Goal: Task Accomplishment & Management: Complete application form

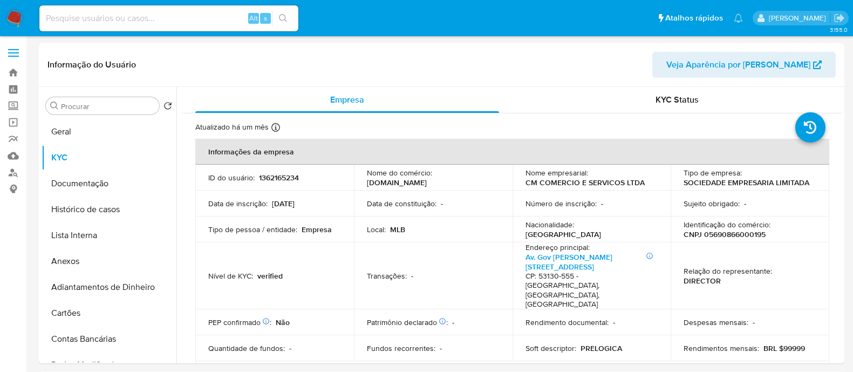
select select "10"
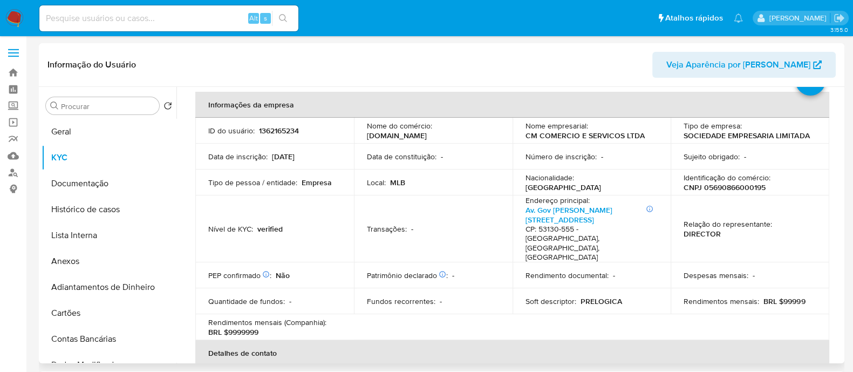
scroll to position [67, 0]
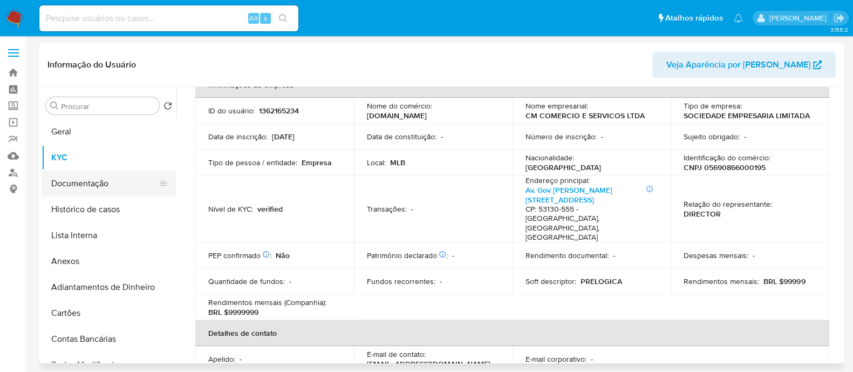
click at [75, 176] on button "Documentação" at bounding box center [105, 183] width 126 height 26
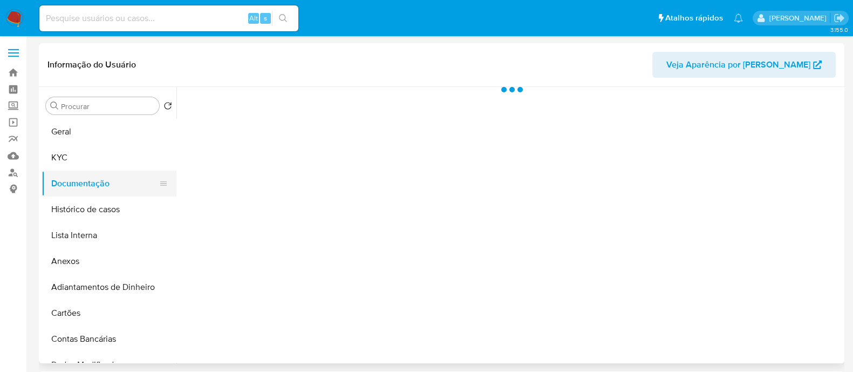
scroll to position [0, 0]
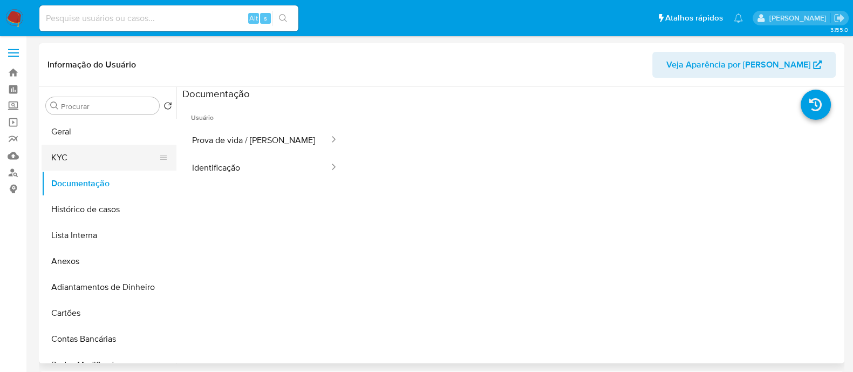
click at [83, 152] on button "KYC" at bounding box center [105, 158] width 126 height 26
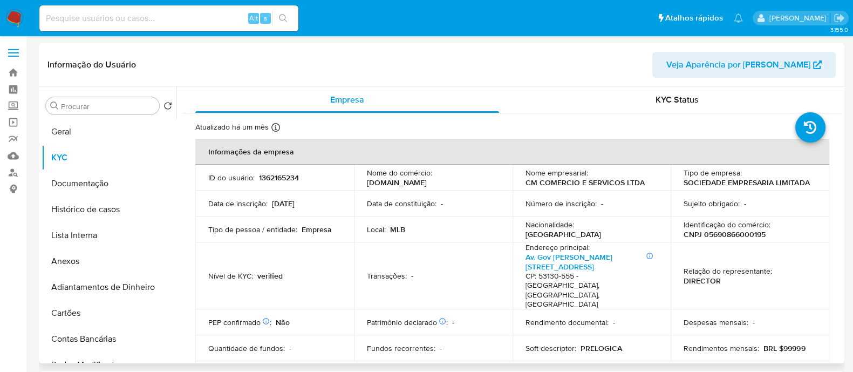
click at [725, 233] on p "CNPJ 05690866000195" at bounding box center [724, 234] width 82 height 10
copy p "05690866000195"
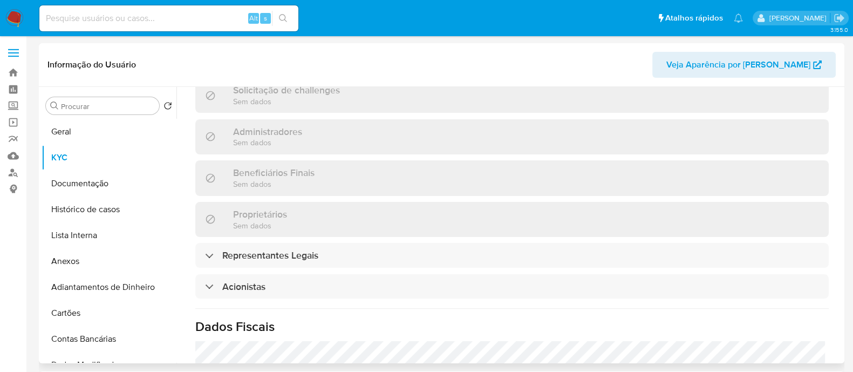
scroll to position [607, 0]
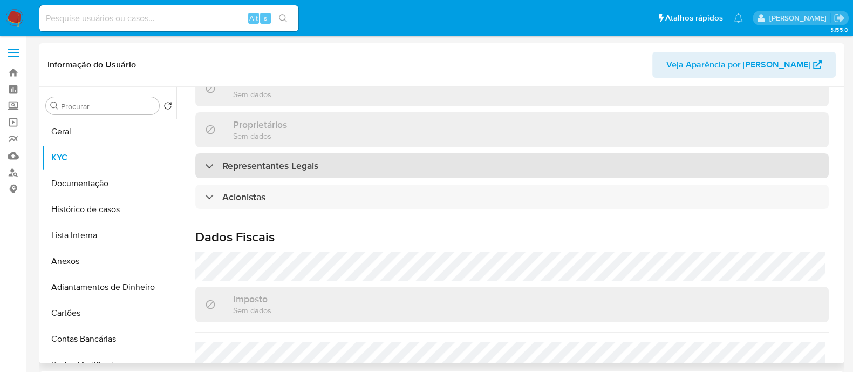
click at [276, 160] on h3 "Representantes Legais" at bounding box center [270, 166] width 96 height 12
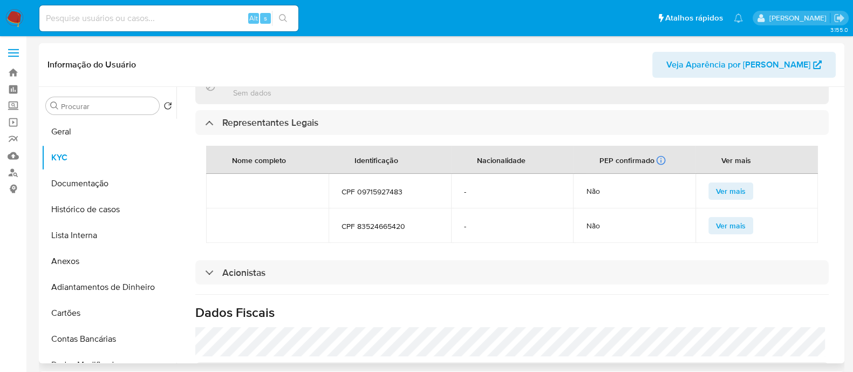
scroll to position [742, 0]
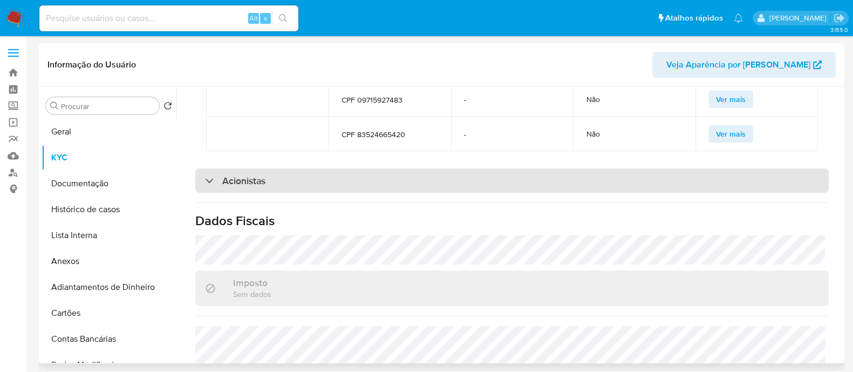
click at [332, 168] on div "Acionistas" at bounding box center [511, 180] width 633 height 25
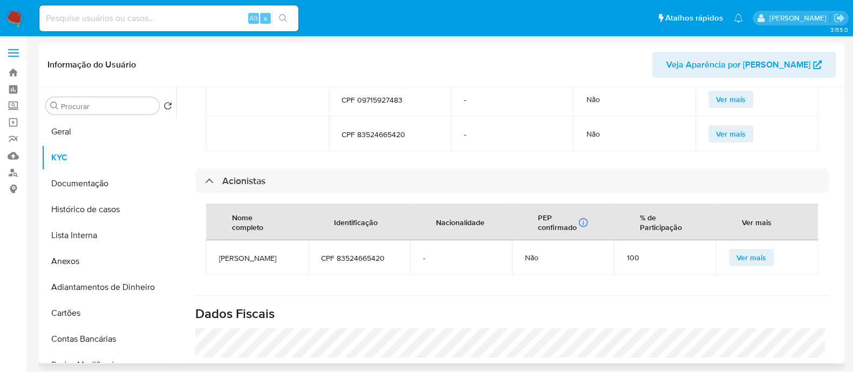
click at [263, 253] on span "CECY MARIA MARTINS PEREIRA" at bounding box center [257, 258] width 76 height 10
copy span "CECY MARIA MARTINS PEREIRA"
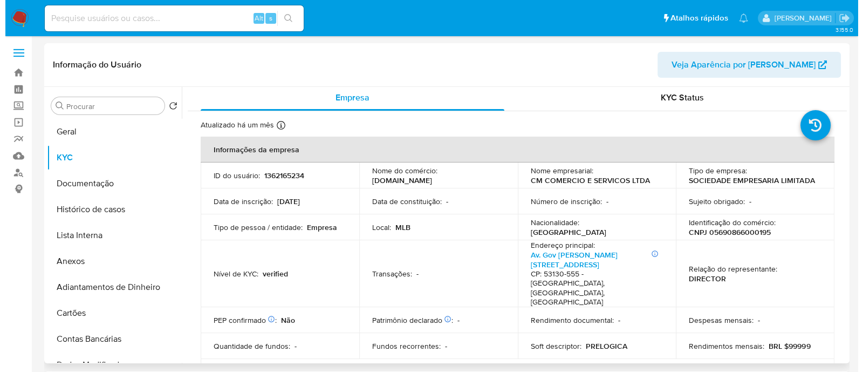
scroll to position [0, 0]
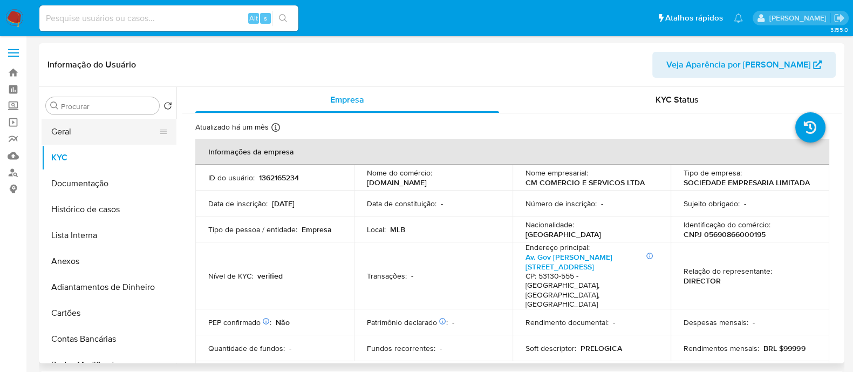
click at [70, 122] on button "Geral" at bounding box center [105, 132] width 126 height 26
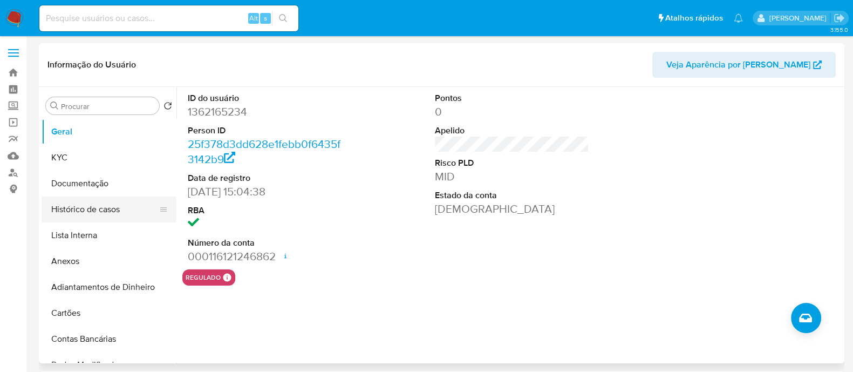
click at [108, 210] on button "Histórico de casos" at bounding box center [105, 209] width 126 height 26
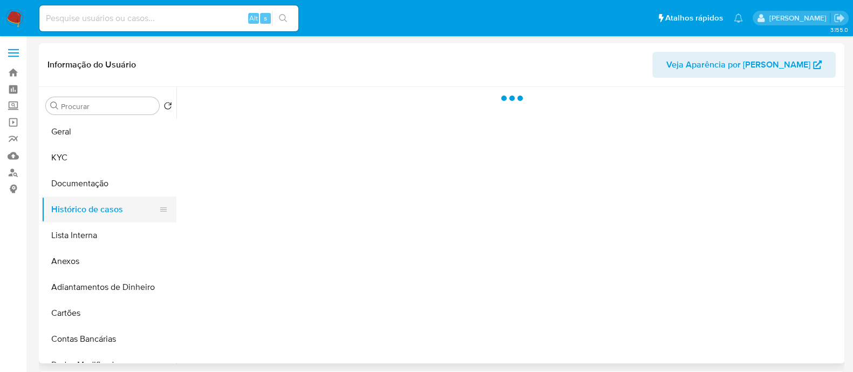
click at [108, 210] on button "Histórico de casos" at bounding box center [105, 209] width 126 height 26
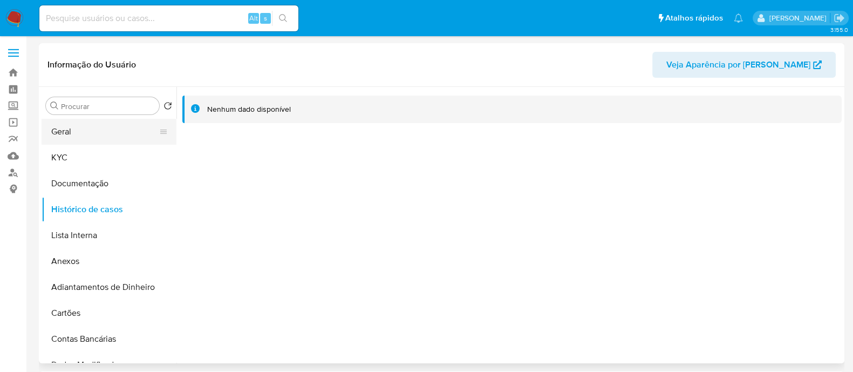
click at [67, 131] on button "Geral" at bounding box center [105, 132] width 126 height 26
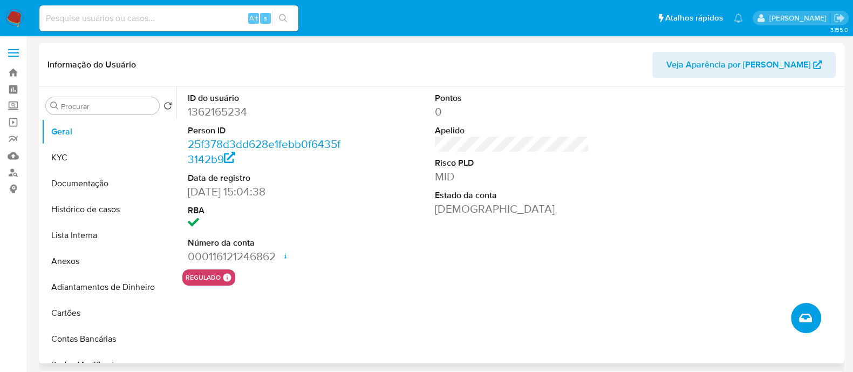
click at [795, 314] on button "Criar caso manual" at bounding box center [806, 318] width 30 height 30
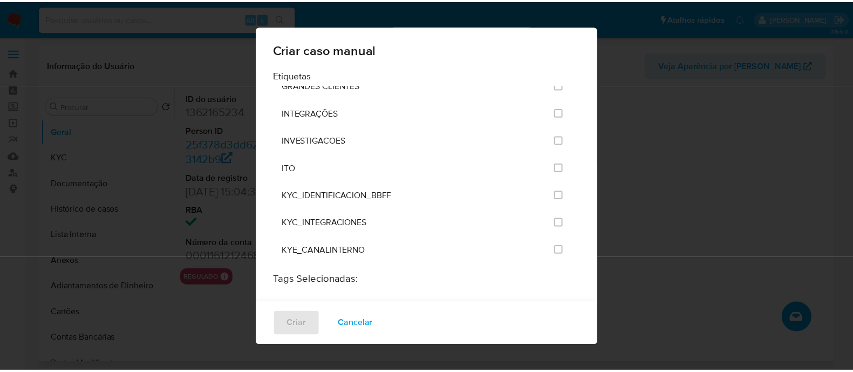
scroll to position [876, 0]
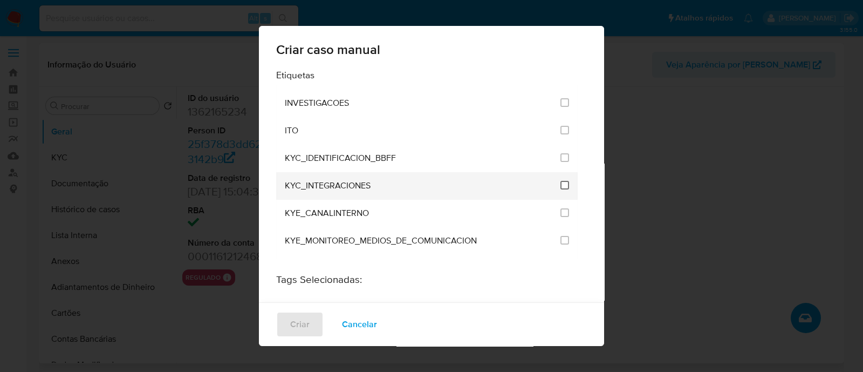
click at [560, 181] on input "2093" at bounding box center [564, 185] width 9 height 9
checkbox input "true"
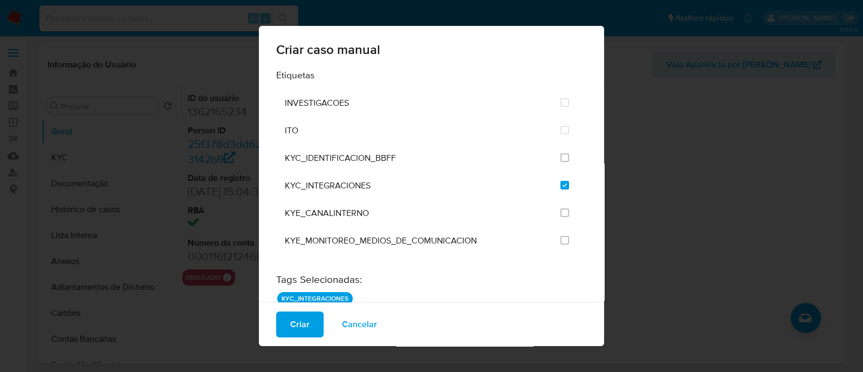
click at [298, 323] on span "Criar" at bounding box center [299, 324] width 19 height 24
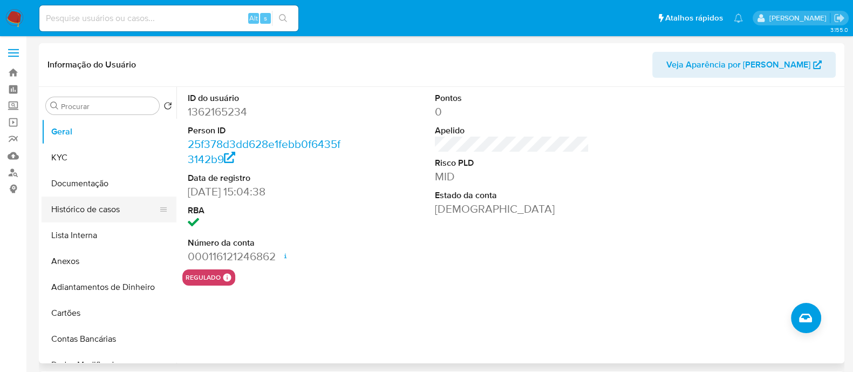
click at [65, 209] on button "Histórico de casos" at bounding box center [105, 209] width 126 height 26
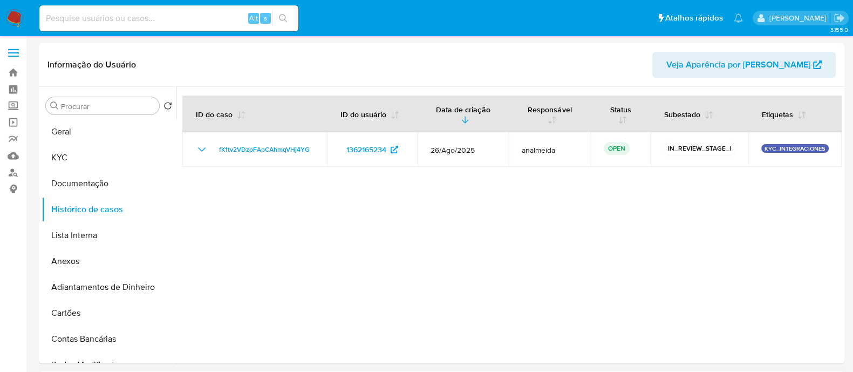
click at [379, 274] on div at bounding box center [508, 225] width 665 height 276
click at [88, 269] on button "Anexos" at bounding box center [105, 261] width 126 height 26
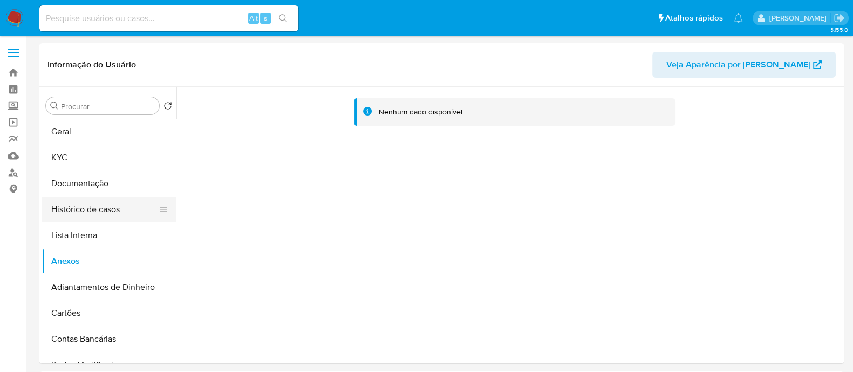
click at [87, 211] on button "Histórico de casos" at bounding box center [105, 209] width 126 height 26
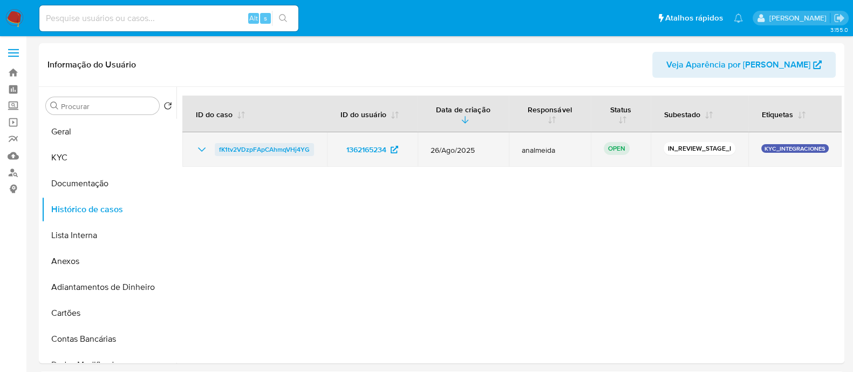
click at [272, 154] on span "fK1tv2VDzpFApCAhmqVHj4YG" at bounding box center [264, 149] width 91 height 13
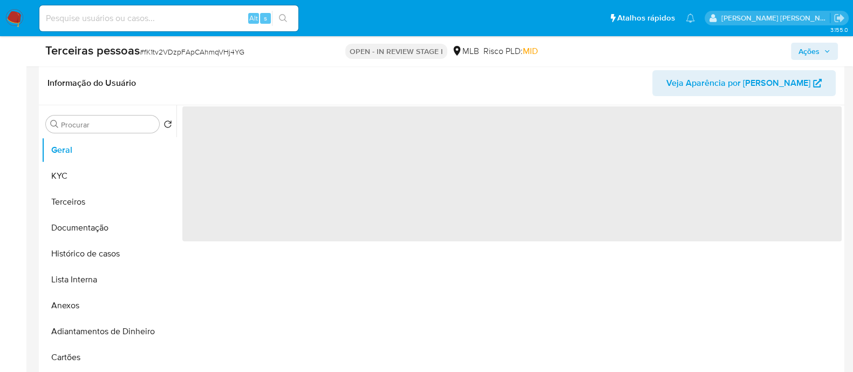
scroll to position [269, 0]
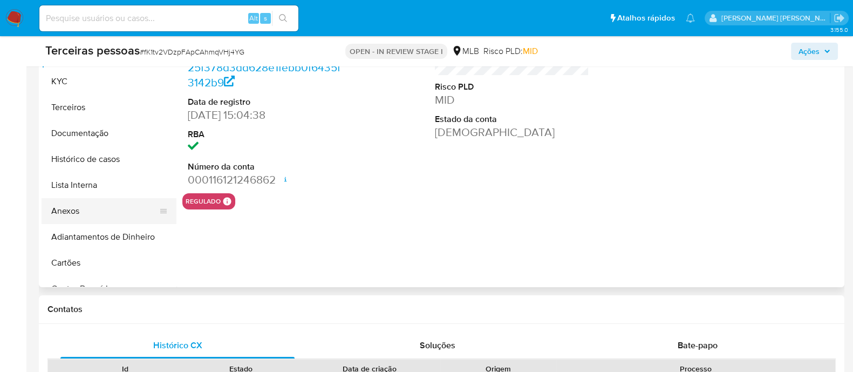
click at [91, 201] on button "Anexos" at bounding box center [105, 211] width 126 height 26
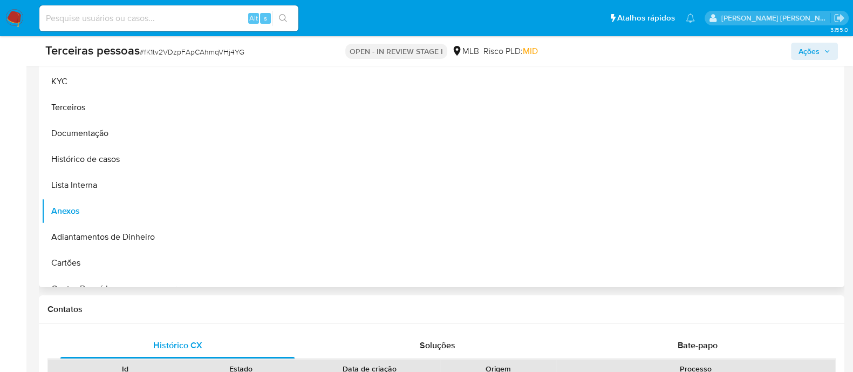
select select "10"
click at [792, 250] on icon "upload-file" at bounding box center [796, 250] width 9 height 11
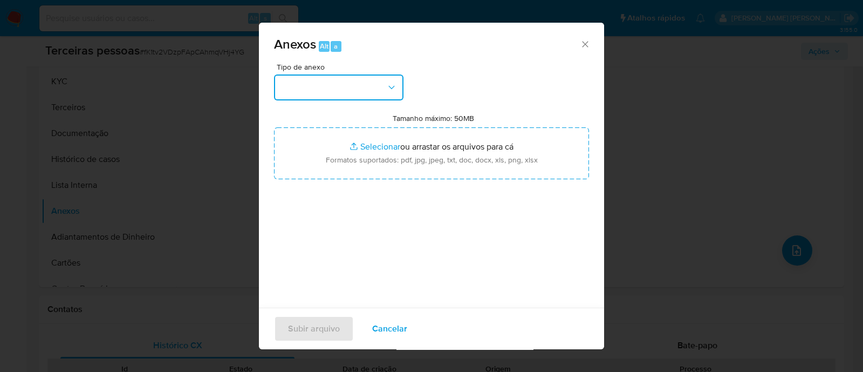
click at [328, 84] on button "button" at bounding box center [338, 87] width 129 height 26
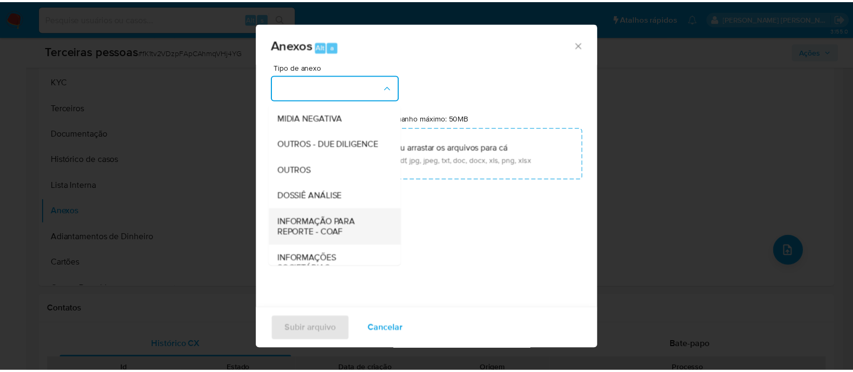
scroll to position [166, 0]
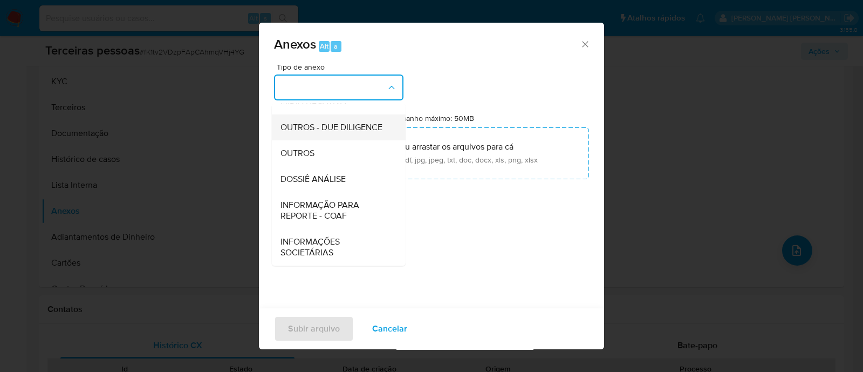
click at [330, 122] on span "OUTROS - DUE DILIGENCE" at bounding box center [331, 127] width 102 height 11
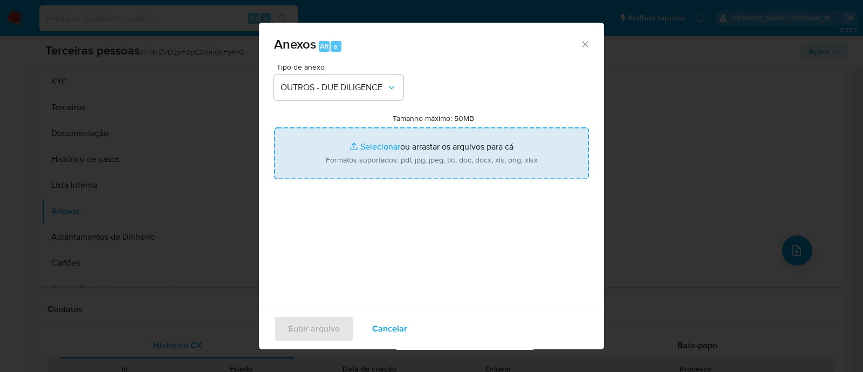
click at [393, 149] on input "Tamanho máximo: 50MB Selecionar arquivos" at bounding box center [431, 153] width 315 height 52
type input "C:\fakepath\Matriz de Risco - CM COMERCIO E SERVICOS LTDA.pdf"
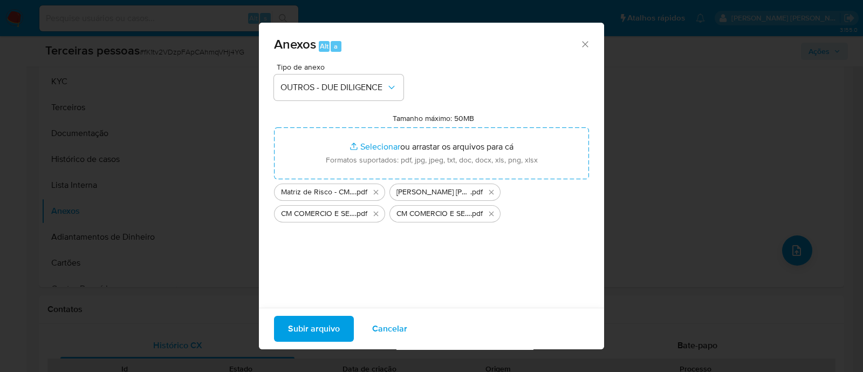
click at [288, 325] on span "Subir arquivo" at bounding box center [314, 329] width 52 height 24
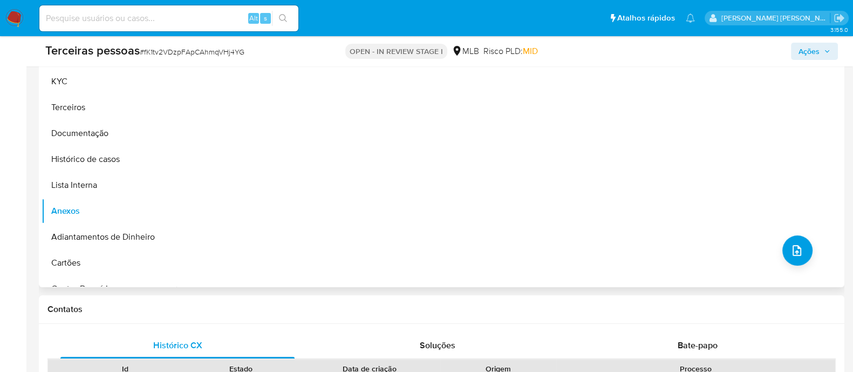
click at [568, 238] on div "Nenhum dado disponível" at bounding box center [508, 149] width 665 height 276
click at [820, 47] on span "Ações" at bounding box center [814, 51] width 32 height 15
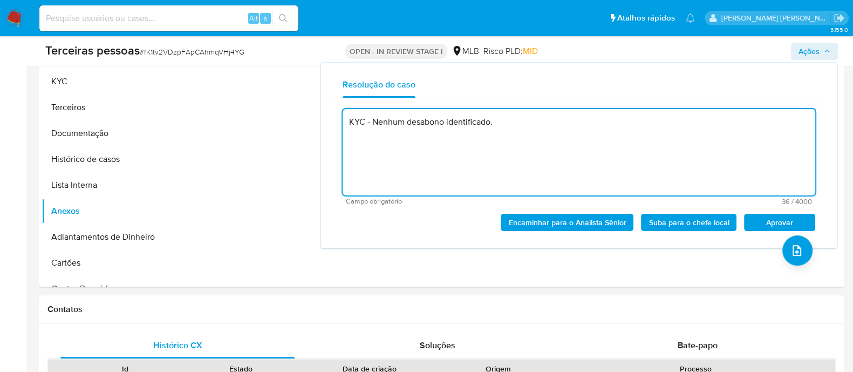
click at [772, 217] on span "Aprovar" at bounding box center [779, 222] width 56 height 15
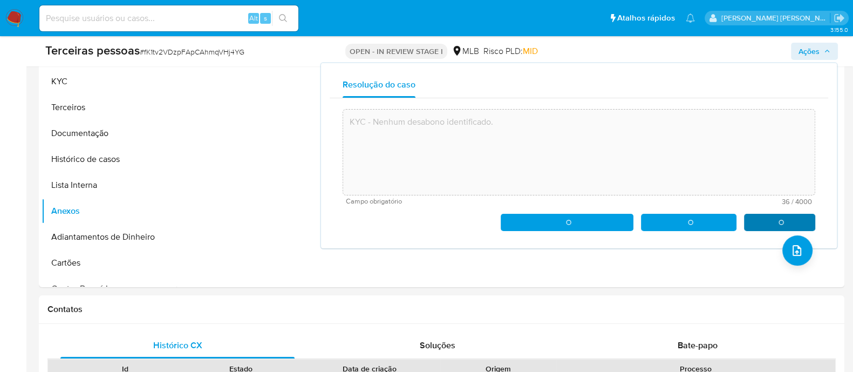
type textarea "KYC - Nenhum desabono identificado."
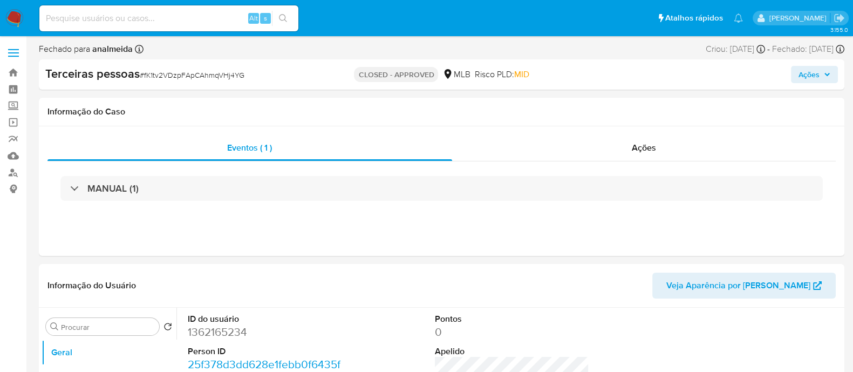
select select "10"
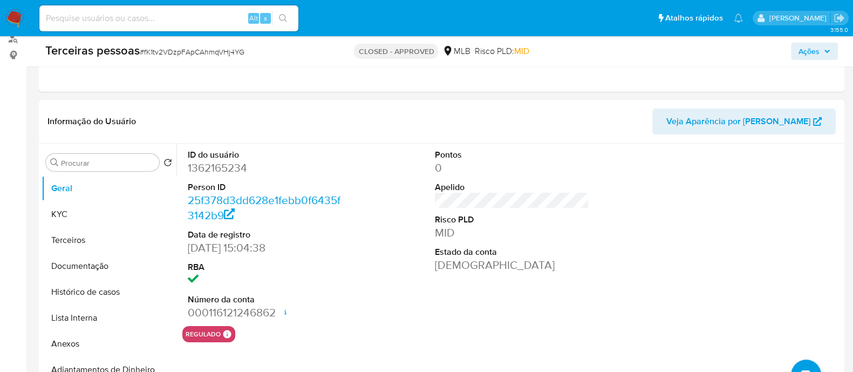
scroll to position [67, 0]
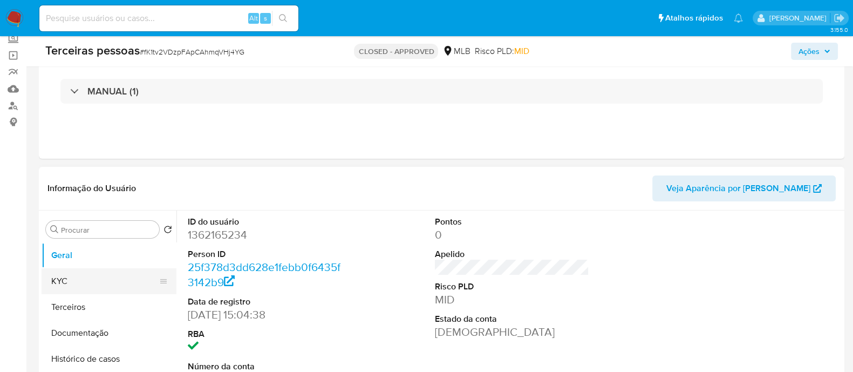
click at [78, 276] on button "KYC" at bounding box center [105, 281] width 126 height 26
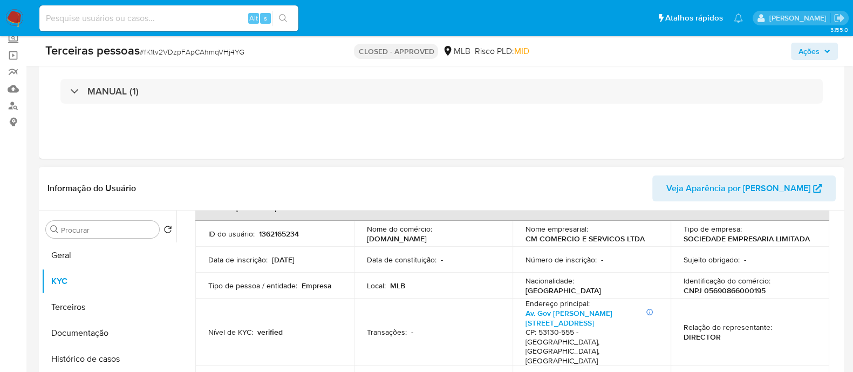
click at [726, 289] on p "CNPJ 05690866000195" at bounding box center [724, 290] width 82 height 10
copy p "05690866000195"
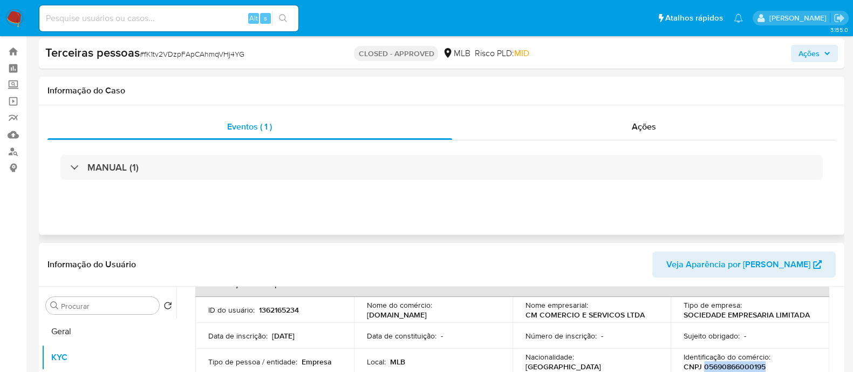
scroll to position [0, 0]
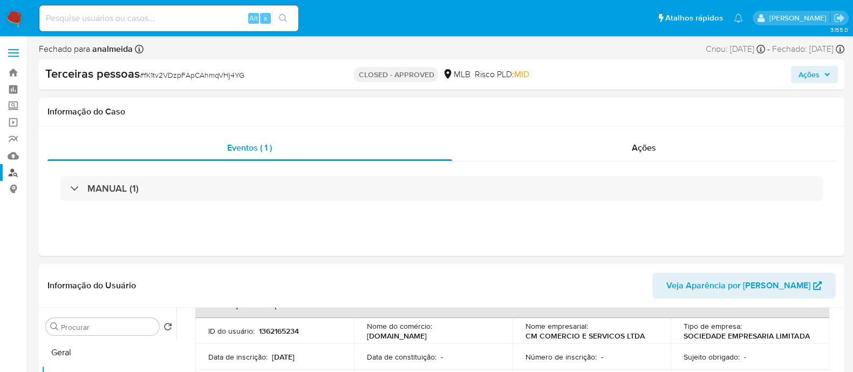
click at [12, 171] on link "Localizador de pessoas" at bounding box center [64, 172] width 128 height 17
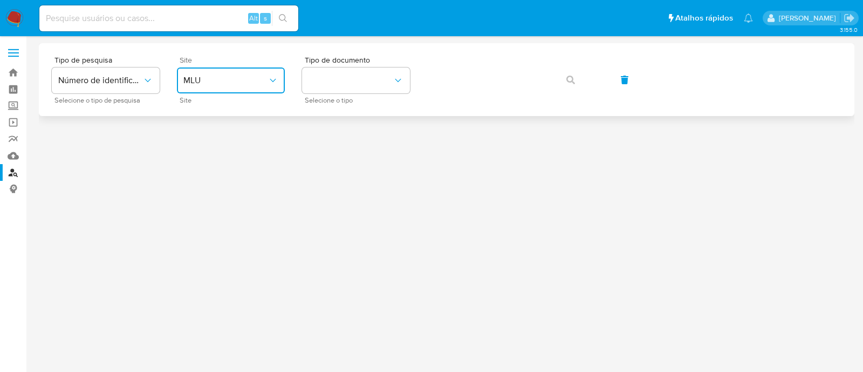
click at [242, 83] on span "MLU" at bounding box center [225, 80] width 84 height 11
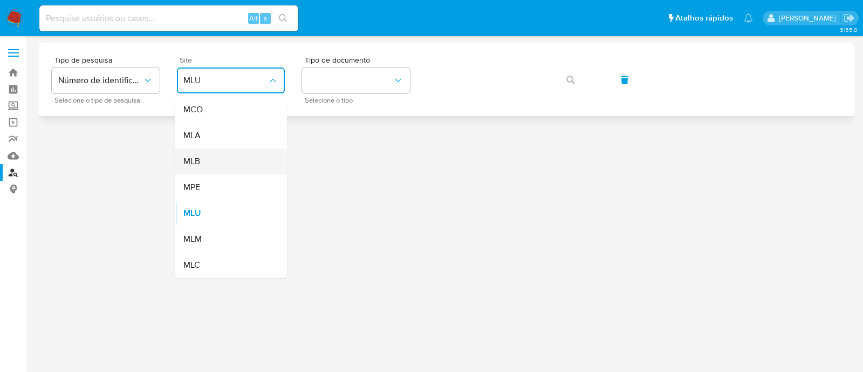
click at [235, 153] on div "MLB" at bounding box center [227, 161] width 88 height 26
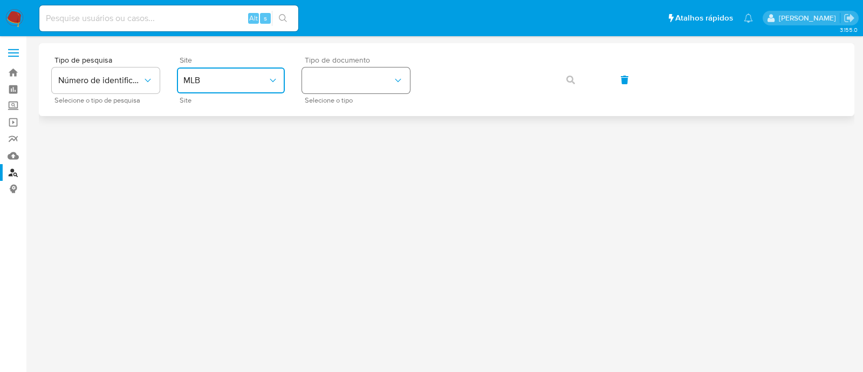
click at [374, 83] on button "identificationType" at bounding box center [356, 80] width 108 height 26
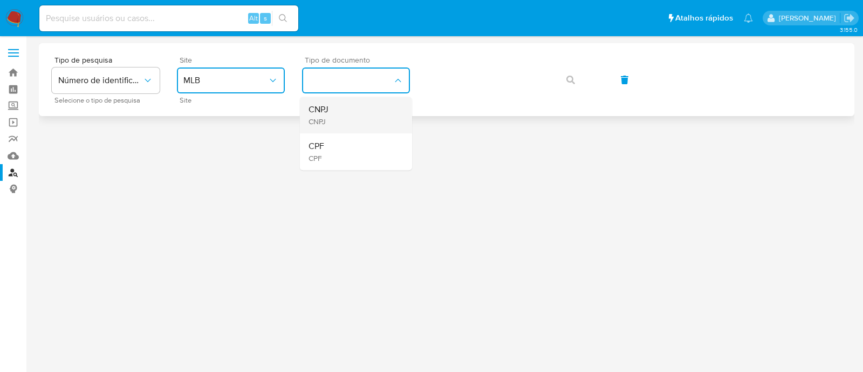
click at [335, 107] on div "CNPJ CNPJ" at bounding box center [352, 115] width 88 height 37
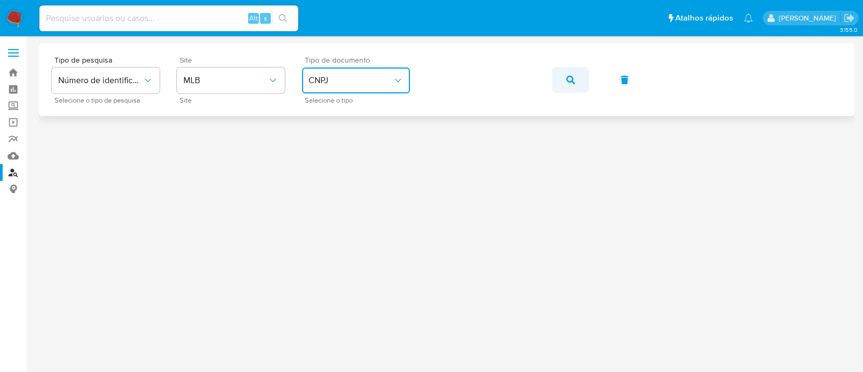
click at [575, 78] on button "button" at bounding box center [570, 80] width 37 height 26
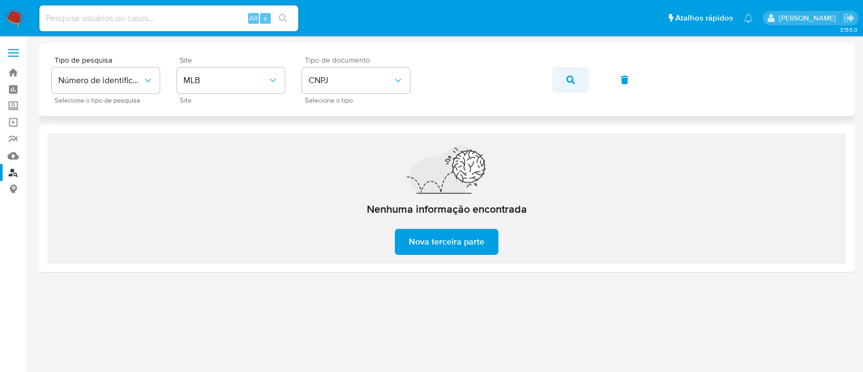
click at [570, 72] on span "button" at bounding box center [570, 80] width 9 height 24
click at [561, 79] on button "button" at bounding box center [570, 80] width 37 height 26
click at [409, 245] on span "Nova terceira parte" at bounding box center [446, 242] width 75 height 24
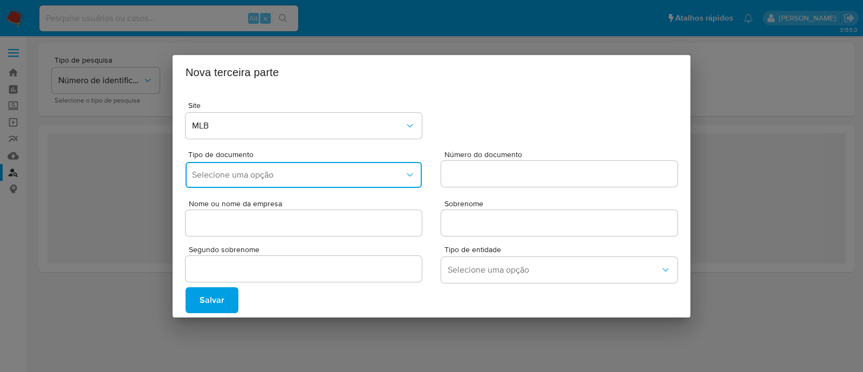
click at [232, 182] on button "Selecione uma opção" at bounding box center [304, 175] width 236 height 26
click at [246, 225] on div "CPF" at bounding box center [300, 230] width 217 height 26
click at [401, 185] on button "CPF" at bounding box center [304, 175] width 236 height 26
click at [269, 205] on div "CNPJ" at bounding box center [300, 204] width 217 height 26
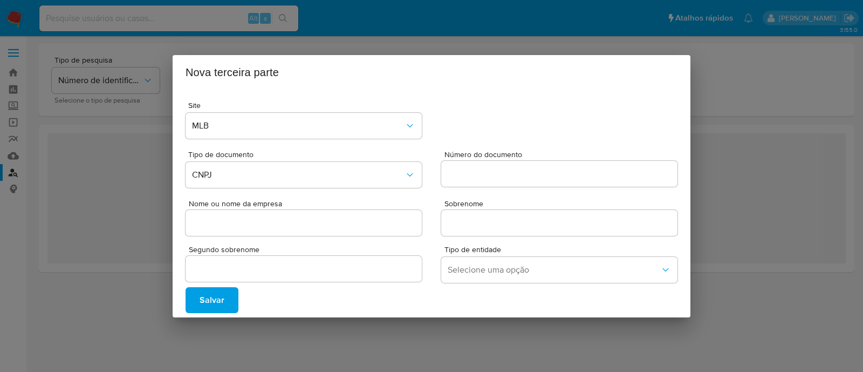
click at [455, 176] on input "Número do documento" at bounding box center [559, 174] width 236 height 14
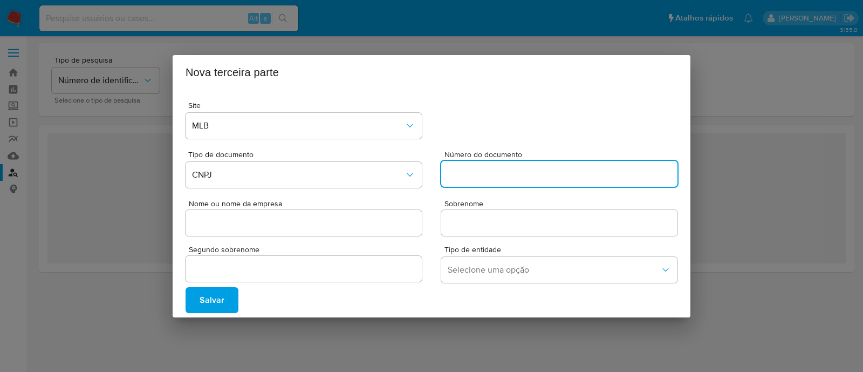
paste input "07505104000105"
type input "07505104000105"
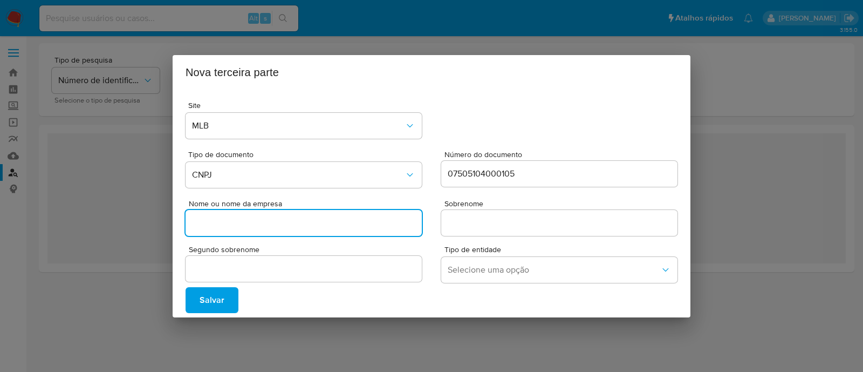
click at [348, 216] on input "Nome ou nome da empresa" at bounding box center [304, 223] width 236 height 14
paste input "ASSOCIACAO DAS DOCEIRAS E ARTESAOS DO DISTRITO DE MOENDA"
type input "ASSOCIACAO DAS DOCEIRAS E ARTESAOS DO DISTRITO DE MOENDA"
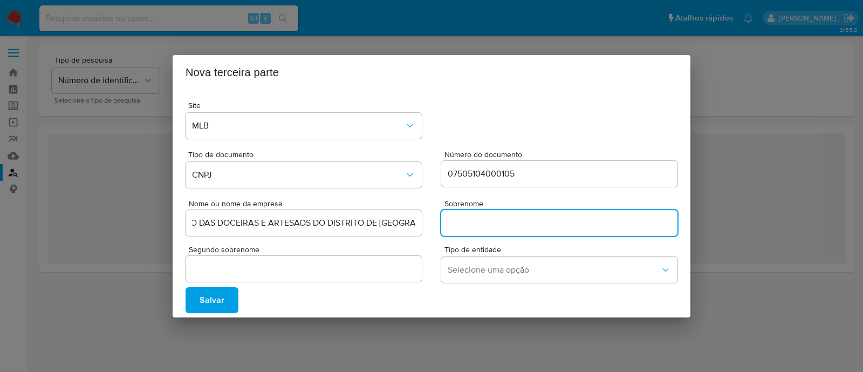
scroll to position [0, 0]
click at [526, 225] on input "Sobrenome" at bounding box center [559, 223] width 236 height 14
type input "."
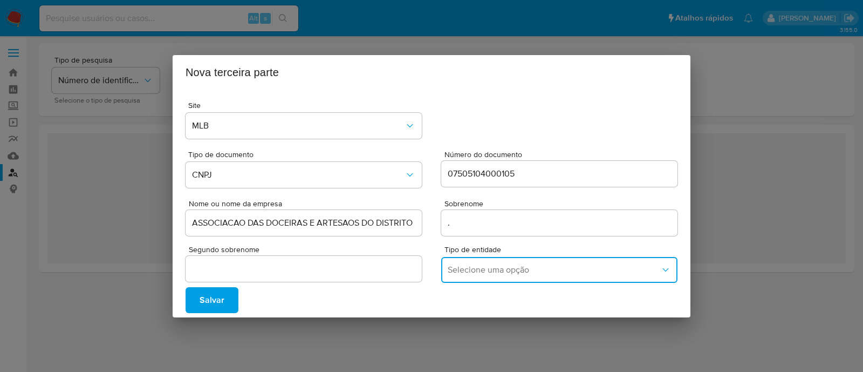
click at [458, 270] on span "Selecione uma opção" at bounding box center [554, 269] width 212 height 11
click at [453, 214] on span "COMPANY" at bounding box center [468, 217] width 41 height 11
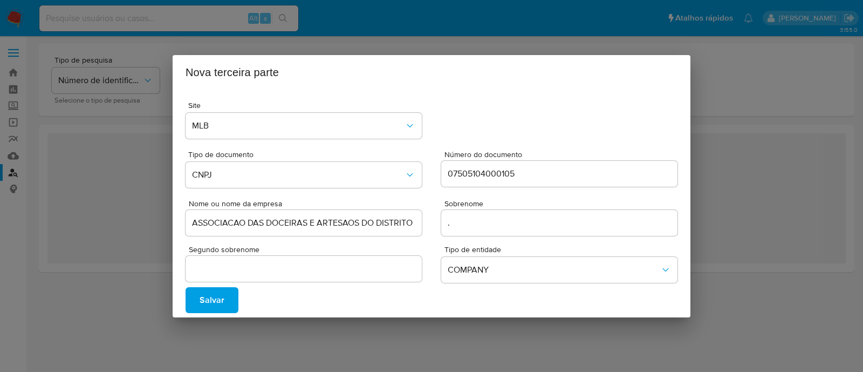
click at [205, 297] on span "Salvar" at bounding box center [212, 300] width 25 height 24
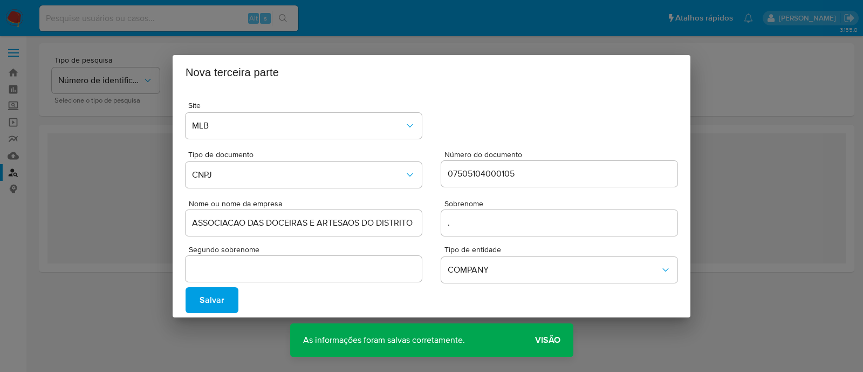
click at [545, 340] on span "Visão" at bounding box center [547, 340] width 25 height 0
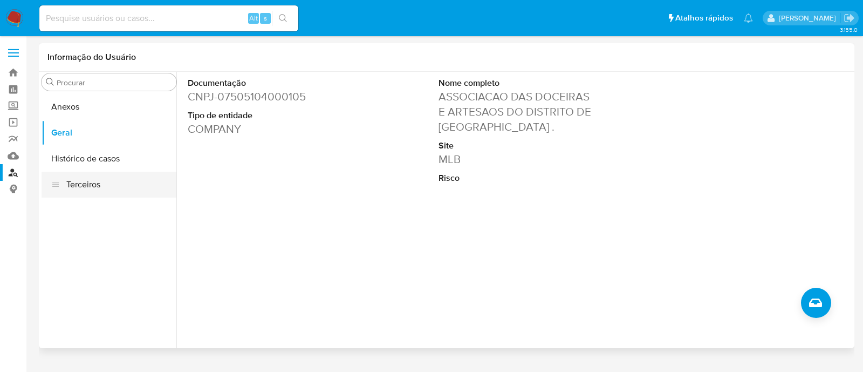
click at [71, 175] on button "Terceiros" at bounding box center [109, 184] width 135 height 26
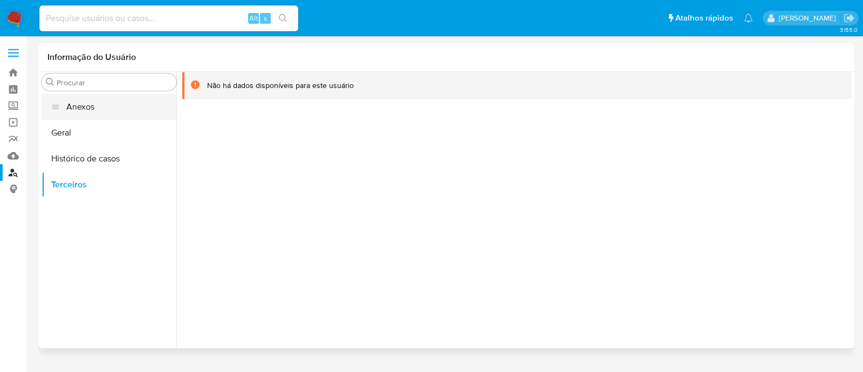
click at [95, 107] on button "Anexos" at bounding box center [109, 107] width 135 height 26
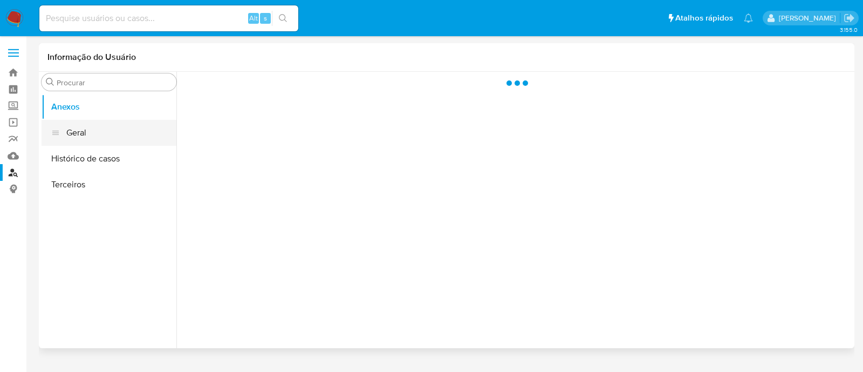
click at [93, 134] on button "Geral" at bounding box center [109, 133] width 135 height 26
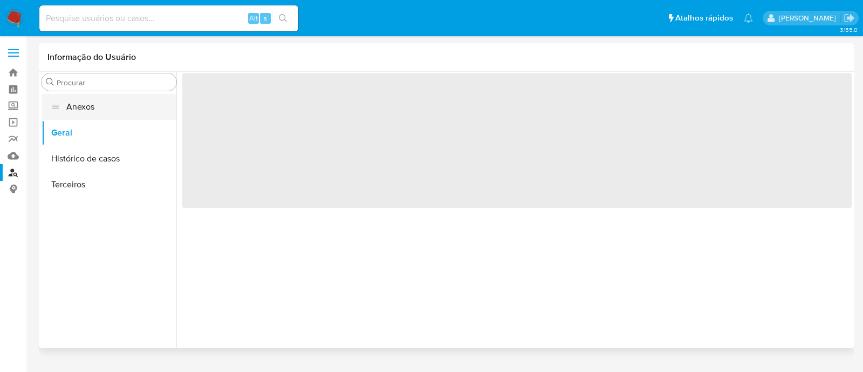
drag, startPoint x: 50, startPoint y: 131, endPoint x: 57, endPoint y: 109, distance: 22.5
click at [57, 109] on ul "Anexos Geral Histórico de casos Terceiros" at bounding box center [109, 215] width 135 height 243
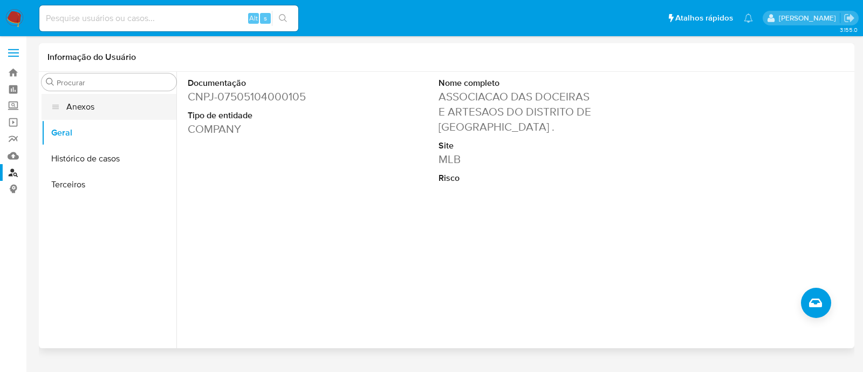
drag, startPoint x: 57, startPoint y: 135, endPoint x: 78, endPoint y: 105, distance: 36.8
click at [78, 105] on ul "Anexos Geral Histórico de casos Terceiros" at bounding box center [109, 215] width 135 height 243
click at [819, 303] on icon "Criar caso manual" at bounding box center [815, 302] width 13 height 13
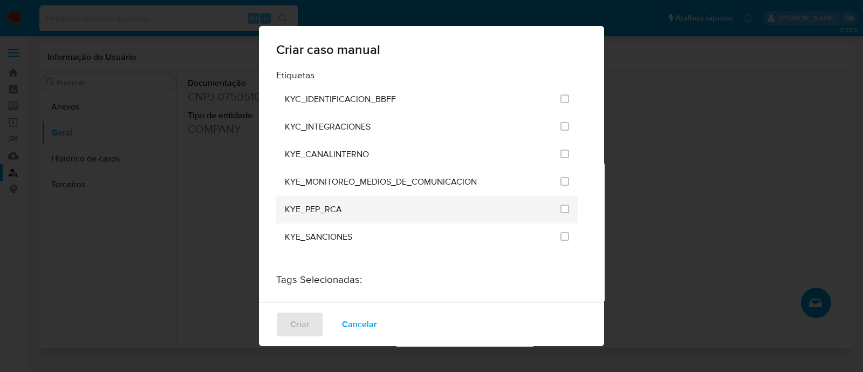
scroll to position [67, 0]
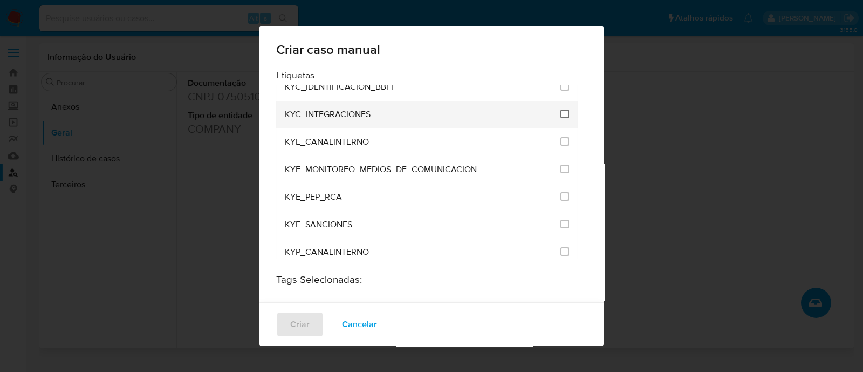
click at [560, 111] on input "2093" at bounding box center [564, 113] width 9 height 9
checkbox input "true"
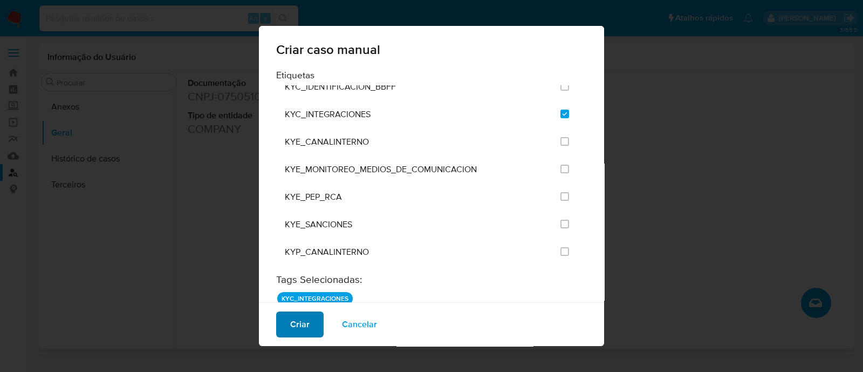
click at [310, 311] on button "Criar" at bounding box center [299, 324] width 47 height 26
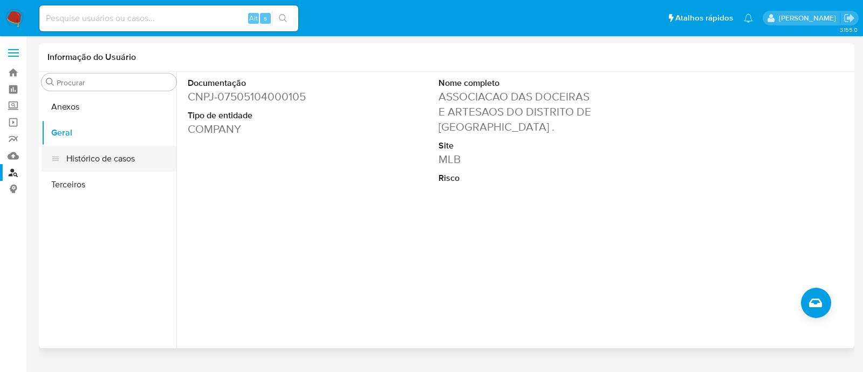
click at [100, 167] on button "Histórico de casos" at bounding box center [109, 159] width 135 height 26
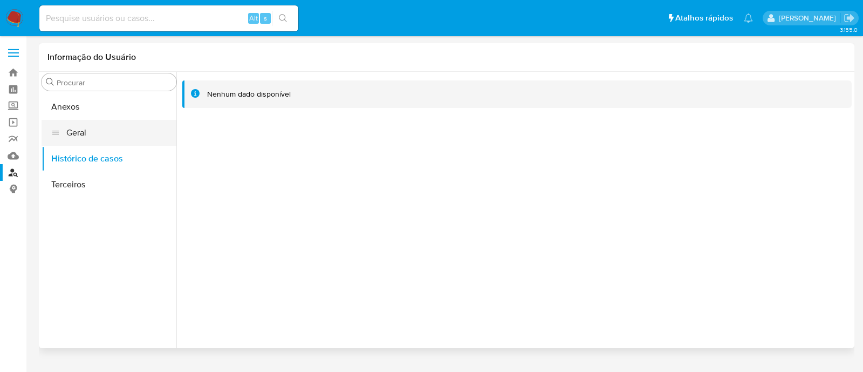
click at [86, 141] on button "Geral" at bounding box center [109, 133] width 135 height 26
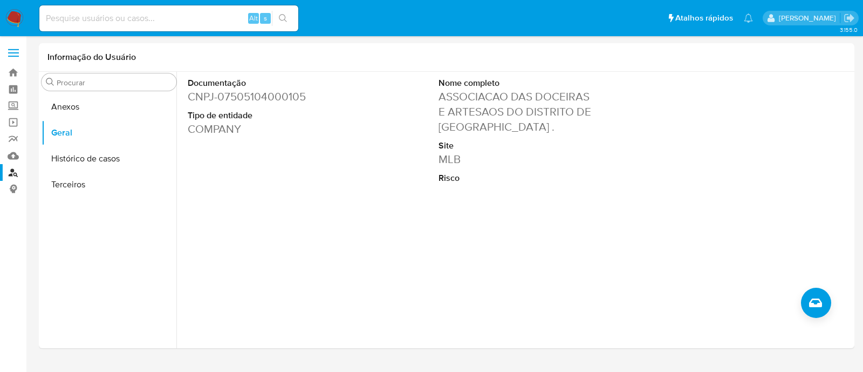
click at [202, 196] on div "Documentação CNPJ - 07505104000105 Tipo de entidade COMPANY" at bounding box center [265, 158] width 167 height 173
click at [120, 166] on button "Histórico de casos" at bounding box center [109, 159] width 135 height 26
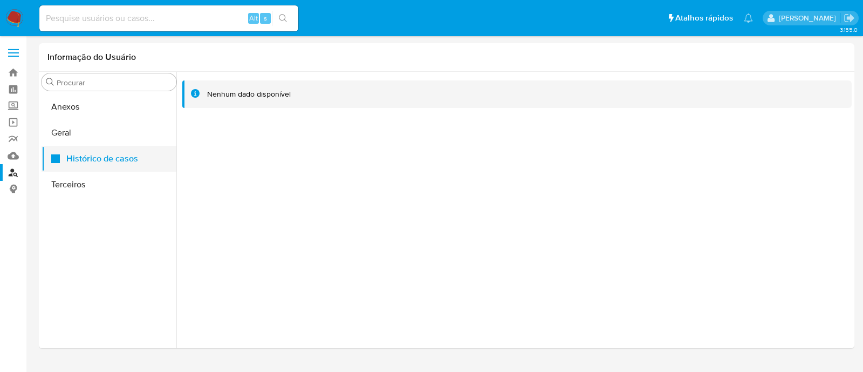
click at [104, 162] on button "Histórico de casos" at bounding box center [109, 159] width 135 height 26
click at [91, 112] on button "Anexos" at bounding box center [109, 107] width 135 height 26
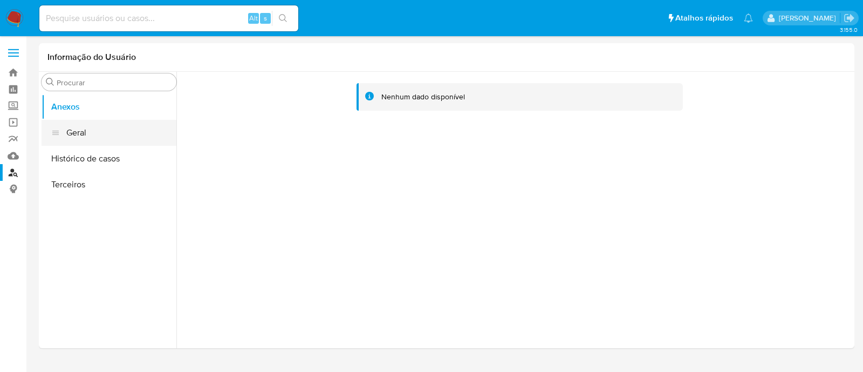
click at [61, 121] on button "Geral" at bounding box center [109, 133] width 135 height 26
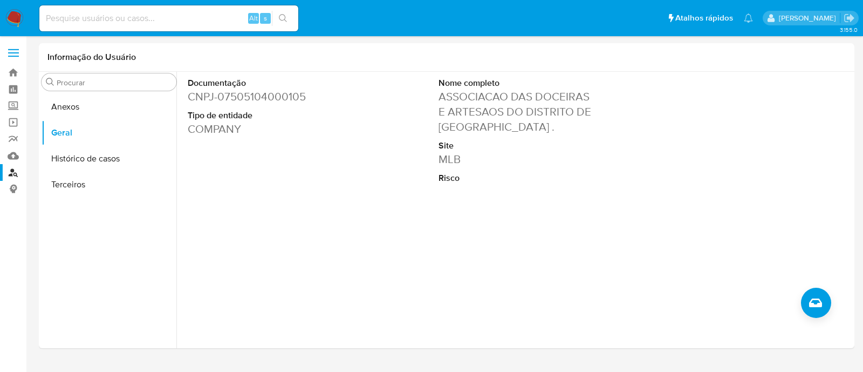
click at [807, 315] on div at bounding box center [513, 210] width 675 height 276
click at [804, 301] on button "Criar caso manual" at bounding box center [816, 302] width 30 height 30
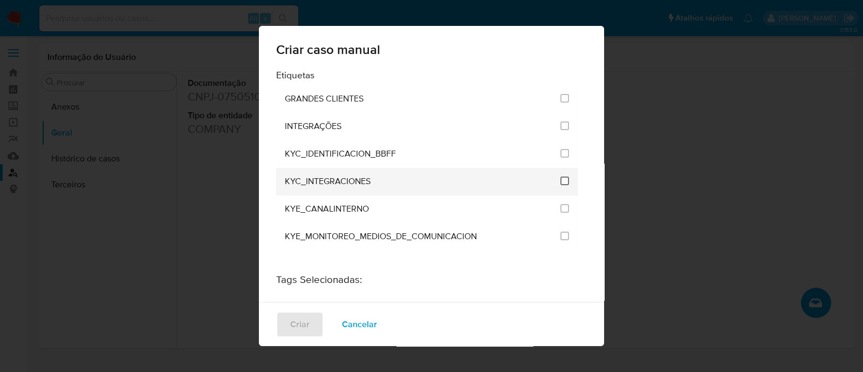
click at [560, 179] on input "2093" at bounding box center [564, 180] width 9 height 9
checkbox input "true"
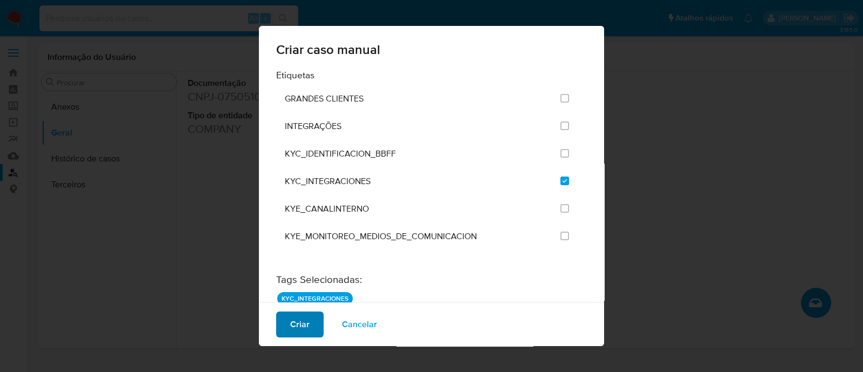
click at [286, 321] on button "Criar" at bounding box center [299, 324] width 47 height 26
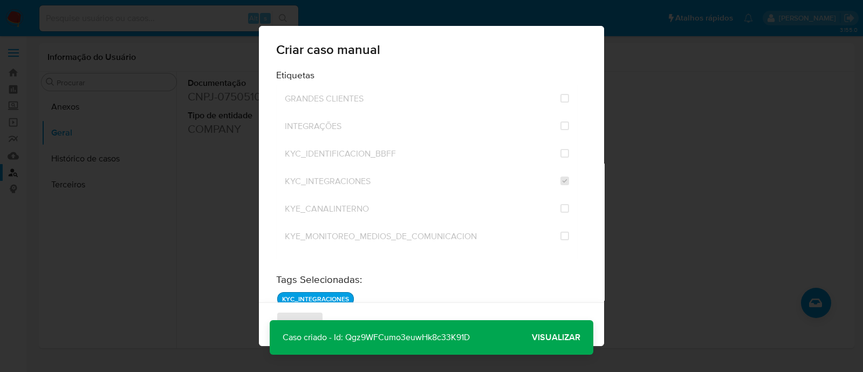
click at [528, 330] on button "Visualizar" at bounding box center [556, 337] width 74 height 26
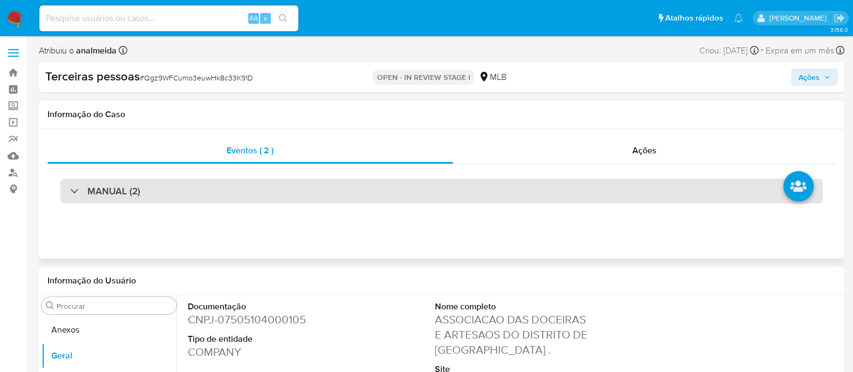
click at [324, 186] on div "MANUAL (2)" at bounding box center [441, 191] width 762 height 25
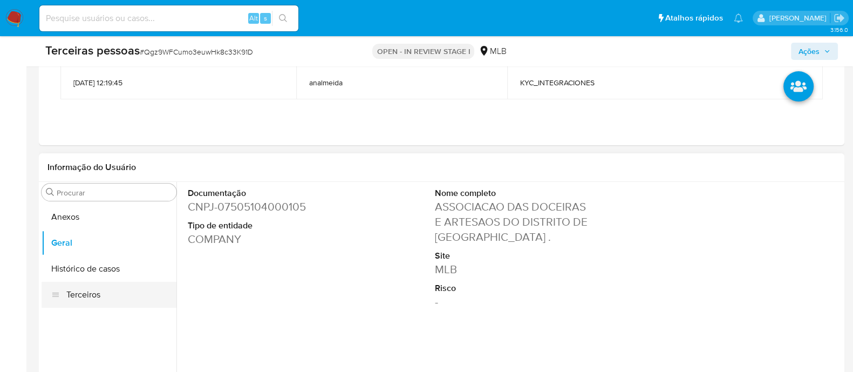
scroll to position [202, 0]
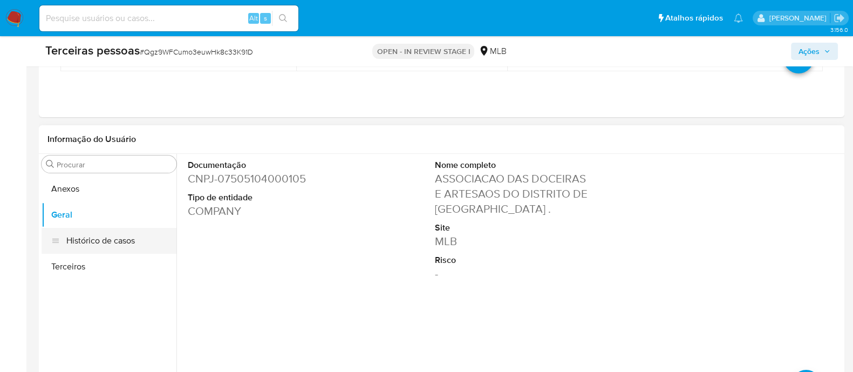
click at [54, 250] on button "Histórico de casos" at bounding box center [109, 241] width 135 height 26
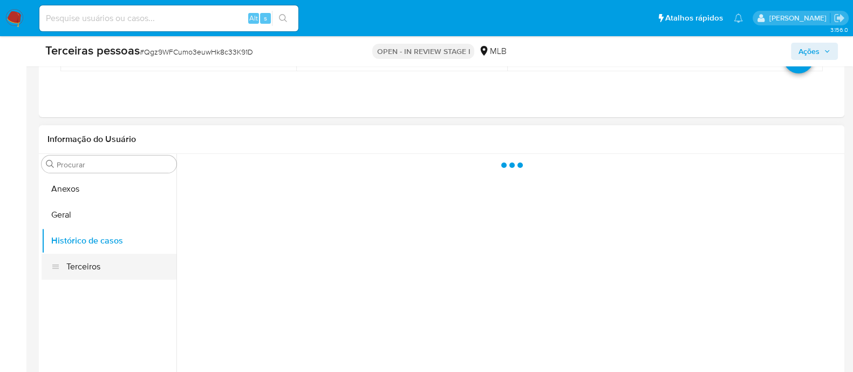
drag, startPoint x: 64, startPoint y: 264, endPoint x: 90, endPoint y: 267, distance: 25.5
click at [65, 264] on button "Terceiros" at bounding box center [109, 266] width 135 height 26
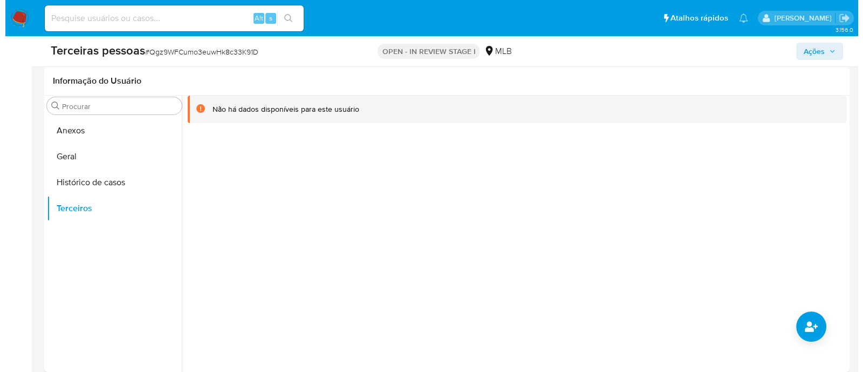
scroll to position [337, 0]
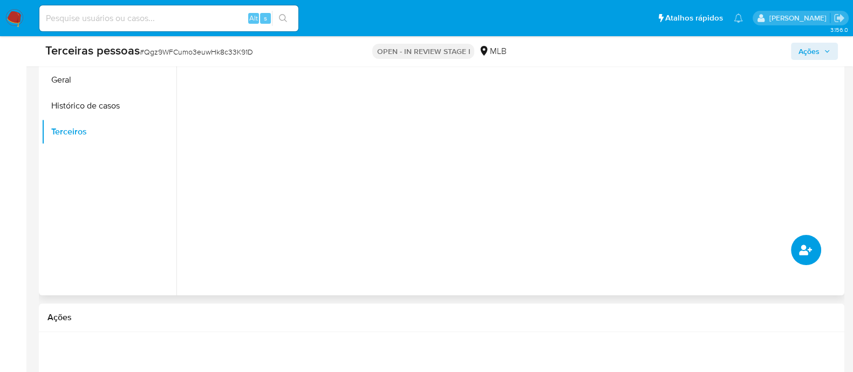
click at [800, 243] on icon "common.add_complementary_information" at bounding box center [805, 249] width 13 height 13
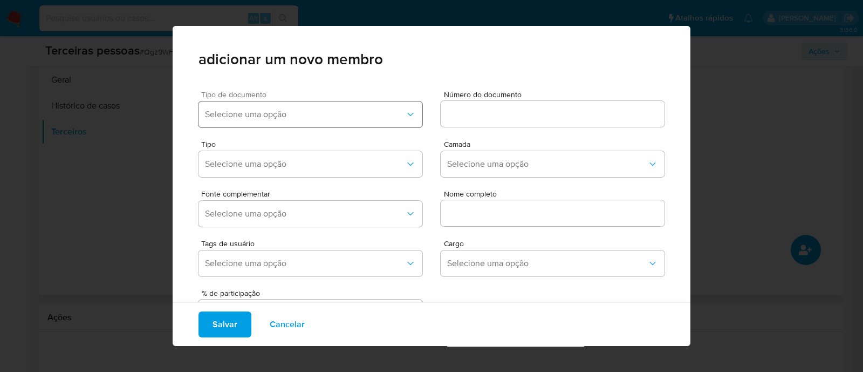
drag, startPoint x: 244, startPoint y: 113, endPoint x: 245, endPoint y: 121, distance: 7.6
click at [245, 113] on span "Selecione uma opção" at bounding box center [305, 114] width 200 height 11
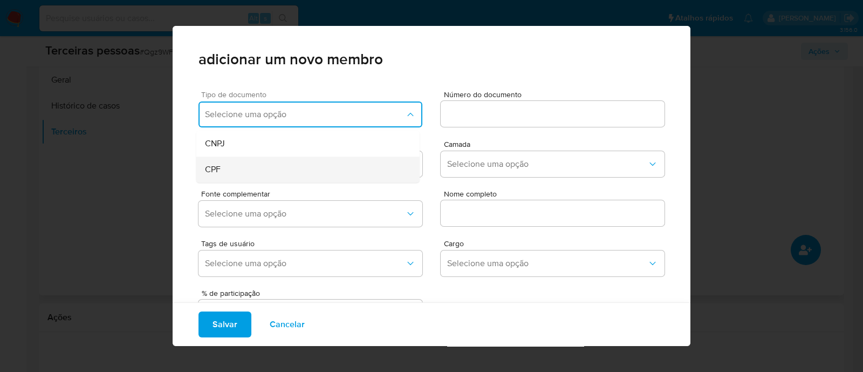
click at [248, 166] on div "CPF" at bounding box center [287, 169] width 165 height 26
click at [535, 118] on input at bounding box center [553, 114] width 224 height 14
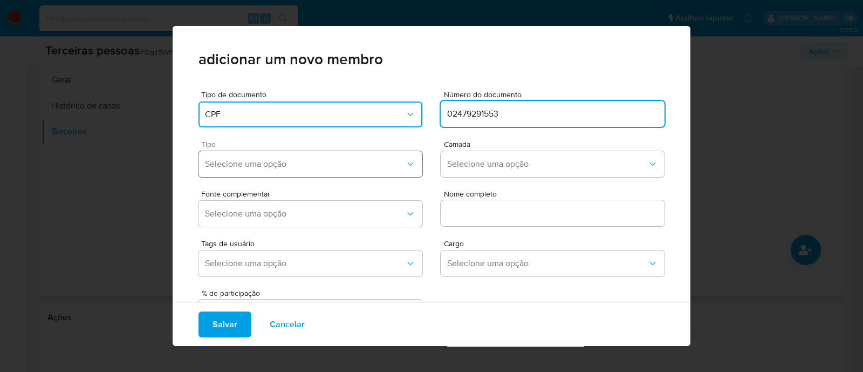
type input "02479291553"
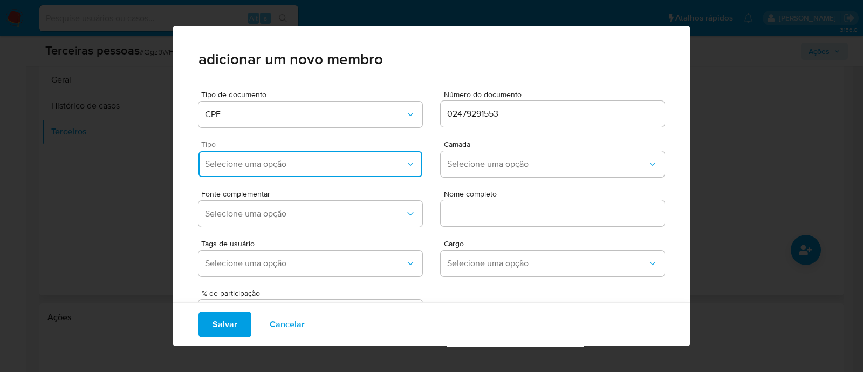
click at [351, 161] on span "Selecione uma opção" at bounding box center [305, 164] width 200 height 11
click at [293, 294] on div "Accionistas" at bounding box center [287, 297] width 165 height 26
drag, startPoint x: 466, startPoint y: 152, endPoint x: 466, endPoint y: 170, distance: 18.3
click at [466, 152] on button "Selecione uma opção" at bounding box center [553, 164] width 224 height 26
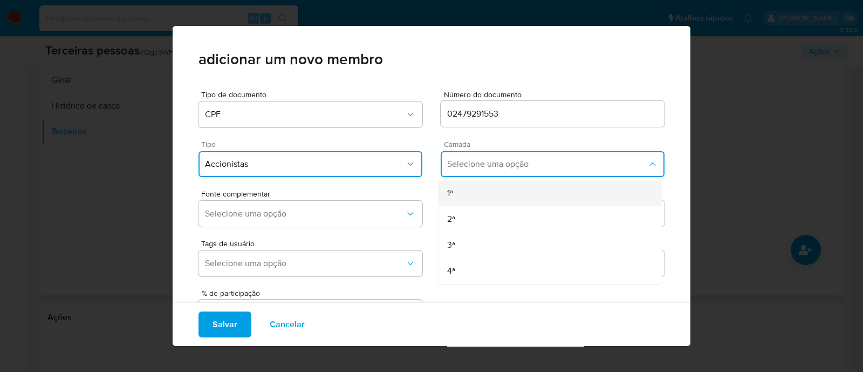
click at [459, 199] on div "1ª" at bounding box center [529, 193] width 165 height 26
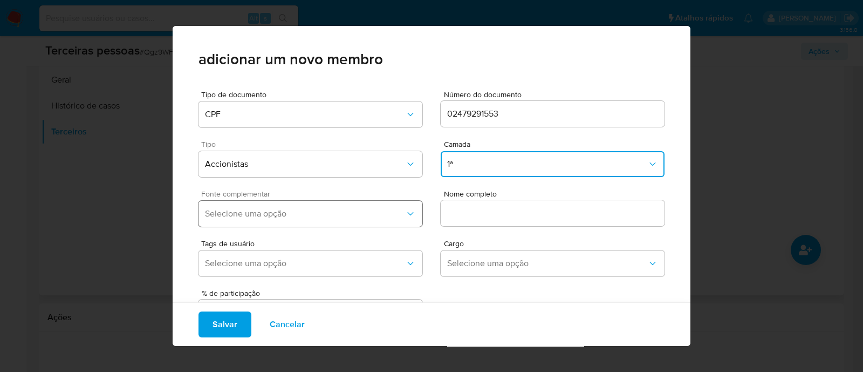
click at [198, 219] on button "Selecione uma opção" at bounding box center [310, 214] width 224 height 26
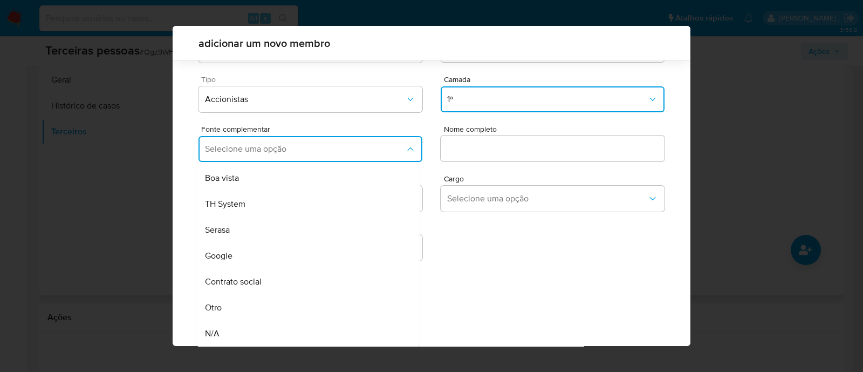
click at [252, 279] on span "Contrato social" at bounding box center [233, 281] width 57 height 11
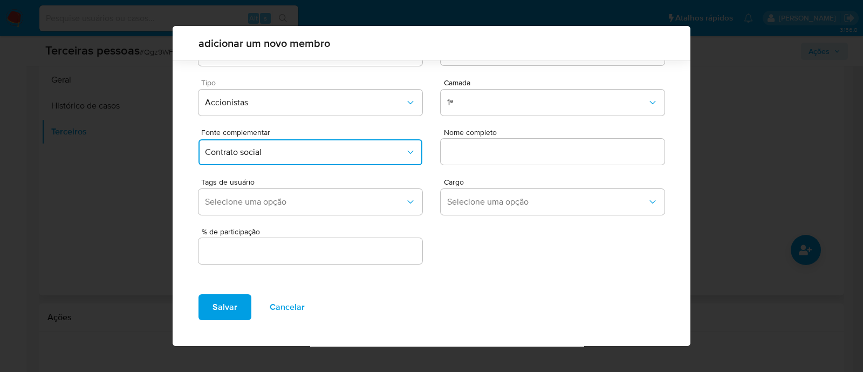
scroll to position [39, 0]
click at [505, 138] on div "Nome completo" at bounding box center [553, 149] width 224 height 41
click at [496, 153] on input "text" at bounding box center [553, 152] width 224 height 14
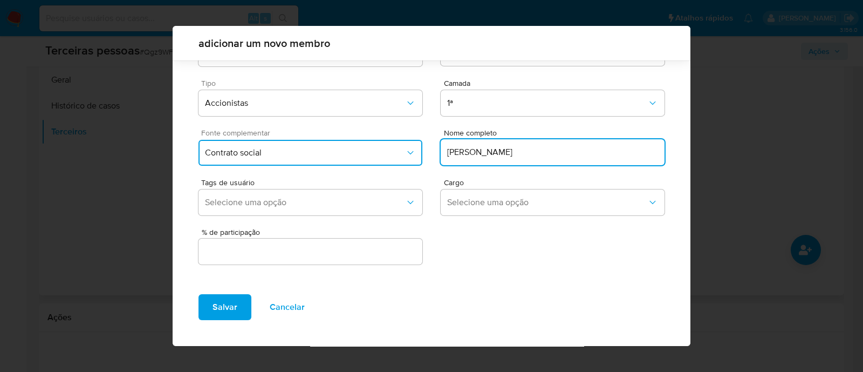
type input "Francisca dos Santos Almeida"
click at [302, 138] on div "Fonte complementar Contrato social" at bounding box center [310, 149] width 224 height 41
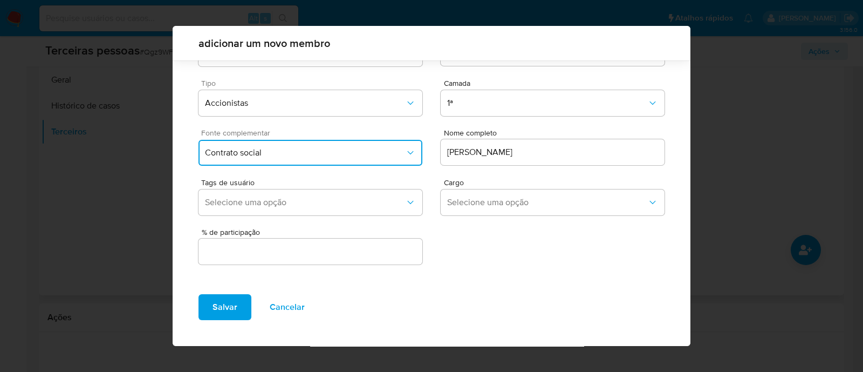
click at [297, 149] on span "Contrato social" at bounding box center [305, 152] width 200 height 11
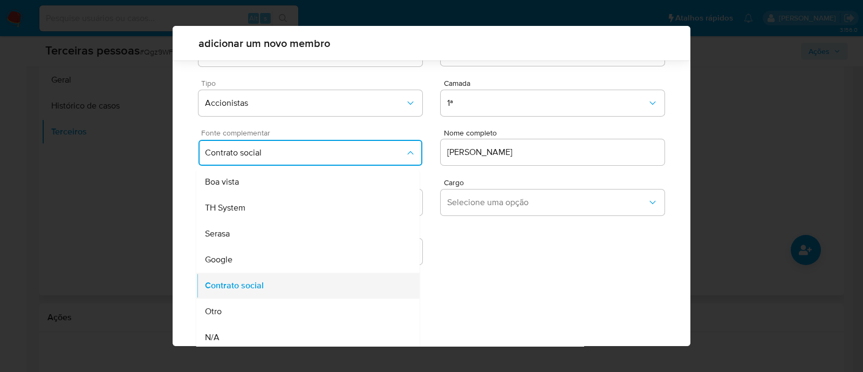
scroll to position [0, 0]
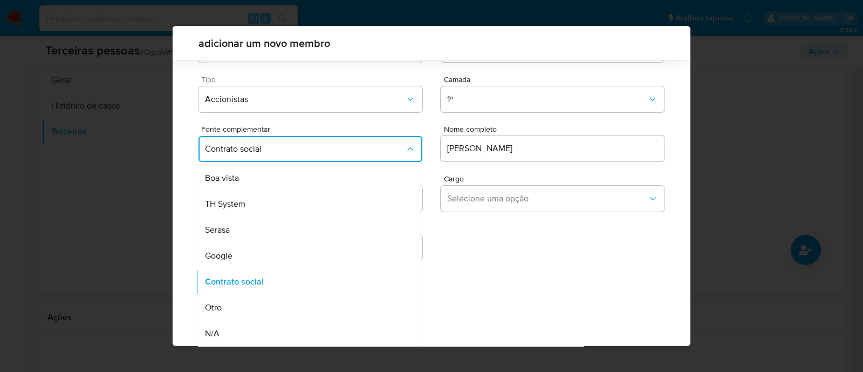
click at [245, 84] on div "Tipo Accionistas" at bounding box center [310, 95] width 224 height 41
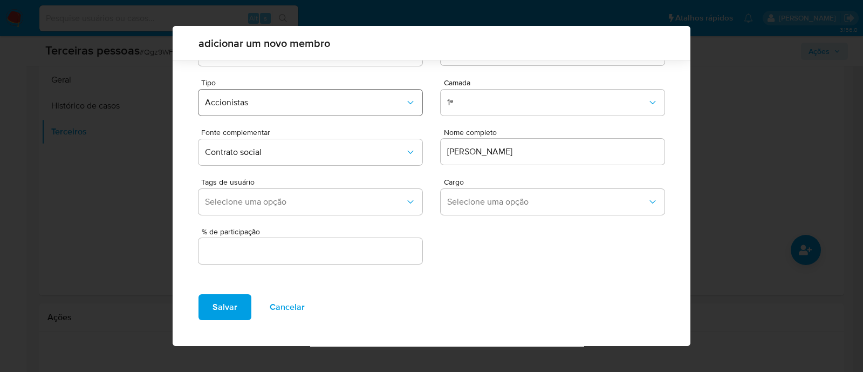
scroll to position [39, 0]
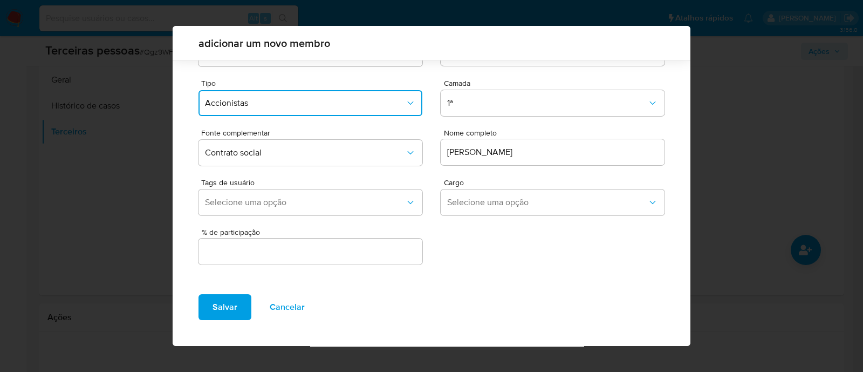
drag, startPoint x: 249, startPoint y: 101, endPoint x: 268, endPoint y: 115, distance: 23.5
click at [251, 101] on span "Accionistas" at bounding box center [305, 103] width 200 height 11
drag, startPoint x: 257, startPoint y: 214, endPoint x: 288, endPoint y: 221, distance: 32.1
click at [257, 214] on span "Representantes" at bounding box center [234, 209] width 59 height 11
click at [490, 204] on span "Selecione uma opção" at bounding box center [547, 202] width 200 height 11
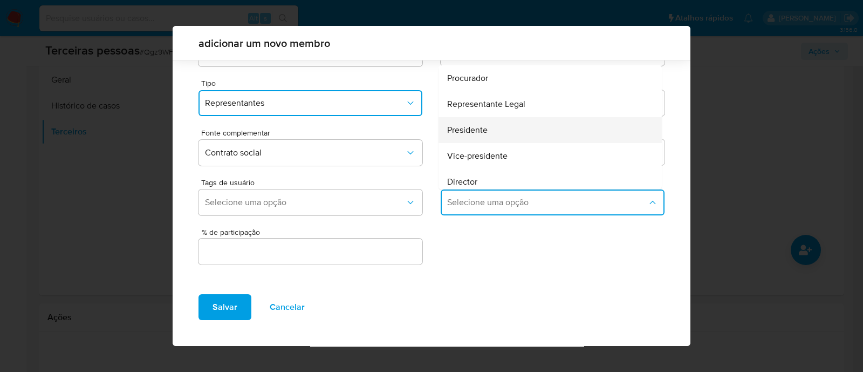
click at [477, 132] on span "Presidente" at bounding box center [467, 130] width 40 height 11
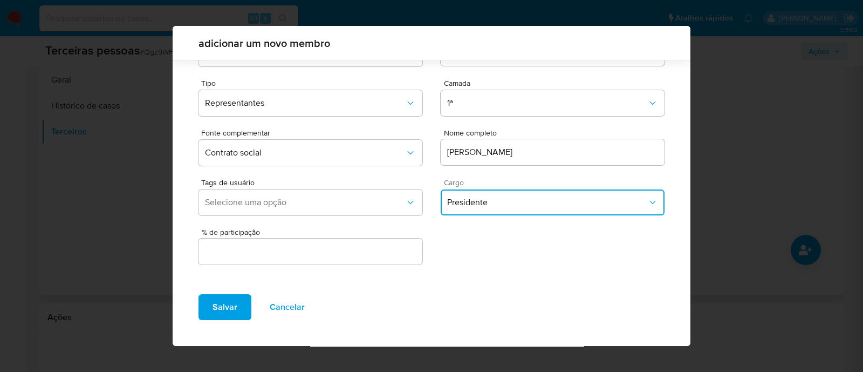
click at [353, 261] on div at bounding box center [310, 251] width 224 height 26
click at [289, 260] on div at bounding box center [310, 251] width 224 height 26
click at [221, 304] on span "Salvar" at bounding box center [224, 307] width 25 height 24
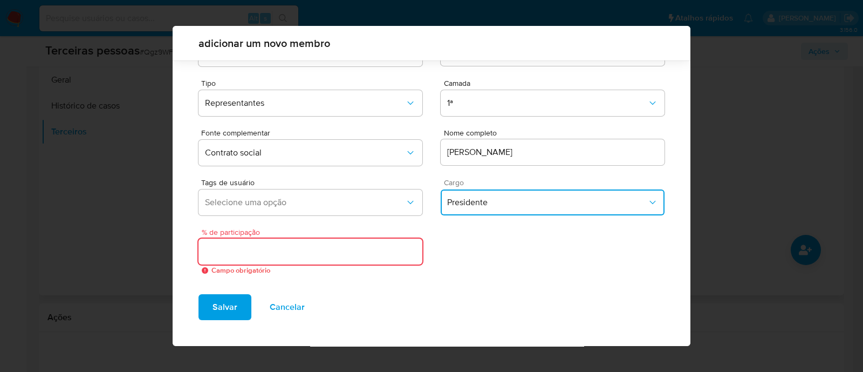
click at [310, 253] on input "text" at bounding box center [310, 251] width 224 height 14
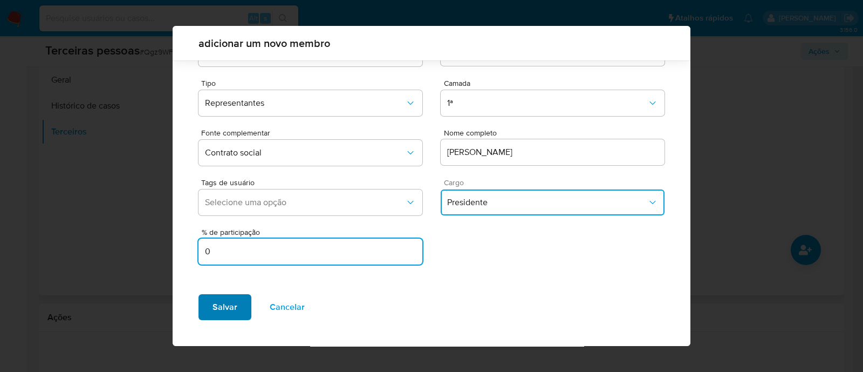
type input "0"
click at [212, 311] on span "Salvar" at bounding box center [224, 307] width 25 height 24
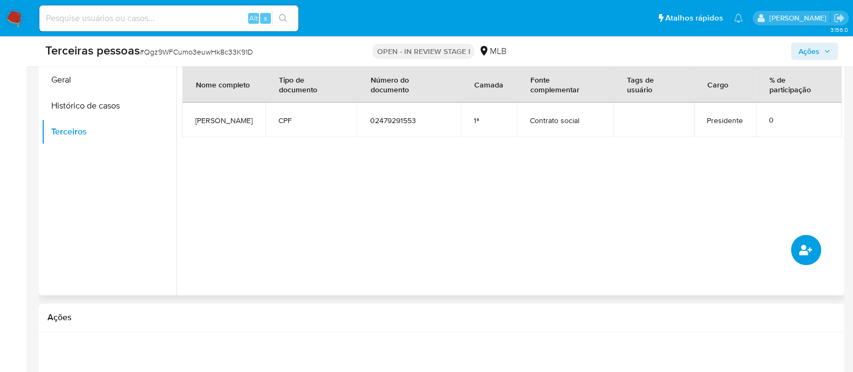
click at [805, 253] on icon "common.add_complementary_information" at bounding box center [805, 249] width 13 height 10
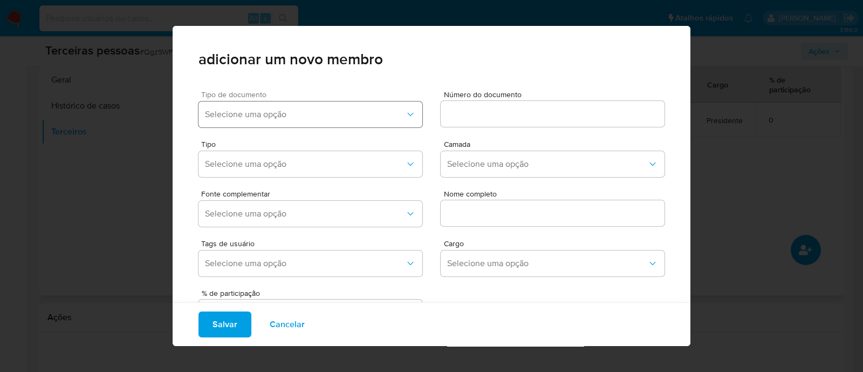
click at [243, 115] on span "Selecione uma opção" at bounding box center [305, 114] width 200 height 11
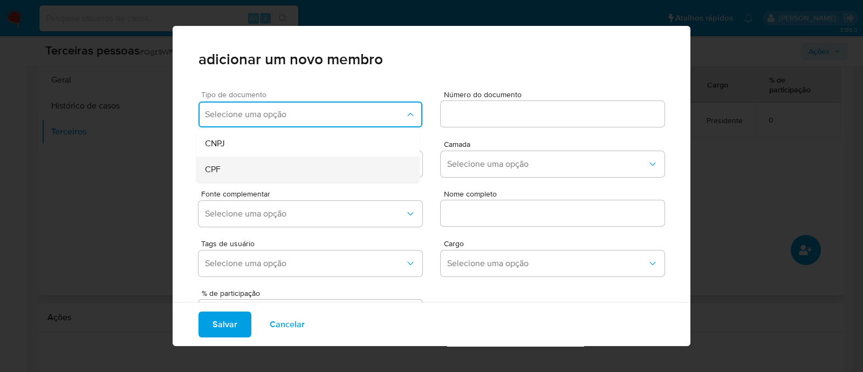
click at [231, 165] on div "CPF" at bounding box center [287, 169] width 165 height 26
click at [477, 114] on input at bounding box center [553, 114] width 224 height 14
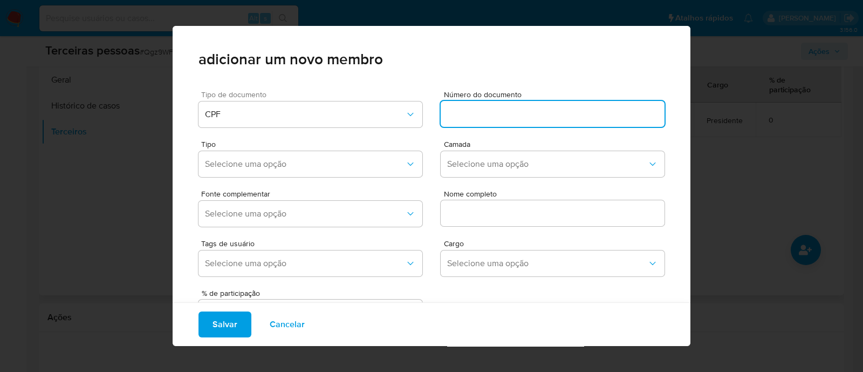
click at [466, 116] on input at bounding box center [553, 114] width 224 height 14
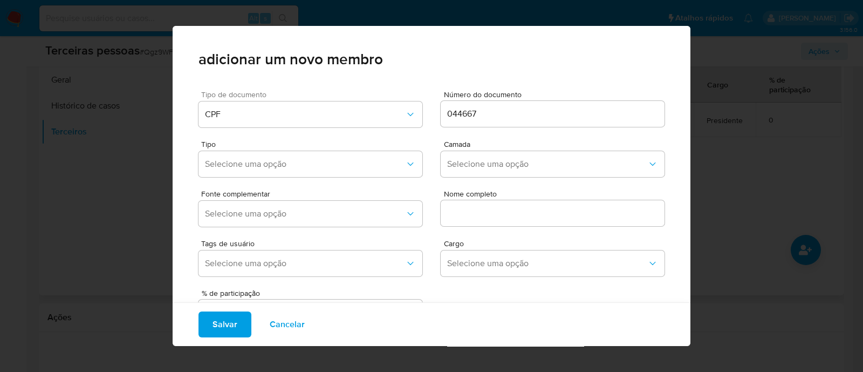
click at [605, 121] on div "044667" at bounding box center [553, 114] width 224 height 26
click at [603, 112] on input "044667" at bounding box center [553, 114] width 224 height 14
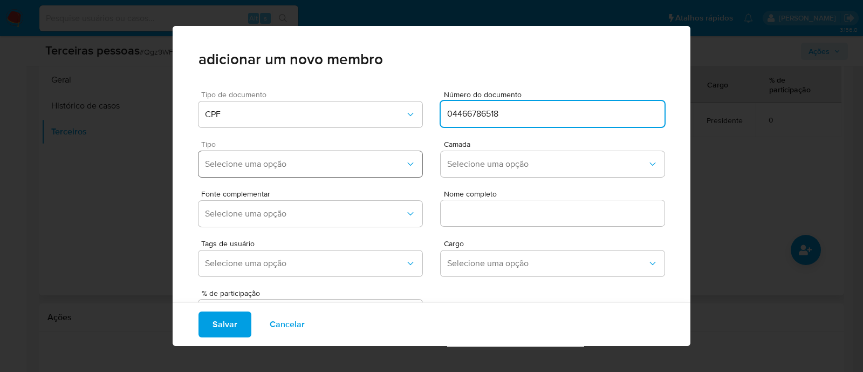
type input "04466786518"
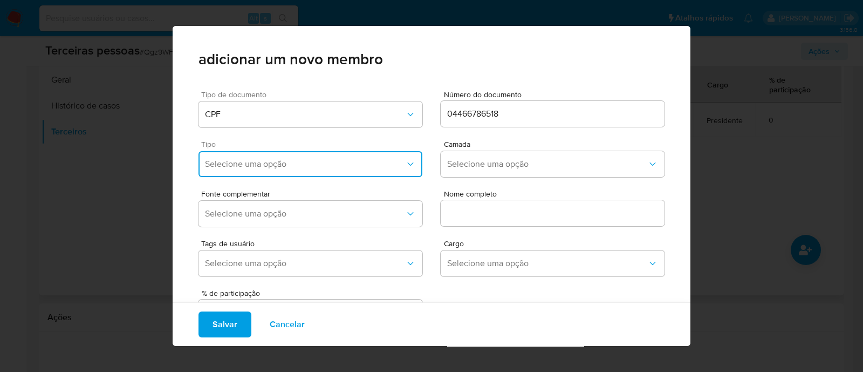
click at [274, 167] on span "Selecione uma opção" at bounding box center [305, 164] width 200 height 11
click at [282, 295] on div "Accionistas" at bounding box center [287, 297] width 165 height 26
click at [457, 154] on button "Selecione uma opção" at bounding box center [553, 164] width 224 height 26
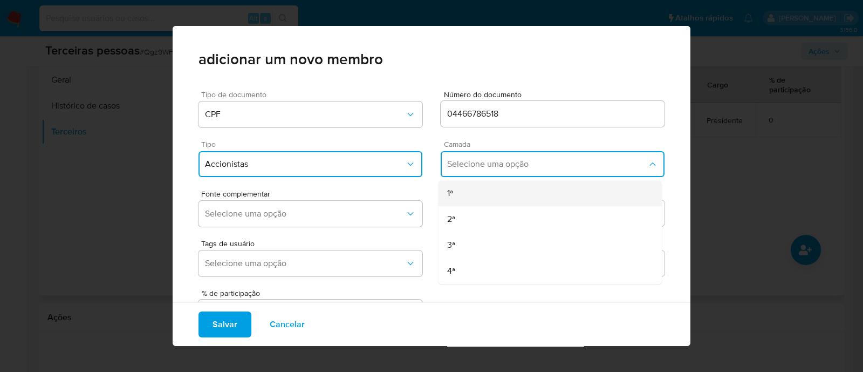
click at [493, 188] on div "1ª" at bounding box center [529, 193] width 165 height 26
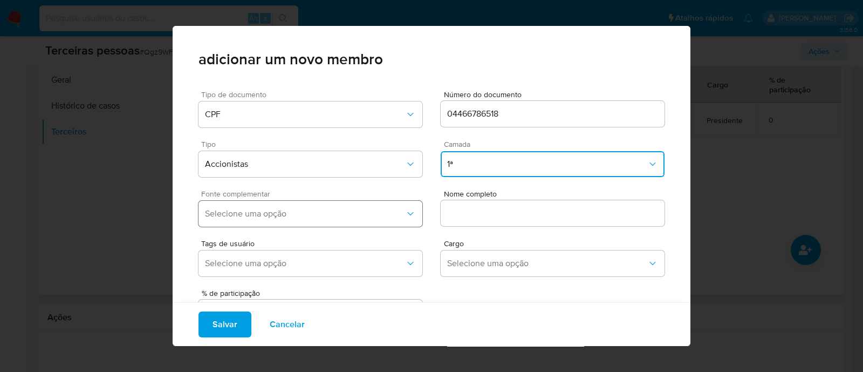
click at [342, 214] on span "Selecione uma opção" at bounding box center [305, 213] width 200 height 11
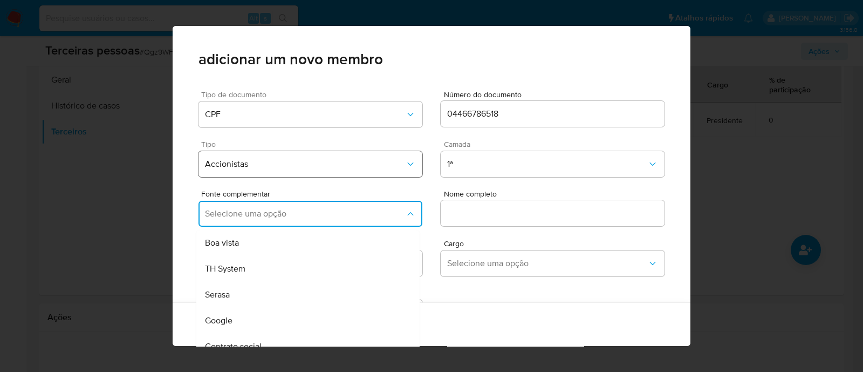
click at [359, 160] on span "Accionistas" at bounding box center [305, 164] width 200 height 11
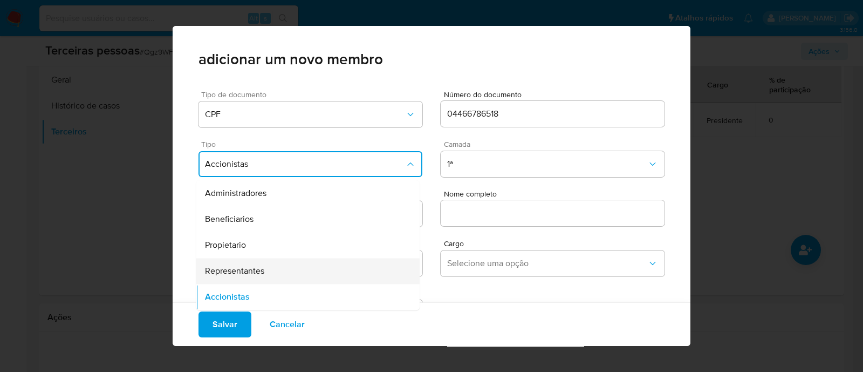
click at [299, 263] on div "Representantes" at bounding box center [287, 271] width 165 height 26
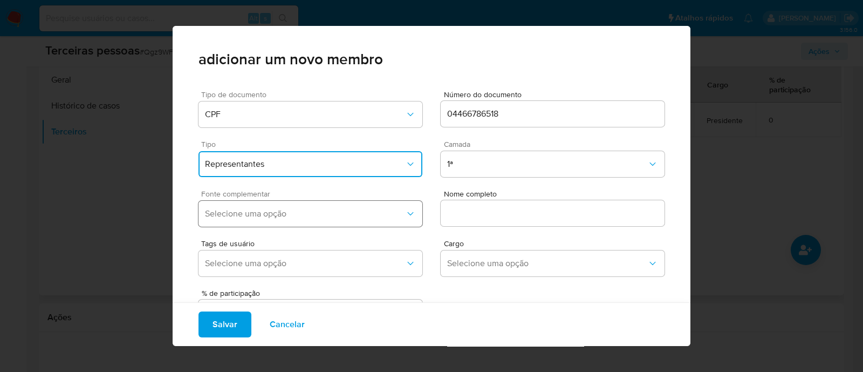
click at [346, 222] on button "Selecione uma opção" at bounding box center [310, 214] width 224 height 26
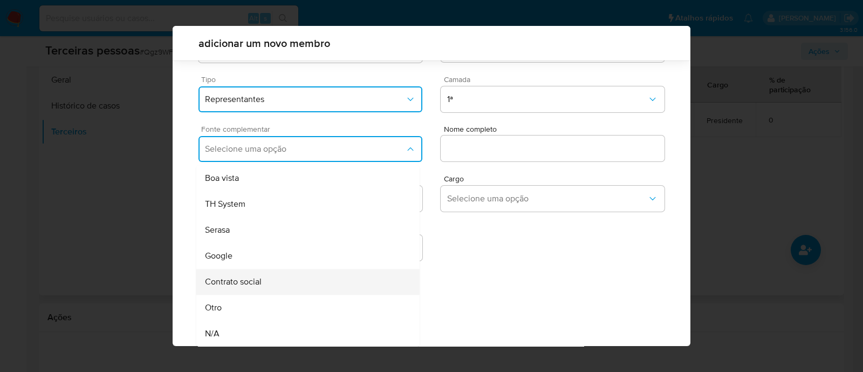
click at [281, 274] on div "Contrato social" at bounding box center [287, 282] width 165 height 26
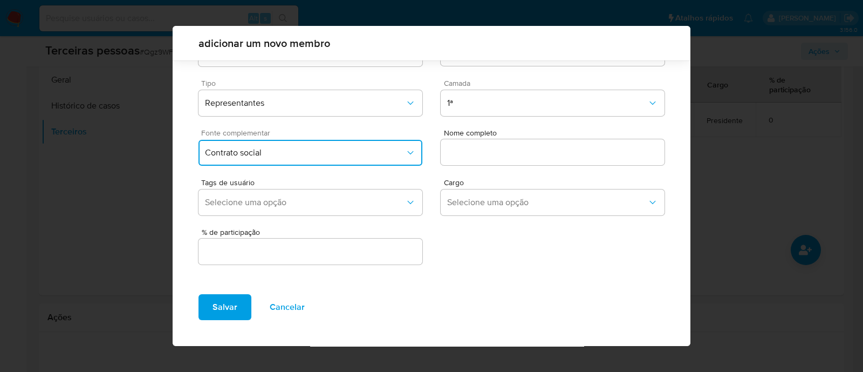
click at [499, 155] on input "text" at bounding box center [553, 152] width 224 height 14
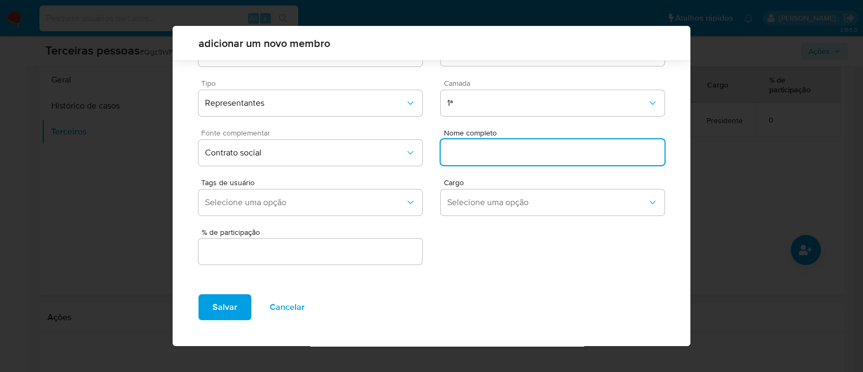
paste input "EZIANE GOLSALVES SANTOS"
type input "EZIANE GOLSALVES SANTOS"
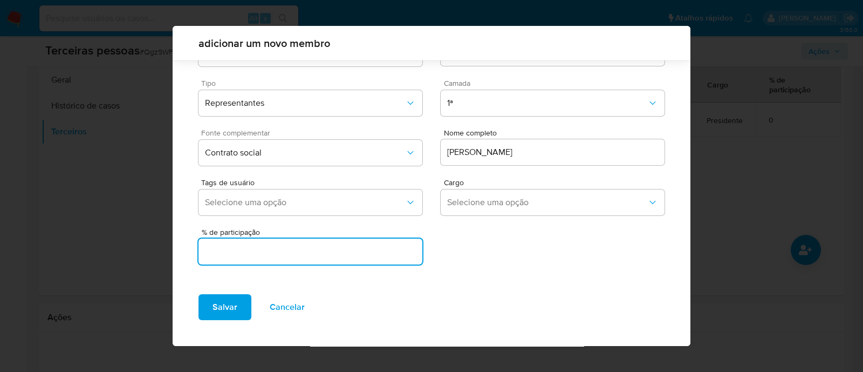
click at [382, 246] on input "text" at bounding box center [310, 251] width 224 height 14
type input "0"
click at [600, 203] on span "Selecione uma opção" at bounding box center [547, 202] width 200 height 11
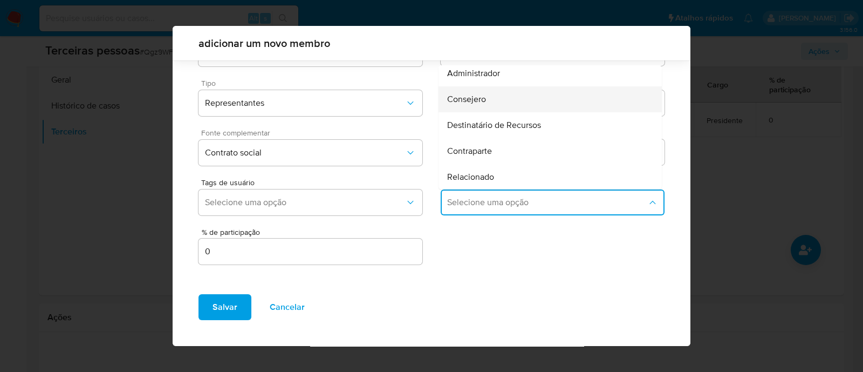
scroll to position [67, 0]
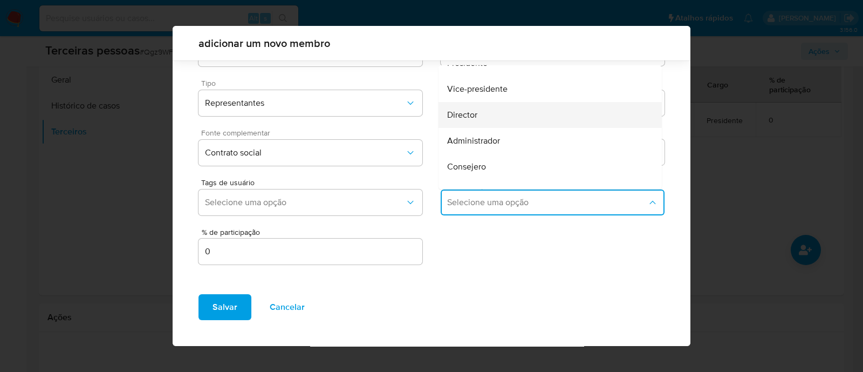
click at [477, 120] on div "Director" at bounding box center [529, 115] width 165 height 26
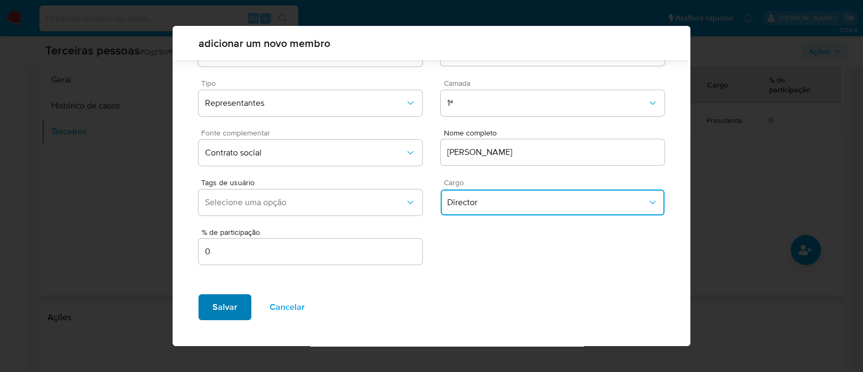
click at [223, 315] on span "Salvar" at bounding box center [224, 307] width 25 height 24
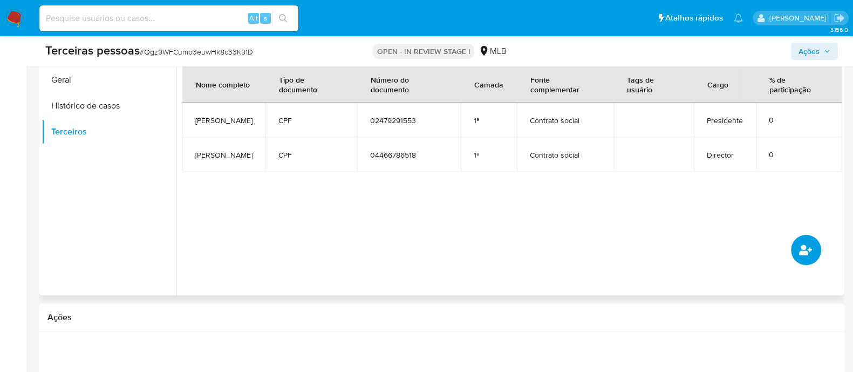
click at [812, 257] on button "common.add_complementary_information" at bounding box center [806, 250] width 30 height 30
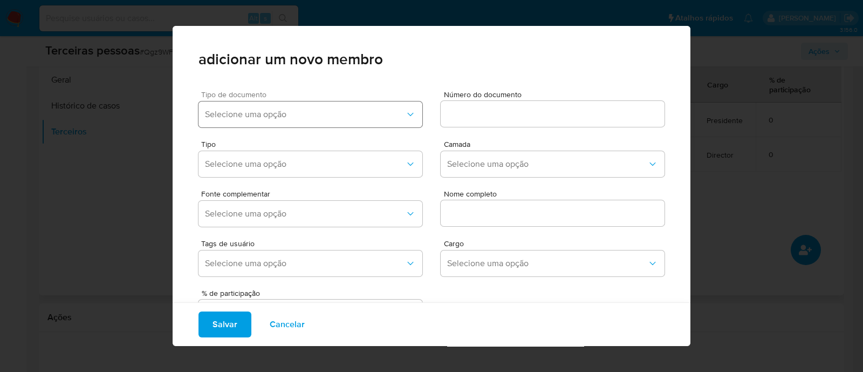
click at [210, 115] on span "Selecione uma opção" at bounding box center [305, 114] width 200 height 11
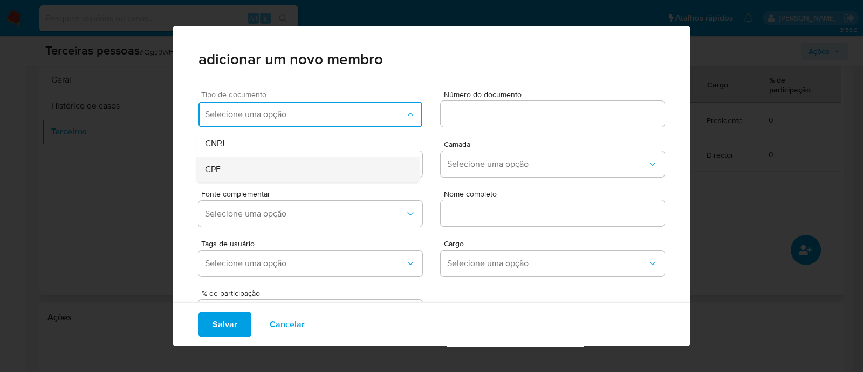
click at [216, 168] on span "CPF" at bounding box center [213, 169] width 16 height 11
click at [491, 112] on input at bounding box center [553, 114] width 224 height 14
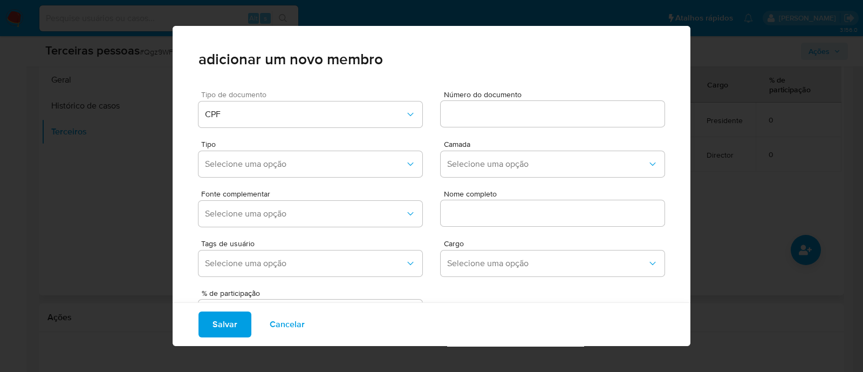
click at [510, 113] on input at bounding box center [553, 114] width 224 height 14
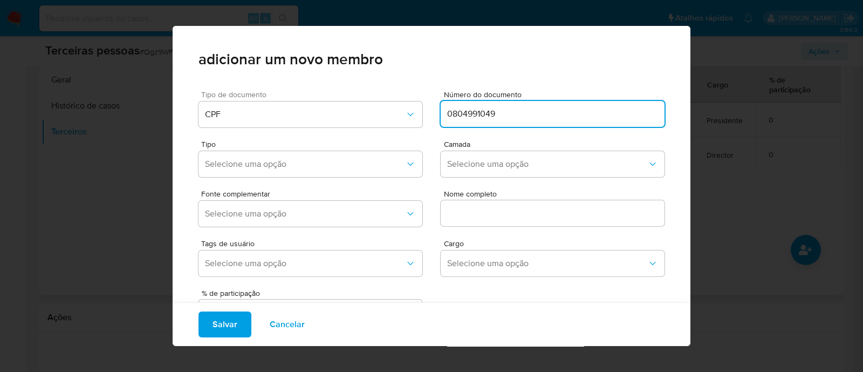
type input "0804991049"
click at [425, 72] on div "adicionar um novo membro" at bounding box center [432, 54] width 518 height 56
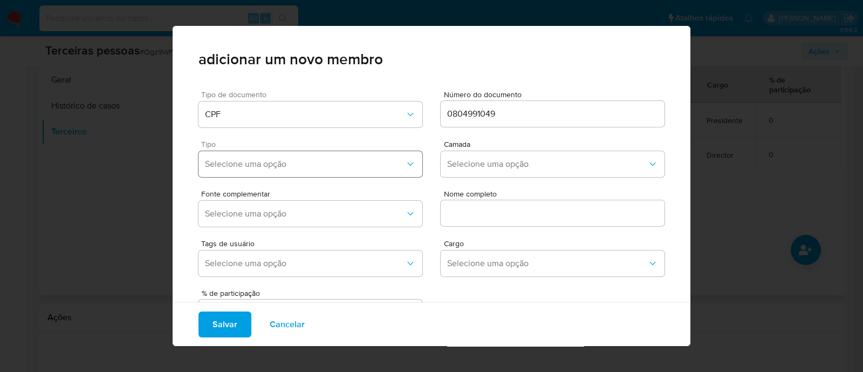
click at [318, 173] on button "Selecione uma opção" at bounding box center [310, 164] width 224 height 26
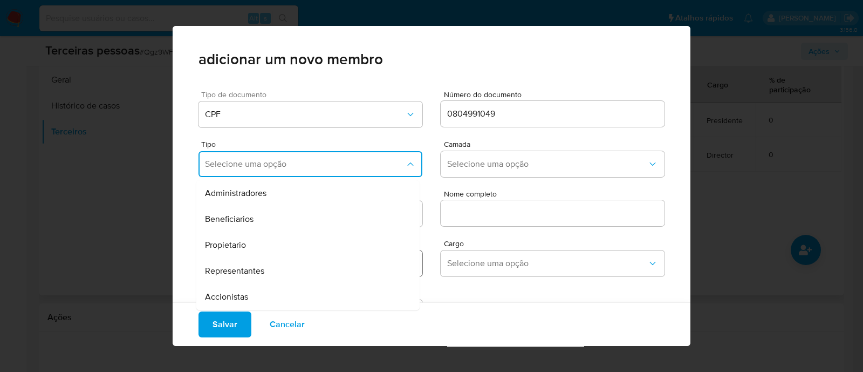
drag, startPoint x: 310, startPoint y: 271, endPoint x: 345, endPoint y: 271, distance: 34.5
click at [311, 271] on div "Representantes" at bounding box center [287, 271] width 165 height 26
click at [465, 174] on button "Selecione uma opção" at bounding box center [553, 164] width 224 height 26
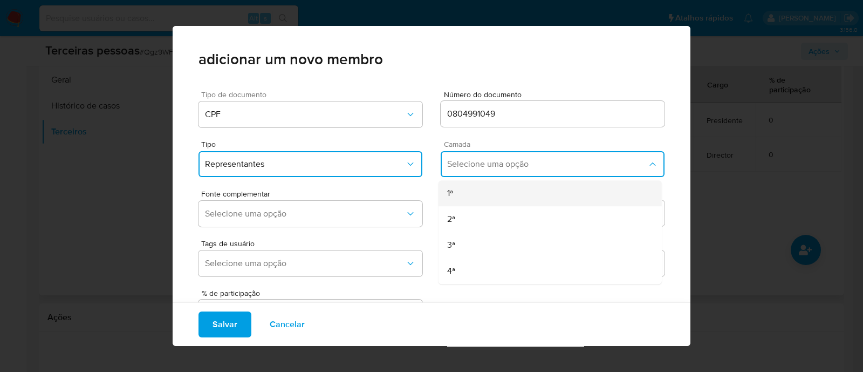
click at [438, 187] on li "1ª" at bounding box center [549, 193] width 223 height 26
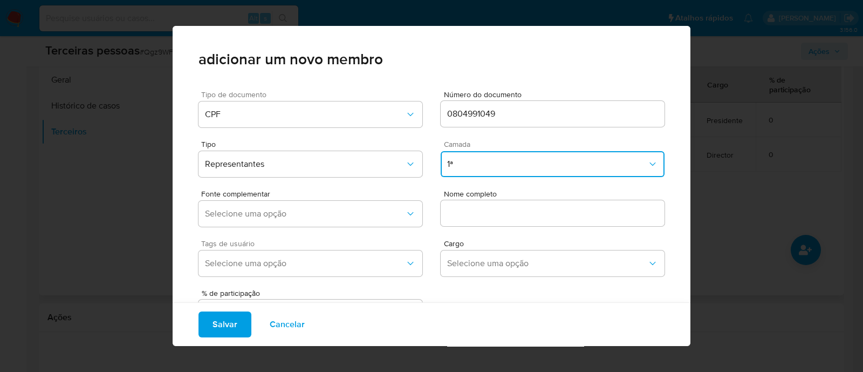
click at [289, 240] on span "Tags de usuário" at bounding box center [313, 243] width 224 height 8
click at [316, 200] on div "Fonte complementar Selecione uma opção" at bounding box center [310, 210] width 224 height 41
click at [354, 221] on button "Selecione uma opção" at bounding box center [310, 214] width 224 height 26
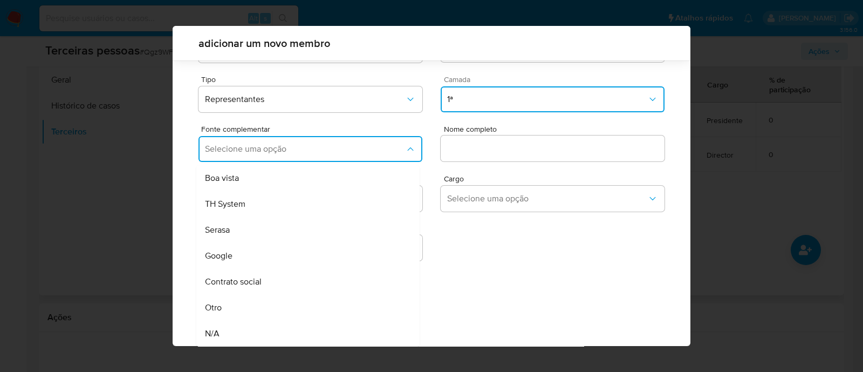
click at [294, 286] on div "Contrato social" at bounding box center [287, 282] width 165 height 26
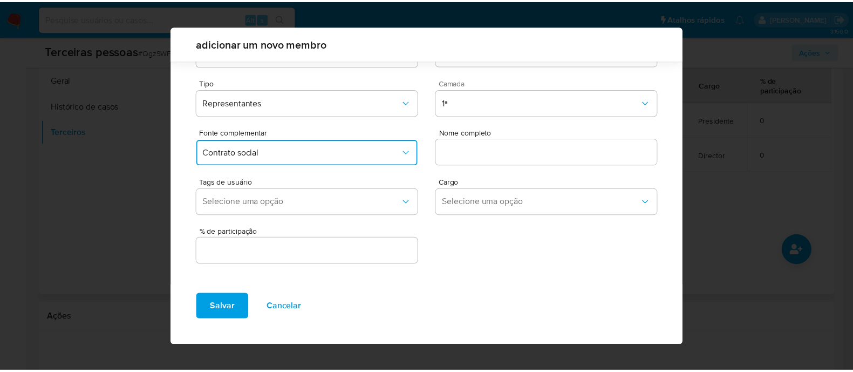
scroll to position [39, 0]
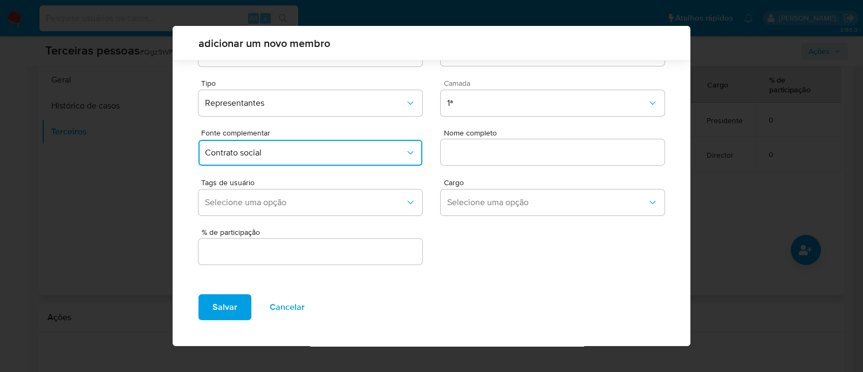
click at [472, 159] on div at bounding box center [553, 152] width 224 height 26
click at [543, 159] on div at bounding box center [553, 152] width 224 height 26
click at [505, 153] on input "text" at bounding box center [553, 152] width 224 height 14
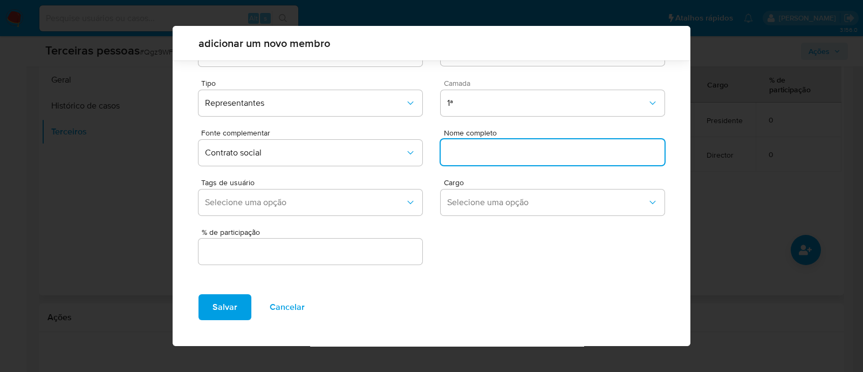
paste input "ELZILANE OLIVEIRA SANTANA DE ARGOLO s"
type input "ELZILANE OLIVEIRA SANTANA DE ARGOLO s"
click at [352, 249] on input "text" at bounding box center [310, 251] width 224 height 14
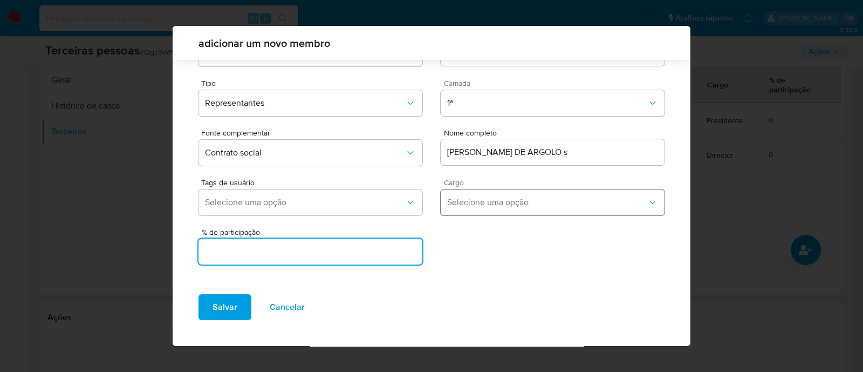
click at [484, 204] on span "Selecione uma opção" at bounding box center [547, 202] width 200 height 11
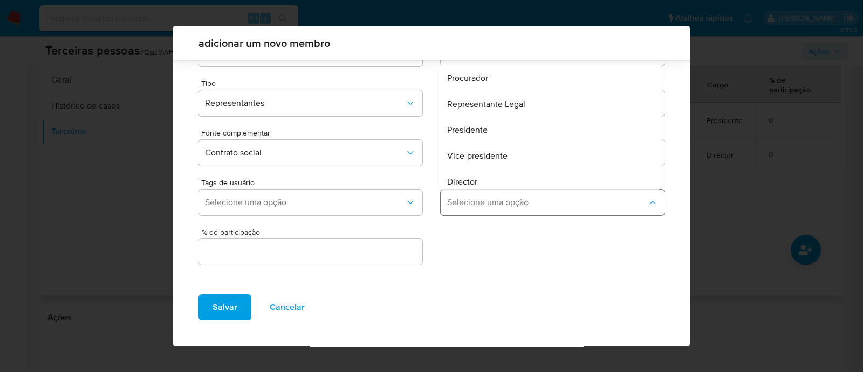
click at [482, 205] on span "Selecione uma opção" at bounding box center [547, 202] width 200 height 11
click at [474, 191] on button "Selecione uma opção" at bounding box center [553, 202] width 224 height 26
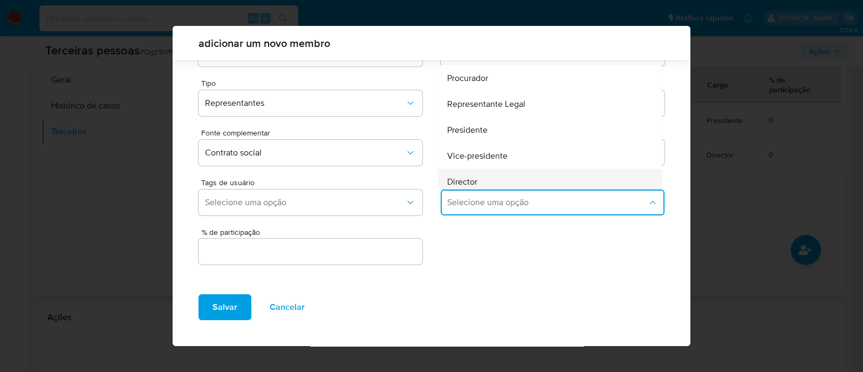
click at [458, 170] on div "Director" at bounding box center [529, 182] width 165 height 26
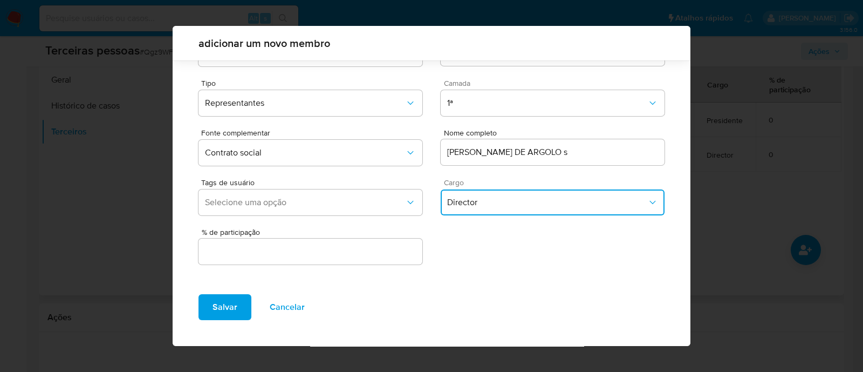
click at [372, 264] on div "% de participação" at bounding box center [310, 247] width 224 height 38
click at [373, 246] on input "text" at bounding box center [310, 251] width 224 height 14
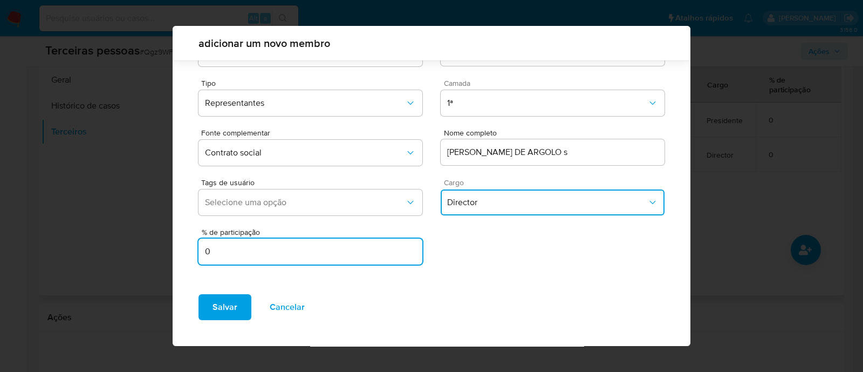
type input "0"
click at [226, 301] on span "Salvar" at bounding box center [224, 307] width 25 height 24
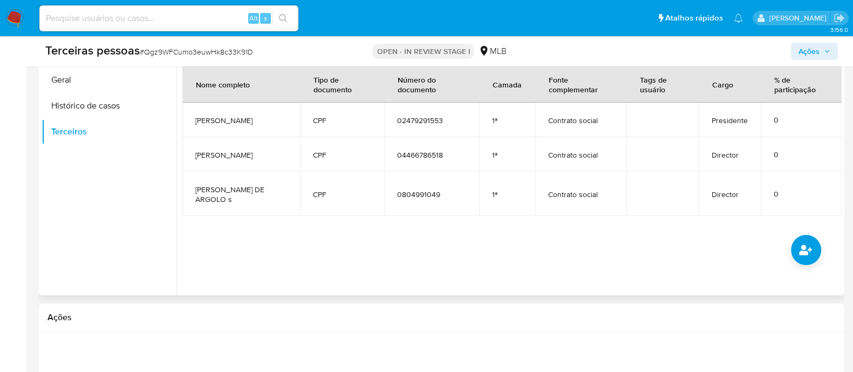
click at [806, 57] on span "Ações" at bounding box center [808, 51] width 21 height 17
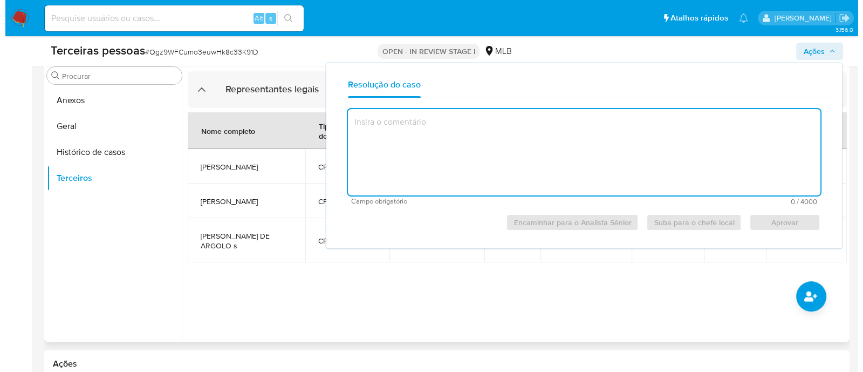
scroll to position [269, 0]
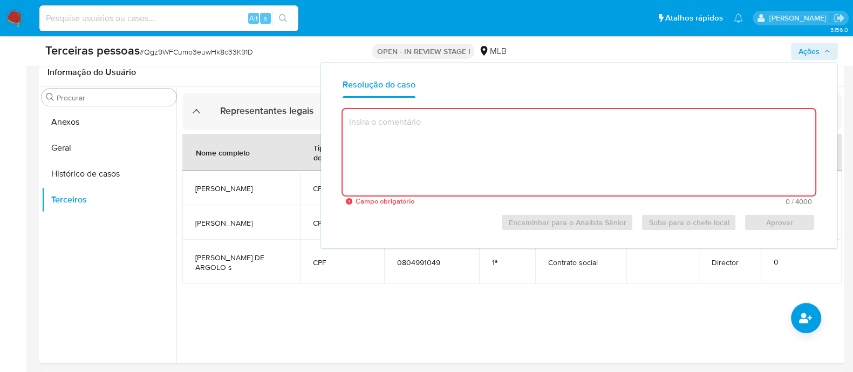
click at [818, 50] on span "Ações" at bounding box center [808, 51] width 21 height 17
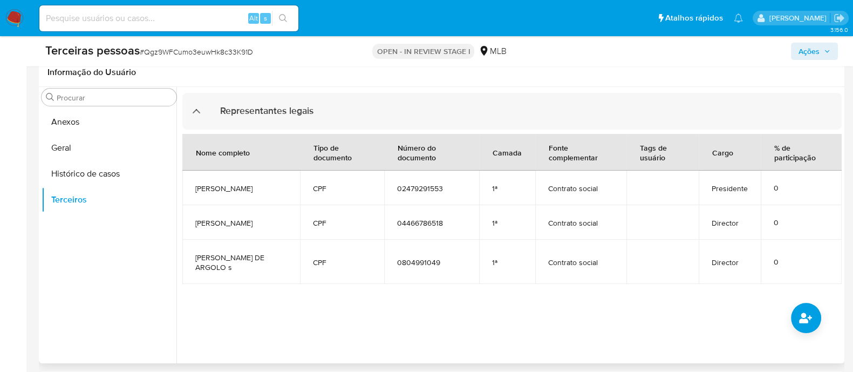
click at [590, 328] on div at bounding box center [508, 225] width 665 height 276
click at [85, 121] on button "Anexos" at bounding box center [109, 122] width 135 height 26
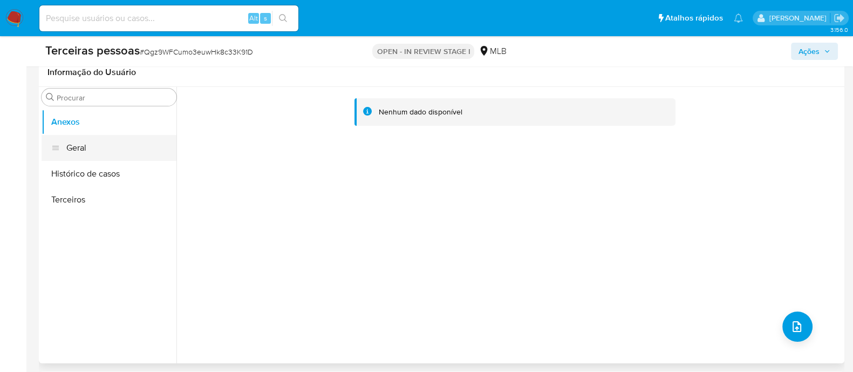
click at [79, 157] on button "Geral" at bounding box center [109, 148] width 135 height 26
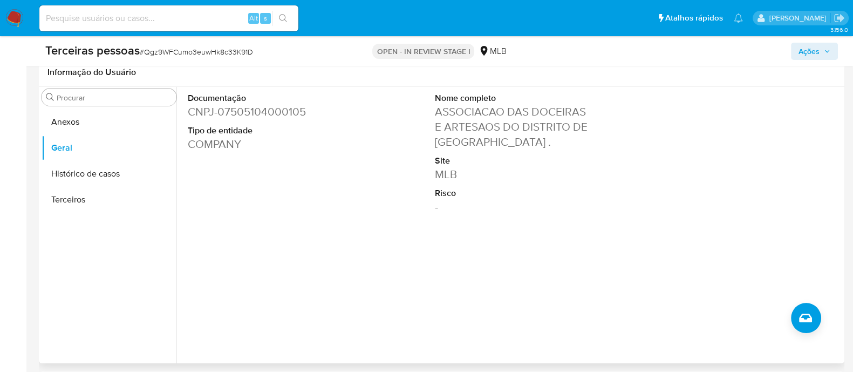
click at [251, 116] on dd "CNPJ - 07505104000105" at bounding box center [265, 111] width 154 height 15
click at [572, 238] on div "Nome completo ASSOCIACAO DAS DOCEIRAS E ARTESAOS DO DISTRITO DE MOENDA . Site M…" at bounding box center [511, 173] width 165 height 173
click at [94, 120] on button "Anexos" at bounding box center [109, 122] width 135 height 26
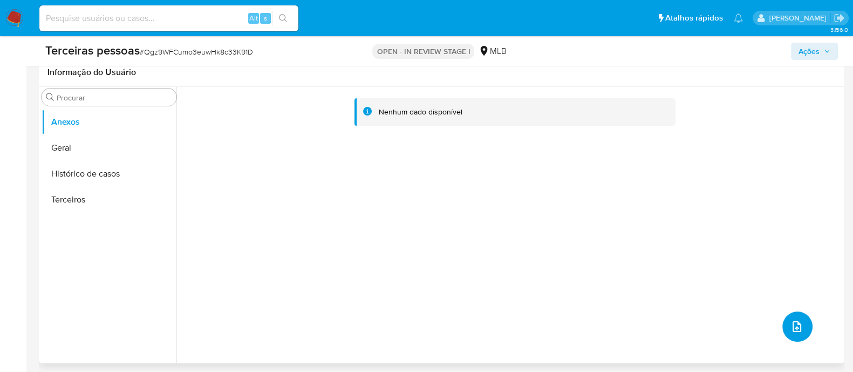
click at [782, 319] on button "upload-file" at bounding box center [797, 326] width 30 height 30
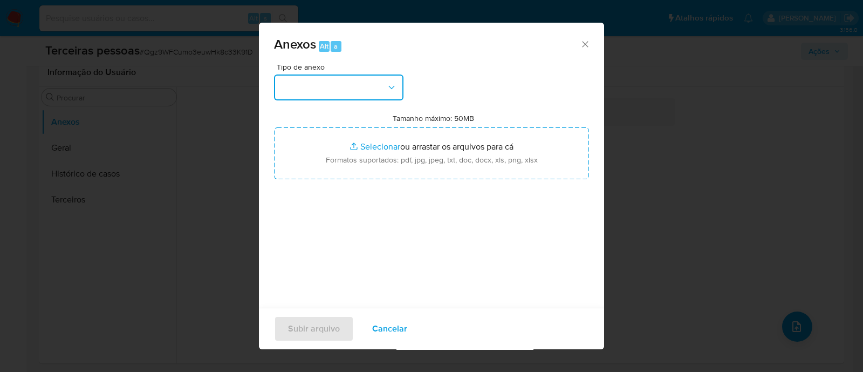
click at [380, 92] on button "button" at bounding box center [338, 87] width 129 height 26
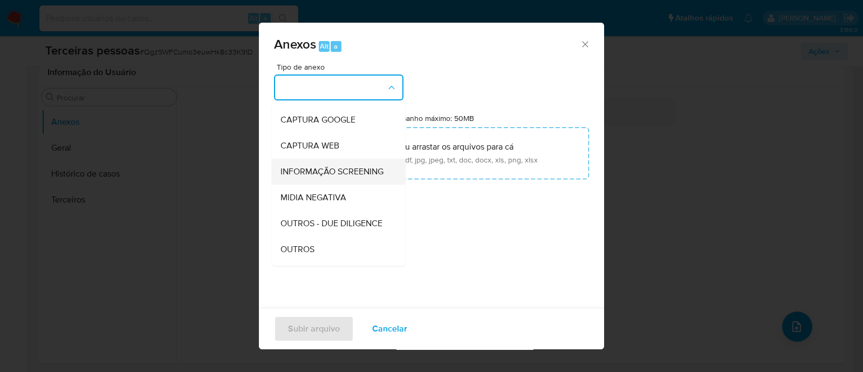
scroll to position [134, 0]
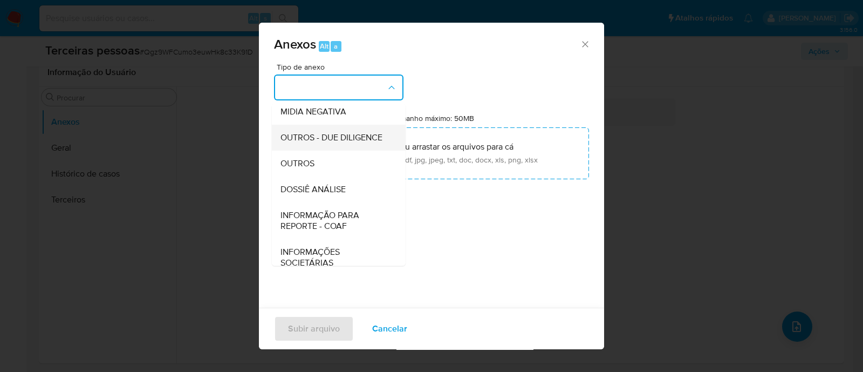
click at [330, 140] on div "OUTROS - DUE DILIGENCE" at bounding box center [335, 138] width 110 height 26
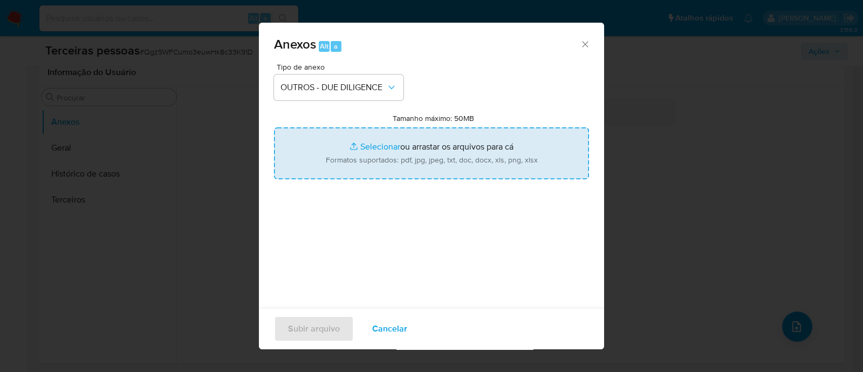
click at [398, 142] on input "Tamanho máximo: 50MB Selecionar arquivos" at bounding box center [431, 153] width 315 height 52
type input "C:\fakepath\Matriz de Risco -ASSOCIACAO DAS DOCEIRAS E ARTESAOS DO DISTRITO DE …"
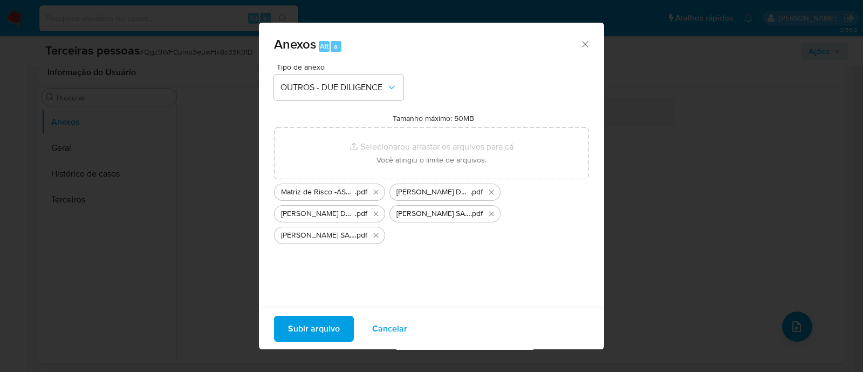
click at [310, 322] on span "Subir arquivo" at bounding box center [314, 329] width 52 height 24
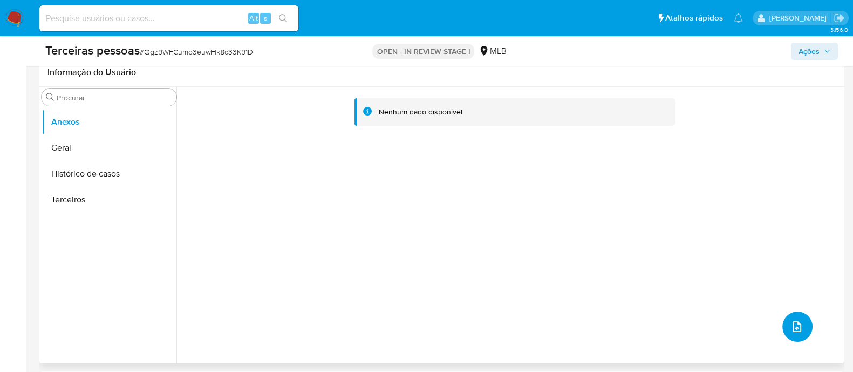
click at [791, 320] on icon "upload-file" at bounding box center [796, 326] width 13 height 13
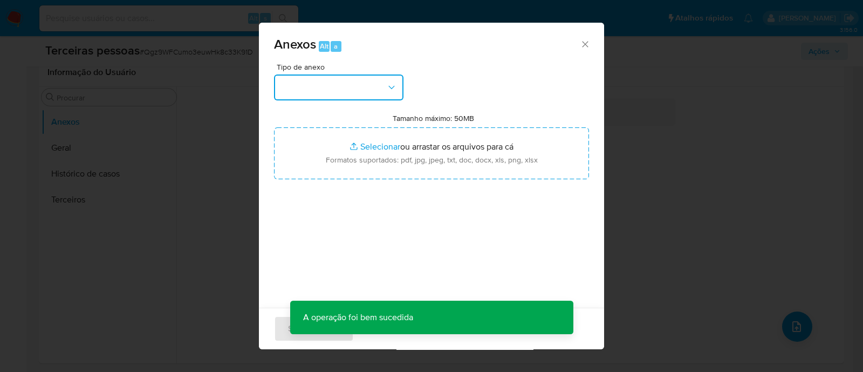
click at [356, 92] on button "button" at bounding box center [338, 87] width 129 height 26
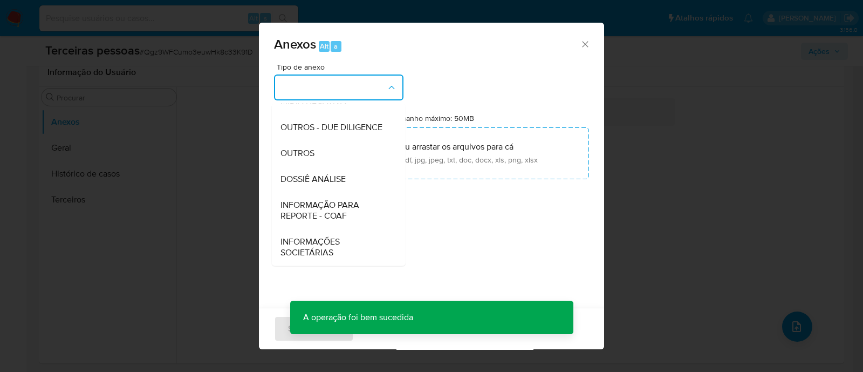
scroll to position [166, 0]
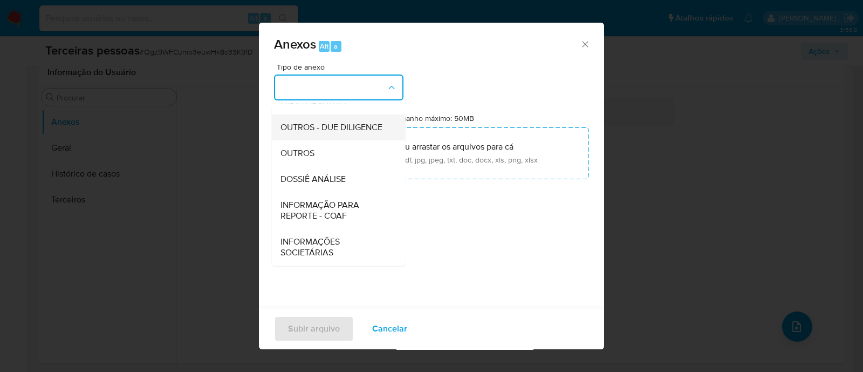
click at [347, 122] on span "OUTROS - DUE DILIGENCE" at bounding box center [331, 127] width 102 height 11
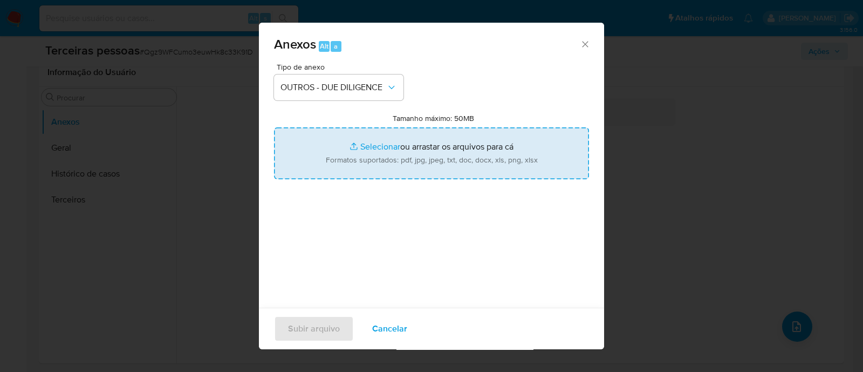
click at [451, 147] on input "Tamanho máximo: 50MB Selecionar arquivos" at bounding box center [431, 153] width 315 height 52
type input "C:\fakepath\FRANCISCA DOS SANTOS ALMEIDA refinitiv.pdf"
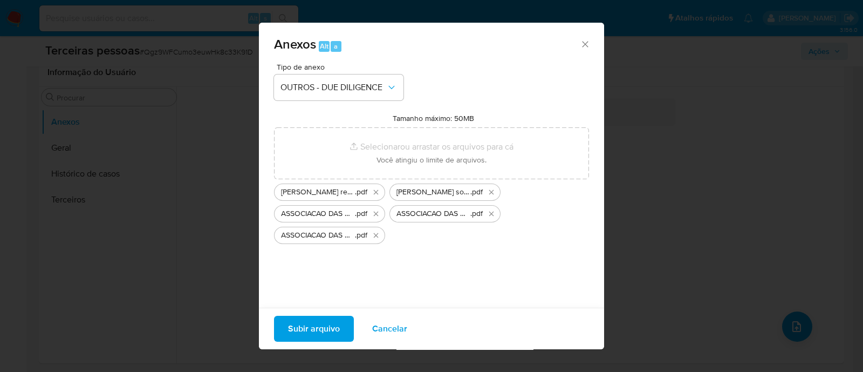
click at [310, 327] on span "Subir arquivo" at bounding box center [314, 329] width 52 height 24
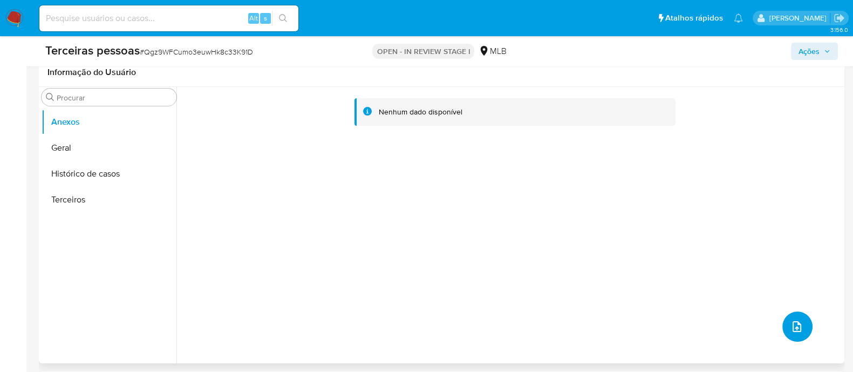
click at [784, 334] on button "upload-file" at bounding box center [797, 326] width 30 height 30
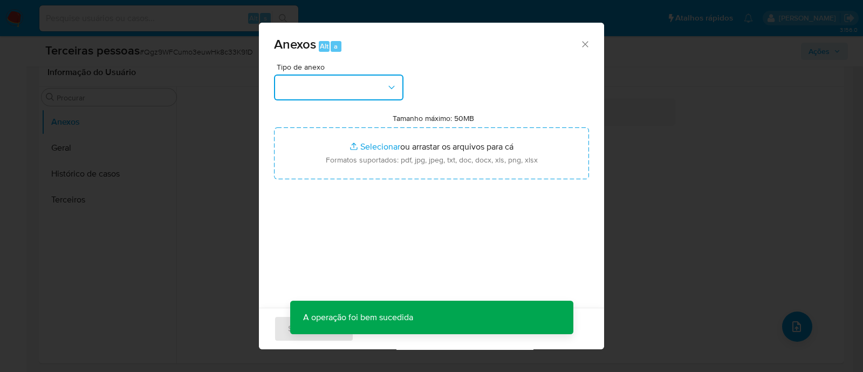
click at [307, 87] on button "button" at bounding box center [338, 87] width 129 height 26
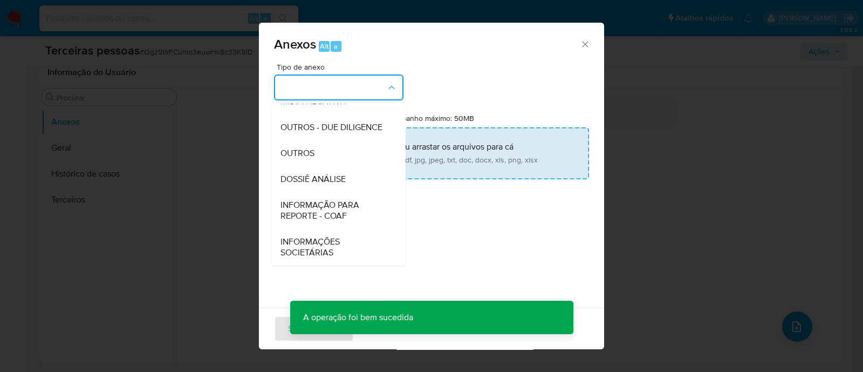
click at [313, 129] on span "OUTROS - DUE DILIGENCE" at bounding box center [331, 127] width 102 height 11
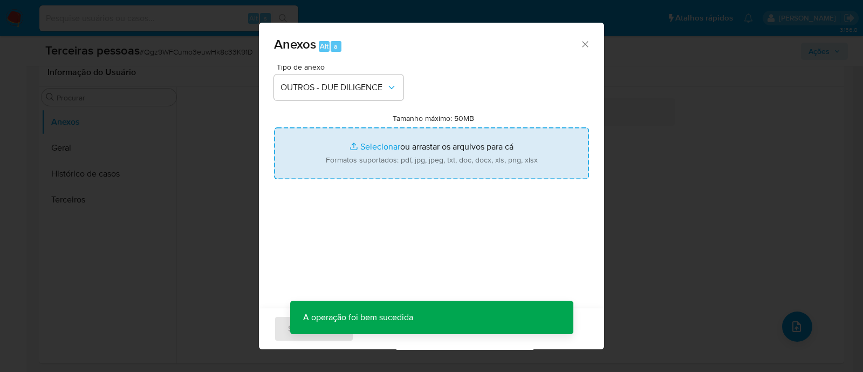
click at [383, 139] on input "Tamanho máximo: 50MB Selecionar arquivos" at bounding box center [431, 153] width 315 height 52
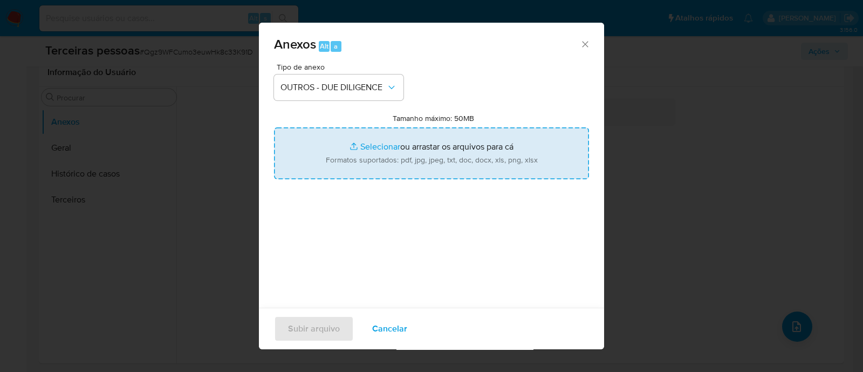
type input "C:\fakepath\ESTATUTO SOCIAL (3ª Versão) - Adelcio Sousa.pdf"
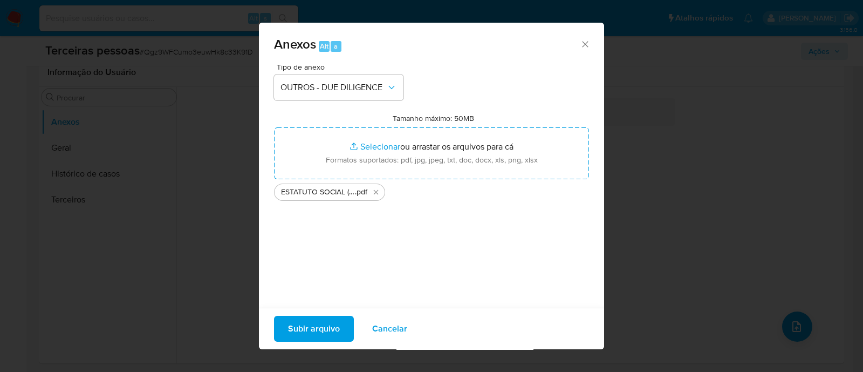
click at [324, 326] on span "Subir arquivo" at bounding box center [314, 329] width 52 height 24
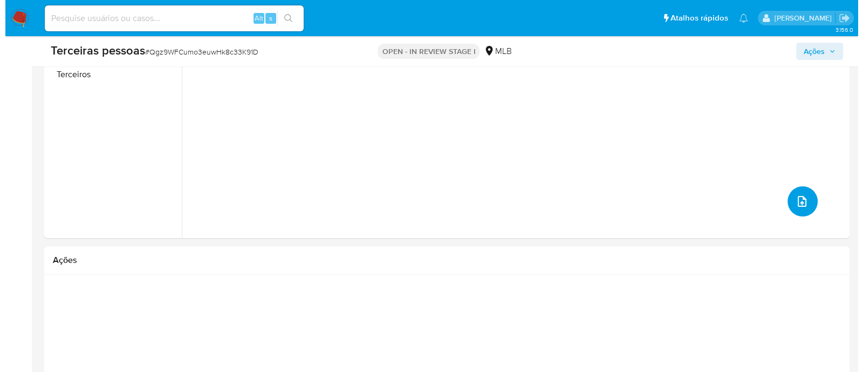
scroll to position [458, 0]
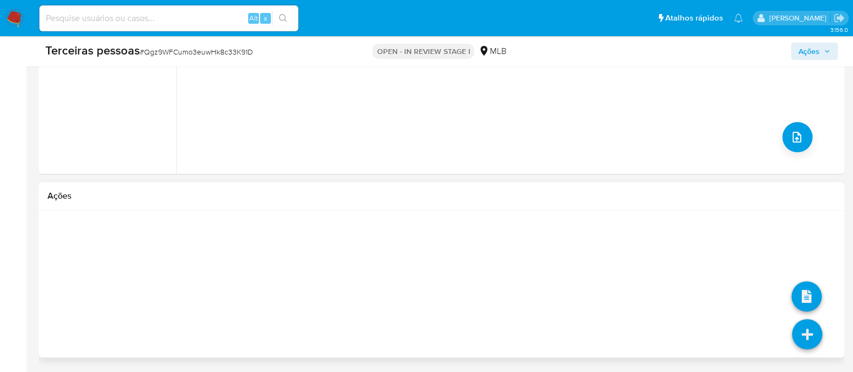
click at [800, 335] on icon at bounding box center [807, 334] width 30 height 30
click at [801, 285] on icon at bounding box center [806, 296] width 30 height 30
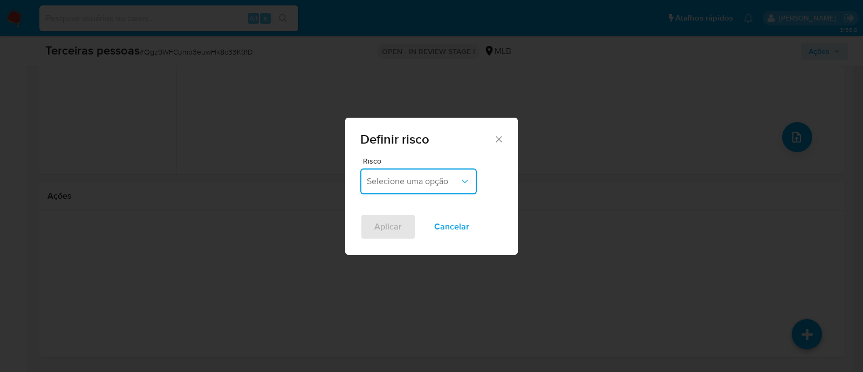
click at [431, 178] on span "Selecione uma opção" at bounding box center [413, 181] width 93 height 11
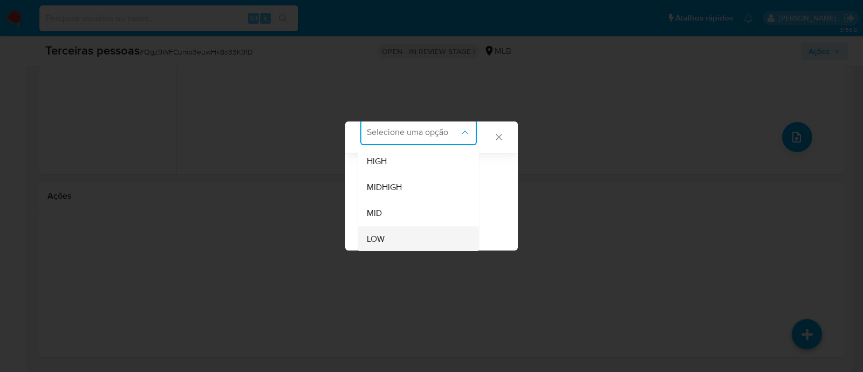
scroll to position [46, 0]
click at [386, 236] on div "LOW" at bounding box center [415, 238] width 97 height 26
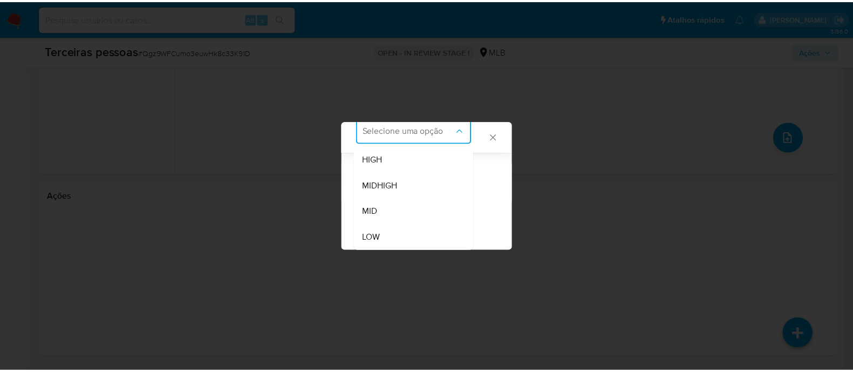
scroll to position [0, 0]
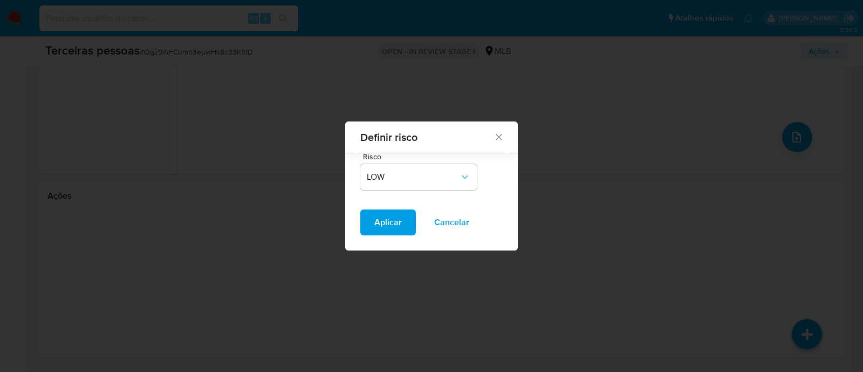
click at [383, 214] on span "Aplicar" at bounding box center [388, 222] width 28 height 24
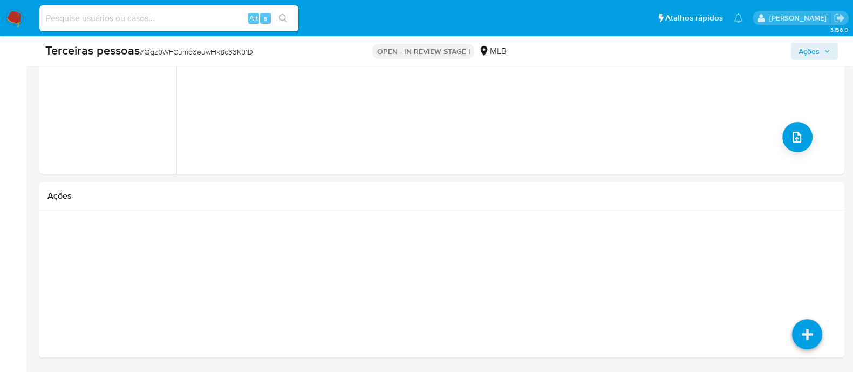
click at [795, 47] on button "Ações" at bounding box center [814, 51] width 47 height 17
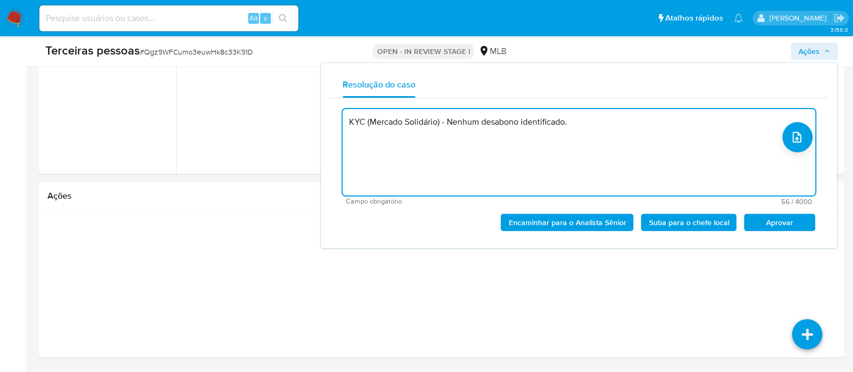
click at [796, 222] on span "Aprovar" at bounding box center [779, 222] width 56 height 15
type textarea "KYC (Mercado Solidário) - Nenhum desabono identificado."
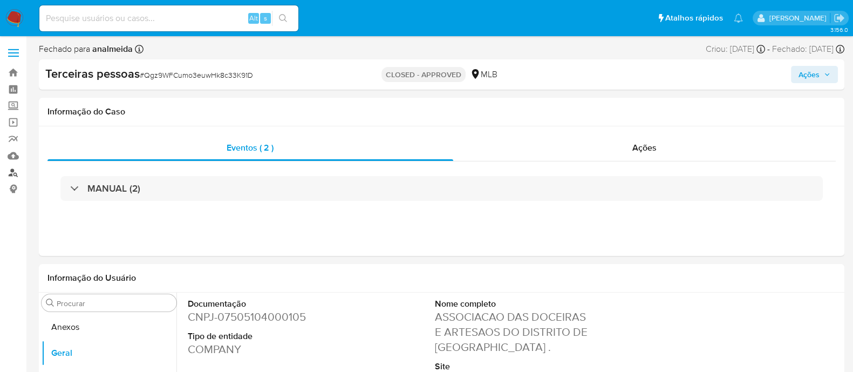
click at [5, 174] on link "Localizador de pessoas" at bounding box center [64, 172] width 128 height 17
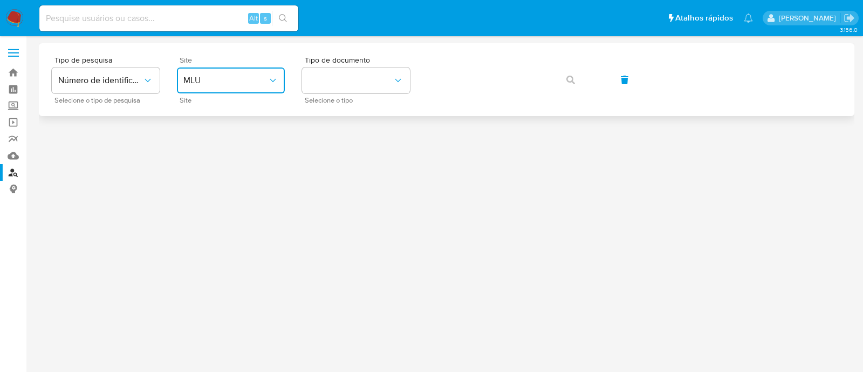
click at [259, 90] on button "MLU" at bounding box center [231, 80] width 108 height 26
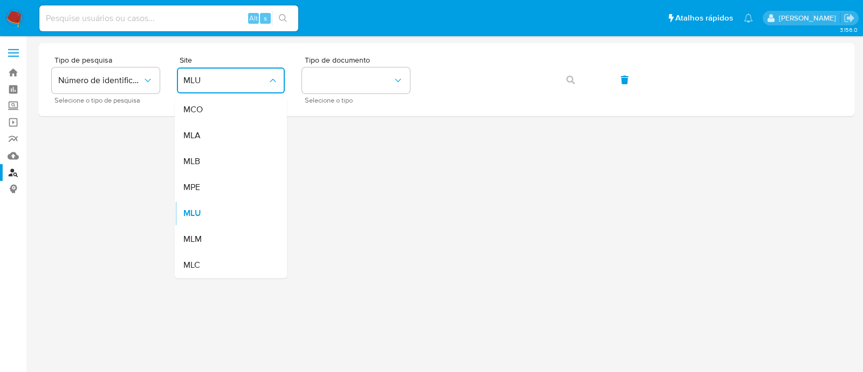
drag, startPoint x: 214, startPoint y: 158, endPoint x: 285, endPoint y: 119, distance: 80.6
click at [214, 159] on div "MLB" at bounding box center [227, 161] width 88 height 26
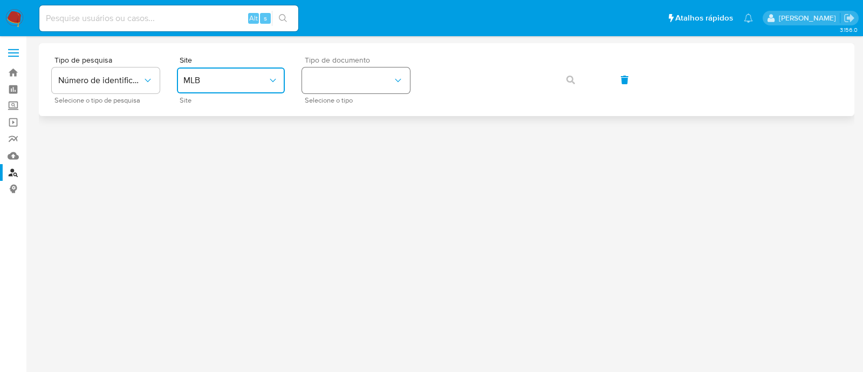
click at [332, 86] on button "identificationType" at bounding box center [356, 80] width 108 height 26
click at [336, 111] on div "CNPJ CNPJ" at bounding box center [352, 115] width 88 height 37
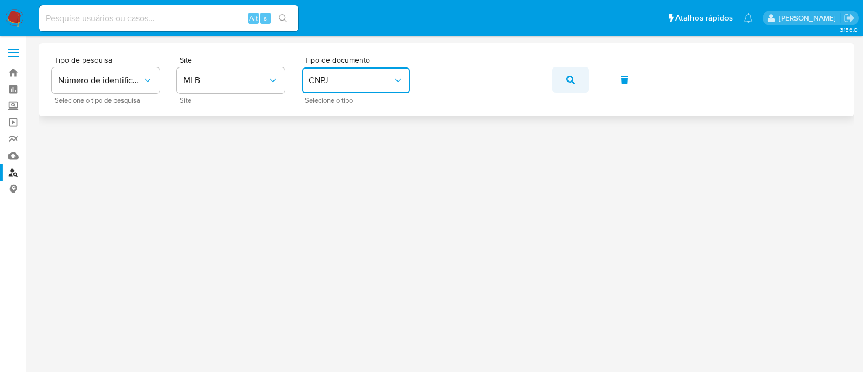
click at [567, 85] on span "button" at bounding box center [570, 80] width 9 height 24
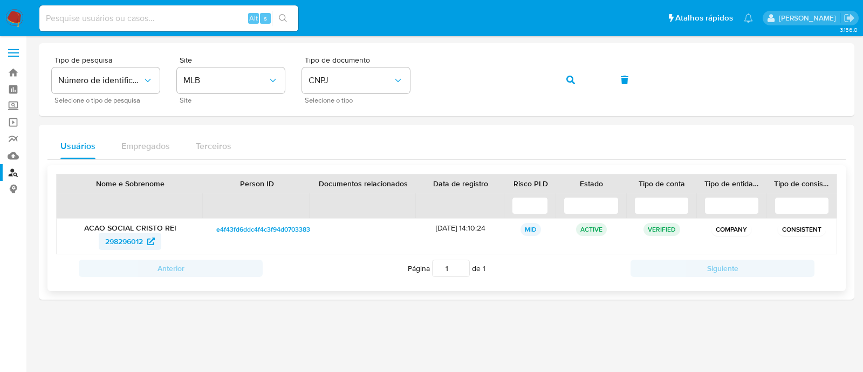
click at [111, 234] on span "298296012" at bounding box center [124, 240] width 38 height 17
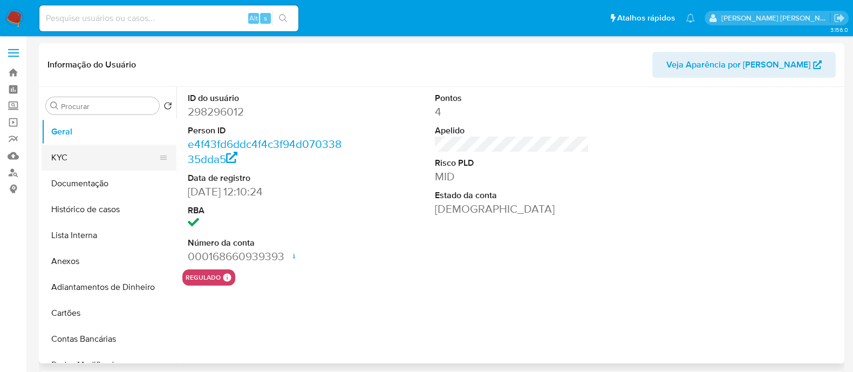
click at [91, 159] on button "KYC" at bounding box center [105, 158] width 126 height 26
select select "10"
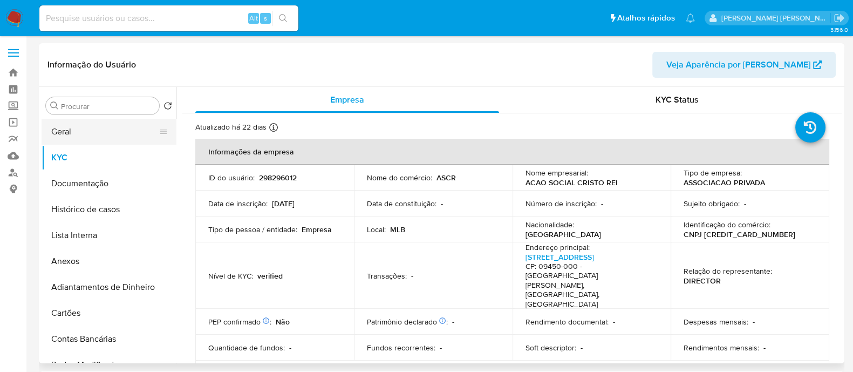
click at [91, 141] on button "Geral" at bounding box center [105, 132] width 126 height 26
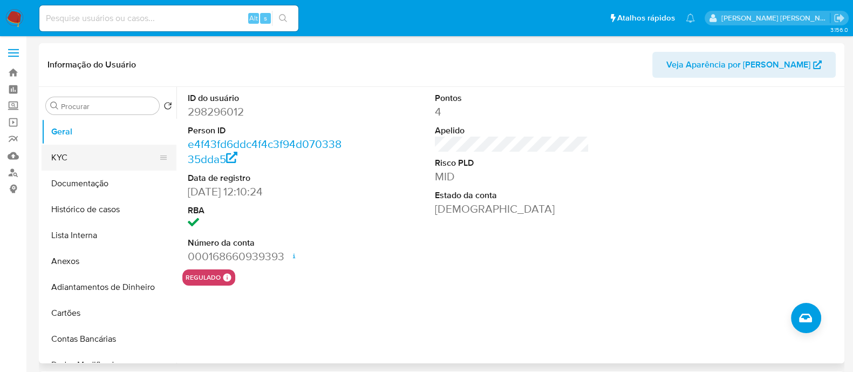
click at [92, 164] on button "KYC" at bounding box center [105, 158] width 126 height 26
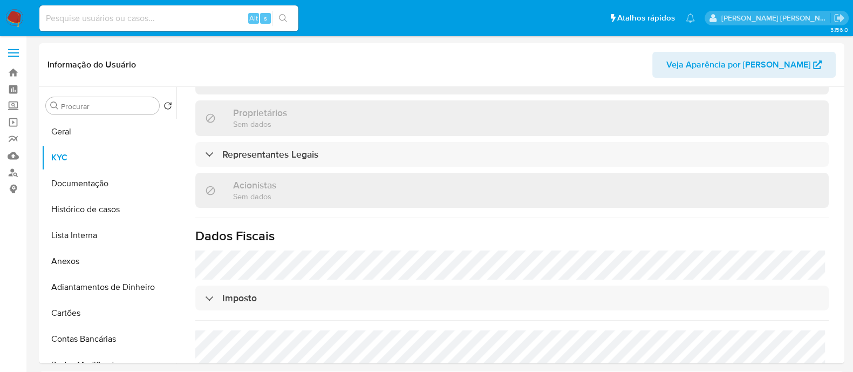
scroll to position [656, 0]
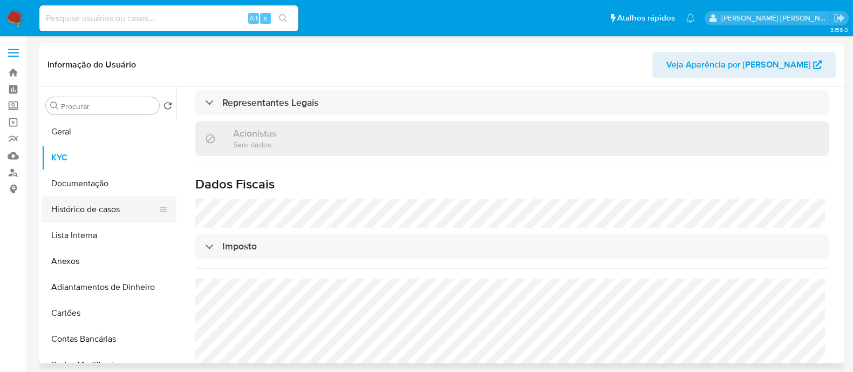
click at [88, 209] on button "Histórico de casos" at bounding box center [105, 209] width 126 height 26
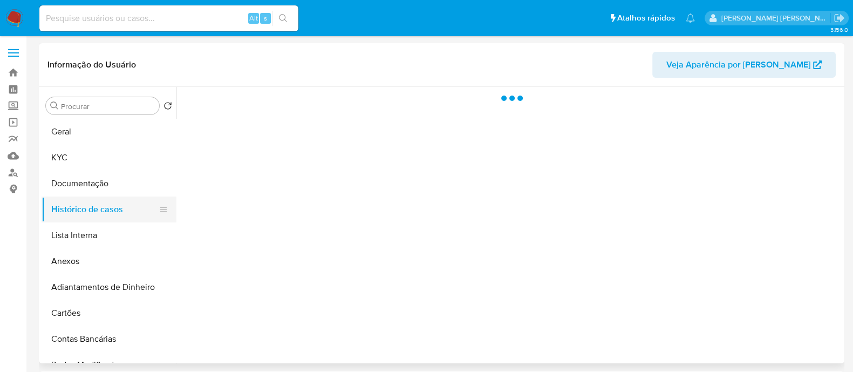
scroll to position [0, 0]
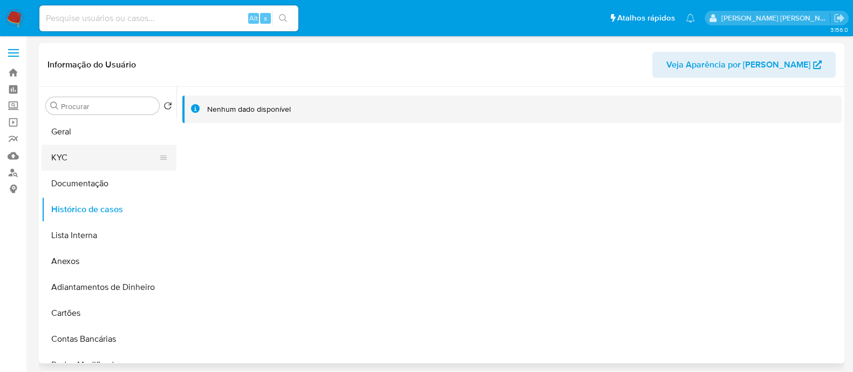
click at [71, 159] on button "KYC" at bounding box center [105, 158] width 126 height 26
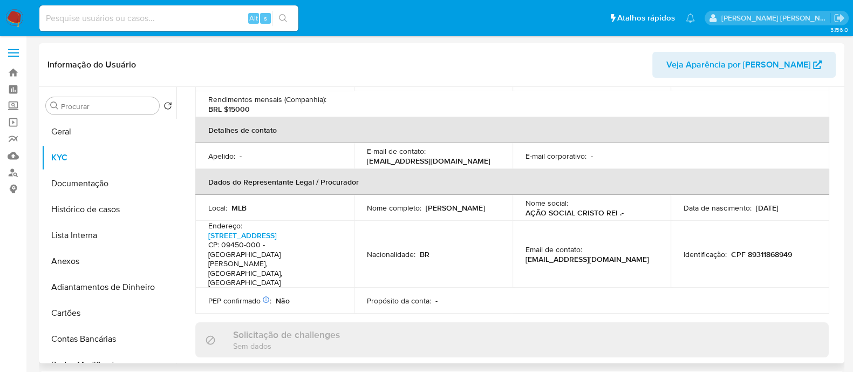
scroll to position [471, 0]
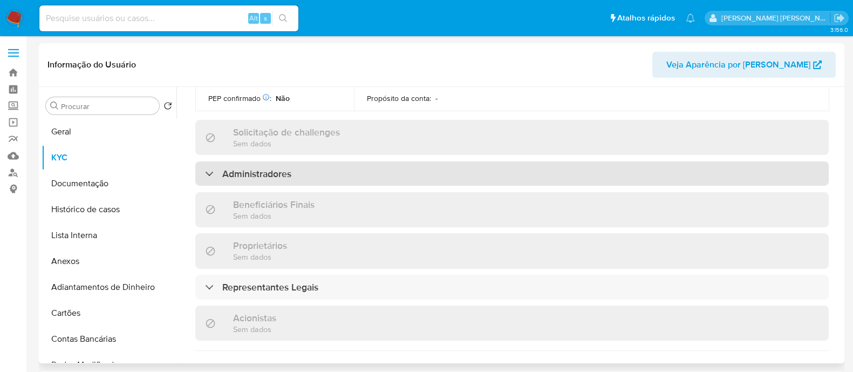
click at [266, 168] on h3 "Administradores" at bounding box center [256, 174] width 69 height 12
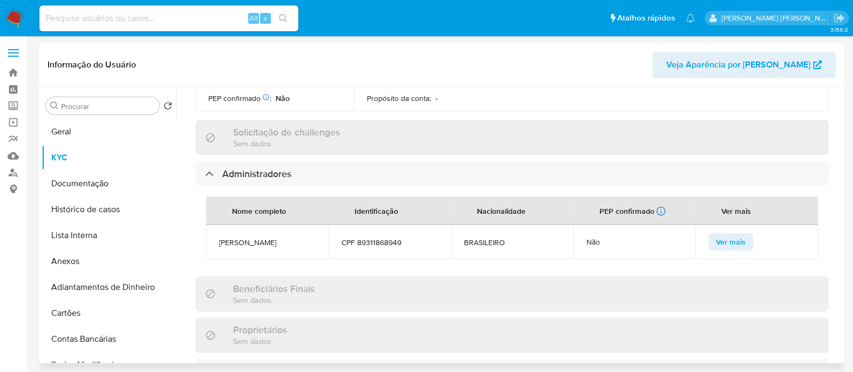
click at [269, 237] on span "[PERSON_NAME]" at bounding box center [267, 242] width 97 height 10
copy span "[PERSON_NAME]"
click at [81, 131] on button "Geral" at bounding box center [105, 132] width 126 height 26
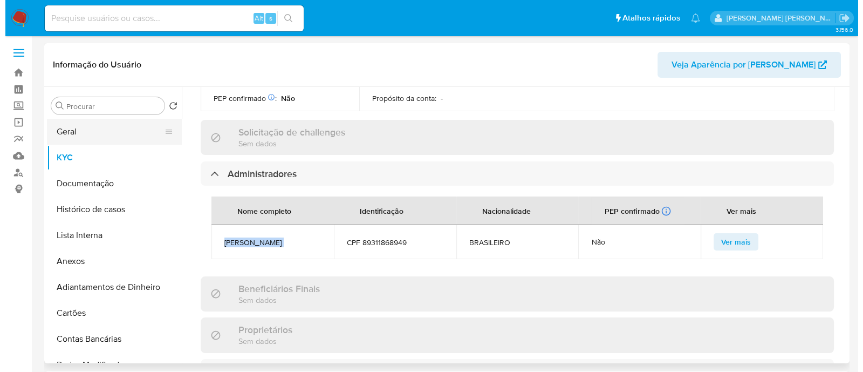
scroll to position [0, 0]
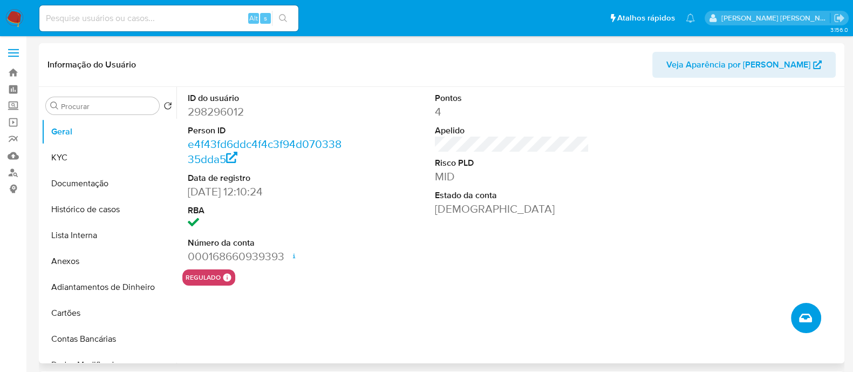
click at [814, 308] on button "Criar caso manual" at bounding box center [806, 318] width 30 height 30
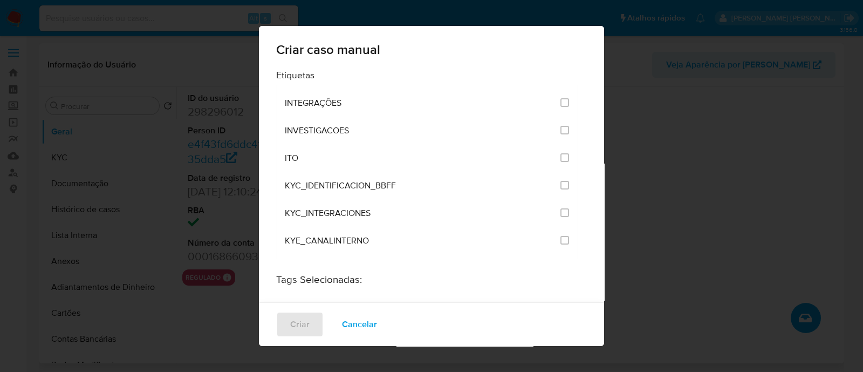
scroll to position [876, 0]
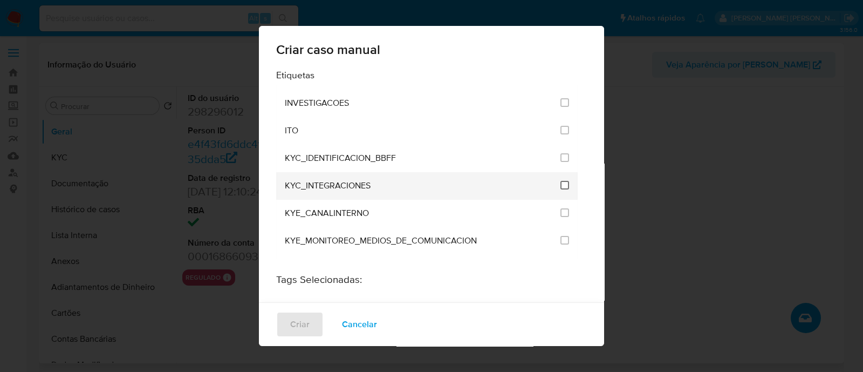
click at [560, 181] on input "2093" at bounding box center [564, 185] width 9 height 9
checkbox input "true"
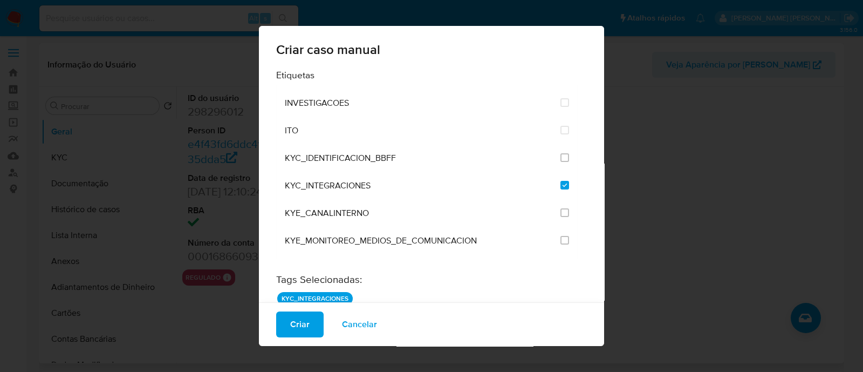
click at [300, 319] on span "Criar" at bounding box center [299, 324] width 19 height 24
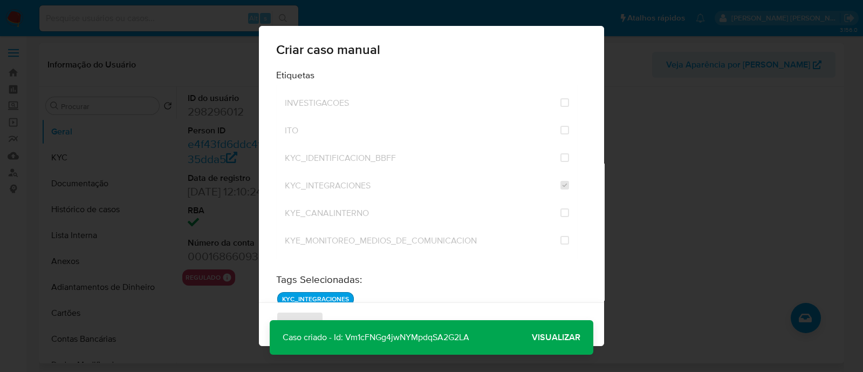
click at [558, 337] on span "Visualizar" at bounding box center [556, 337] width 49 height 0
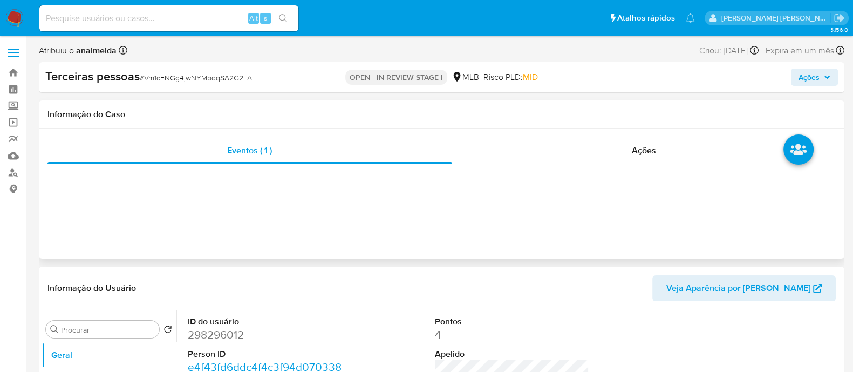
select select "10"
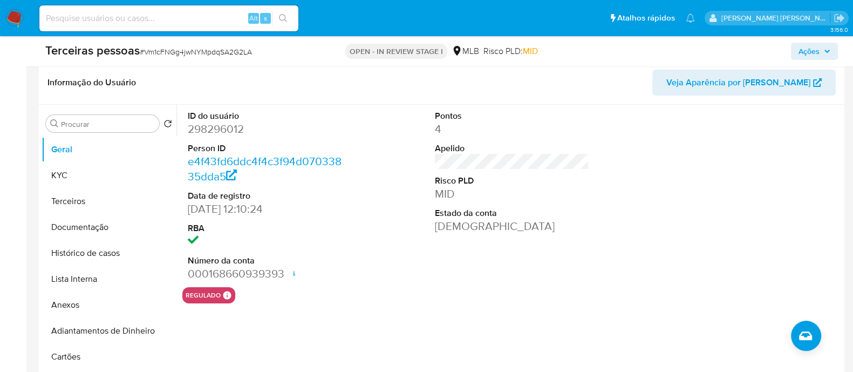
scroll to position [202, 0]
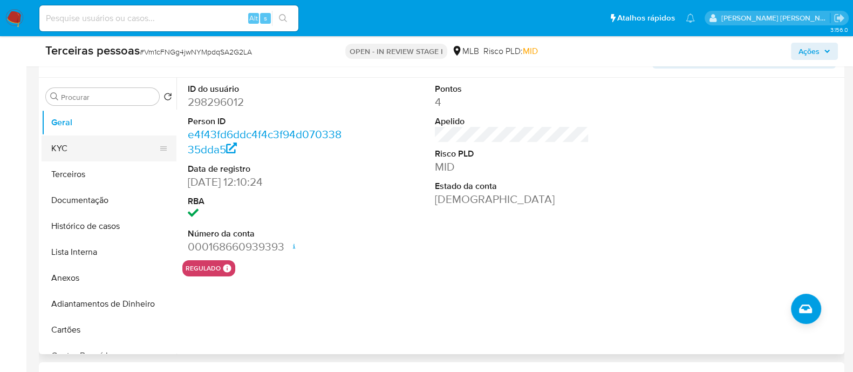
click at [78, 143] on button "KYC" at bounding box center [105, 148] width 126 height 26
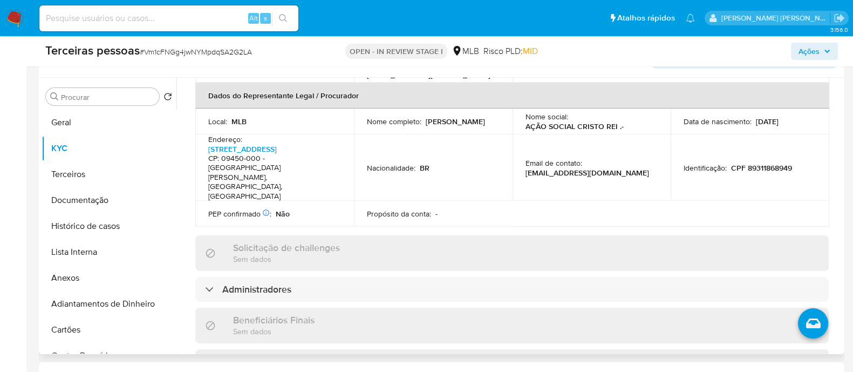
scroll to position [404, 0]
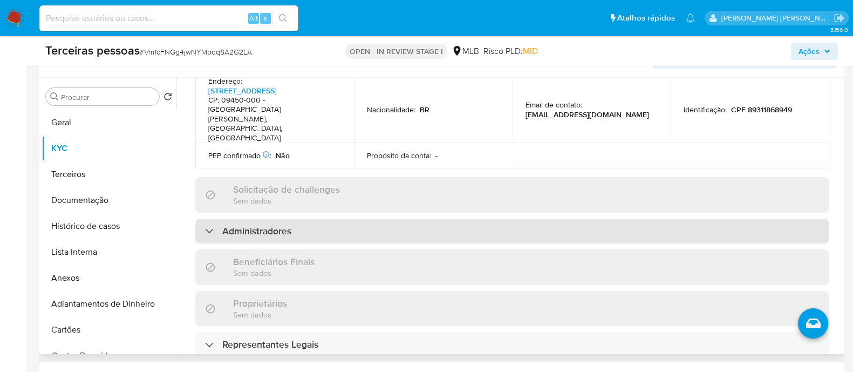
click at [339, 218] on div "Administradores" at bounding box center [511, 230] width 633 height 25
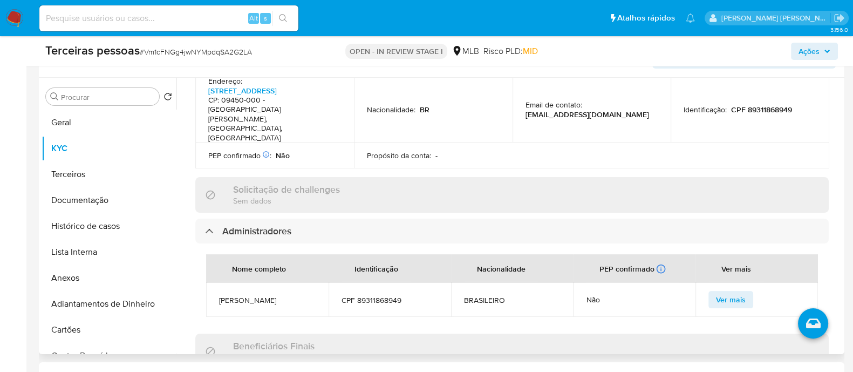
click at [380, 295] on span "CPF 89311868949" at bounding box center [389, 300] width 97 height 10
copy span "89311868949"
click at [72, 173] on button "Terceiros" at bounding box center [105, 174] width 126 height 26
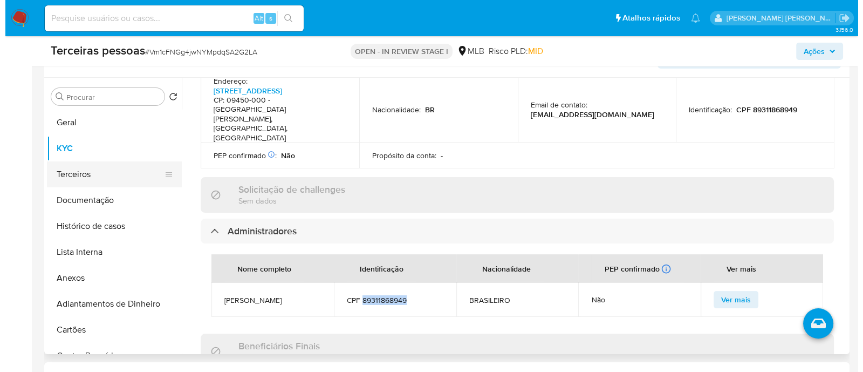
scroll to position [0, 0]
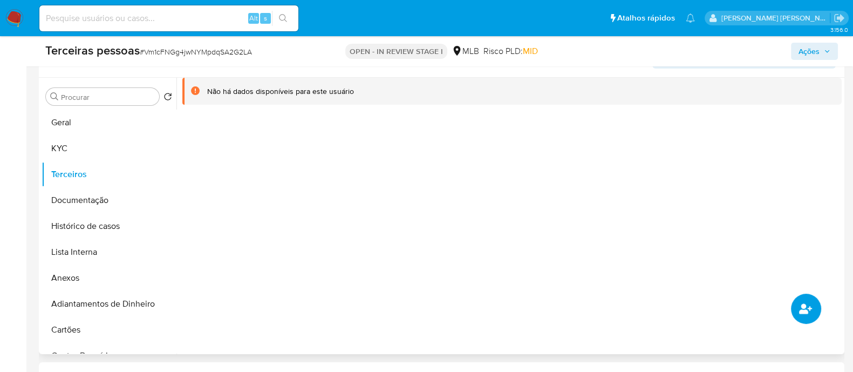
click at [811, 305] on icon "common.add_complementary_information" at bounding box center [805, 308] width 13 height 13
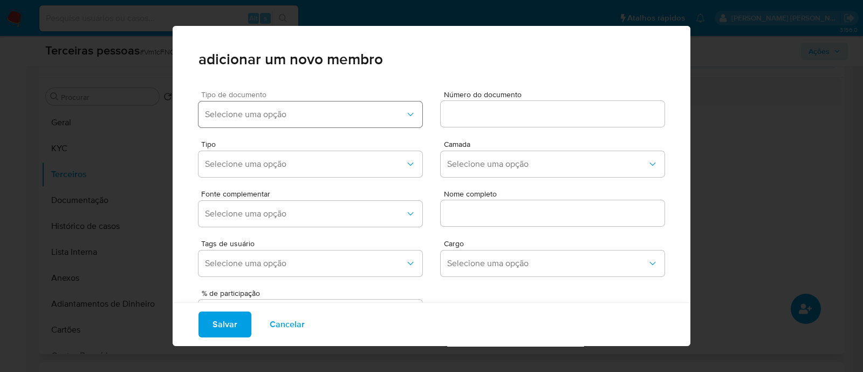
drag, startPoint x: 326, startPoint y: 106, endPoint x: 311, endPoint y: 119, distance: 20.2
click at [325, 106] on button "Selecione uma opção" at bounding box center [310, 114] width 224 height 26
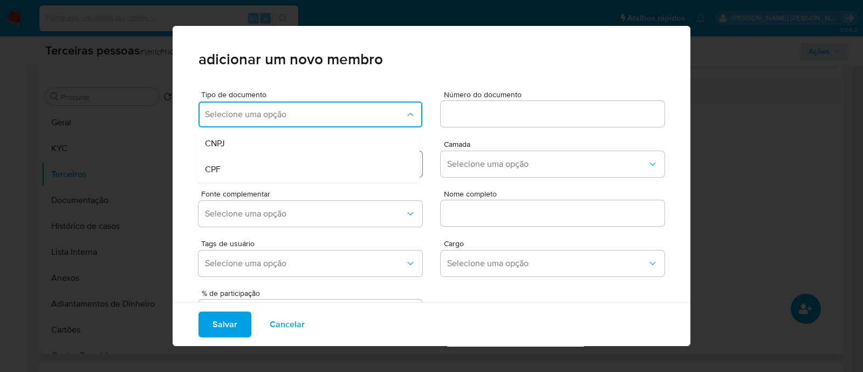
drag, startPoint x: 258, startPoint y: 166, endPoint x: 361, endPoint y: 162, distance: 102.5
click at [259, 163] on div "CPF" at bounding box center [287, 169] width 165 height 26
click at [454, 117] on input at bounding box center [553, 114] width 224 height 14
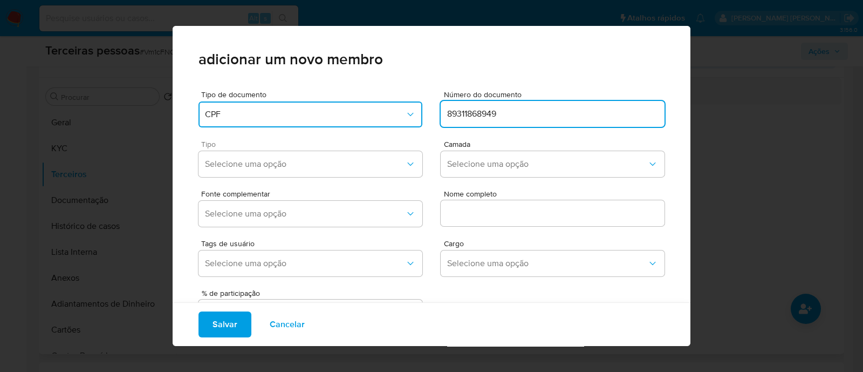
type input "89311868949"
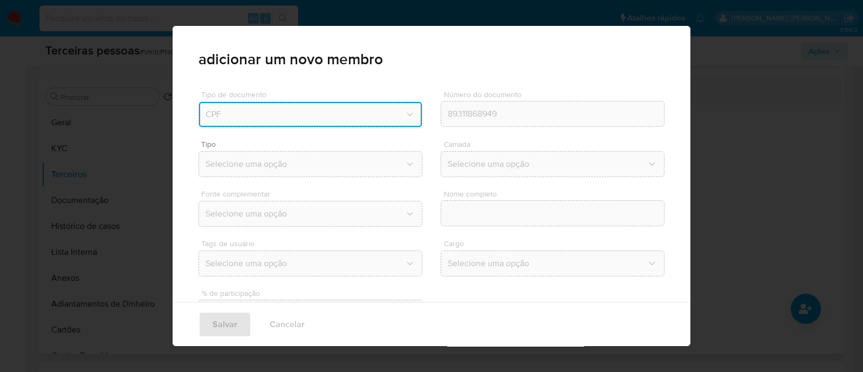
click at [342, 180] on div "Tipo Selecione uma opção" at bounding box center [310, 160] width 224 height 41
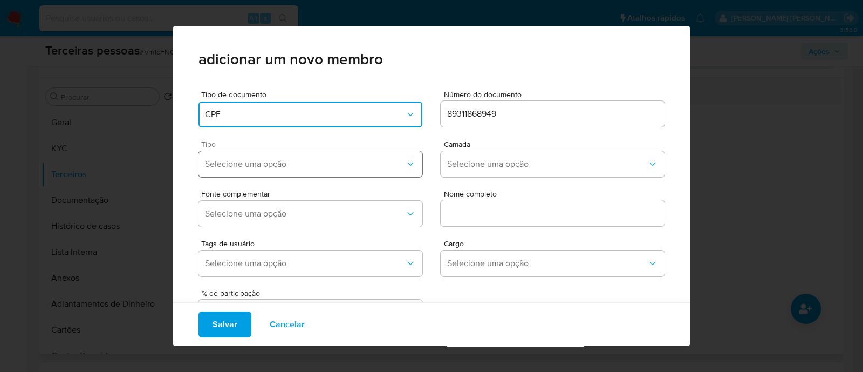
click at [360, 166] on span "Selecione uma opção" at bounding box center [305, 164] width 200 height 11
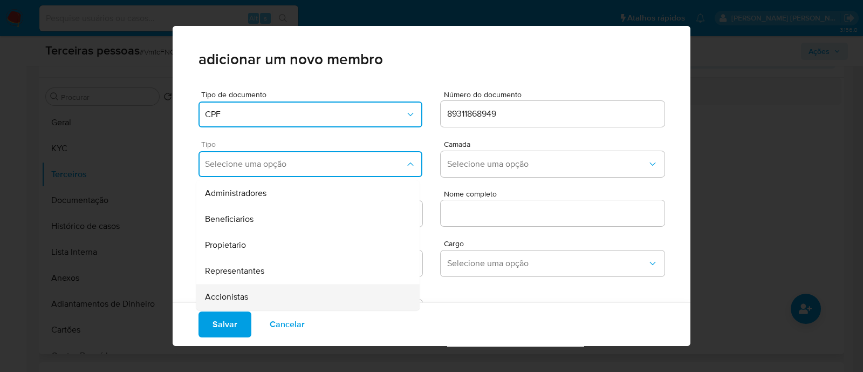
click at [311, 292] on div "Accionistas" at bounding box center [287, 297] width 165 height 26
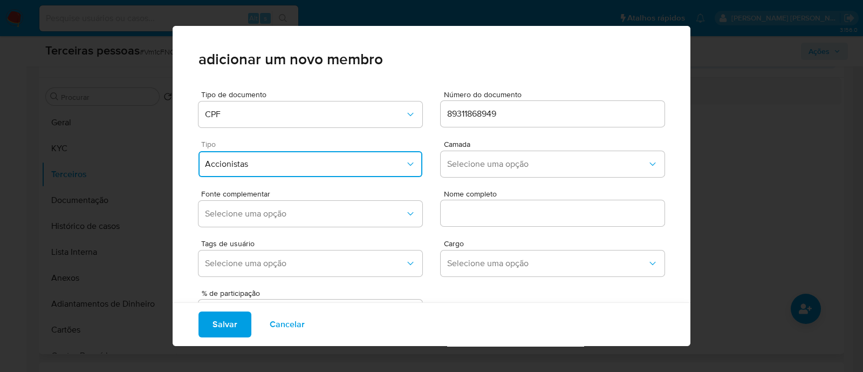
click at [346, 163] on span "Accionistas" at bounding box center [305, 164] width 200 height 11
click at [256, 271] on span "Representantes" at bounding box center [234, 270] width 59 height 11
click at [514, 161] on span "Selecione uma opção" at bounding box center [547, 164] width 200 height 11
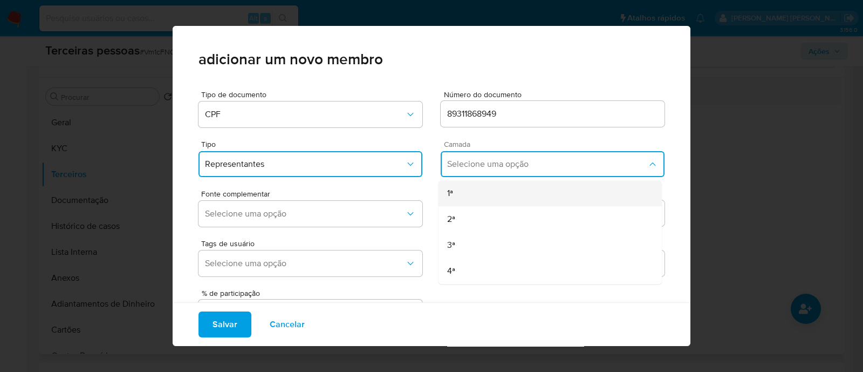
click at [461, 199] on div "1ª" at bounding box center [529, 193] width 165 height 26
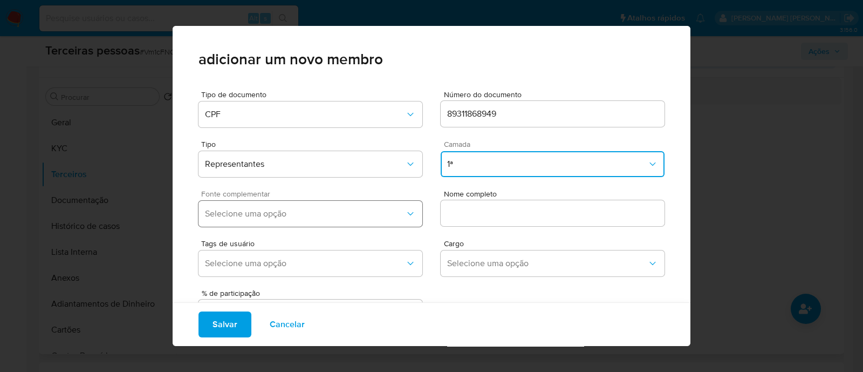
click at [380, 203] on button "Selecione uma opção" at bounding box center [310, 214] width 224 height 26
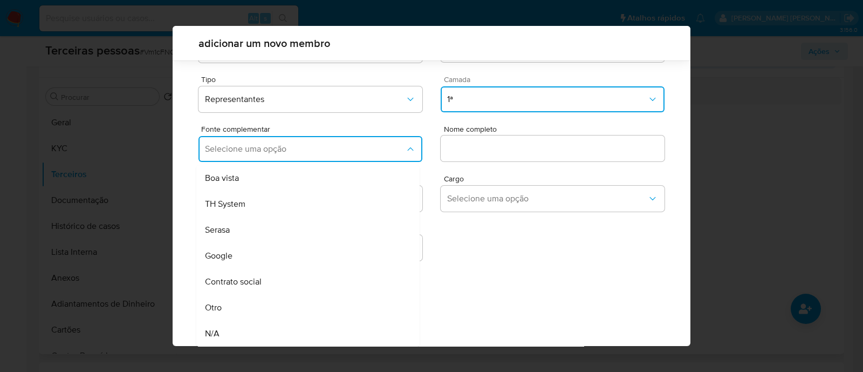
drag, startPoint x: 311, startPoint y: 278, endPoint x: 321, endPoint y: 273, distance: 11.1
click at [312, 277] on div "Contrato social" at bounding box center [287, 282] width 165 height 26
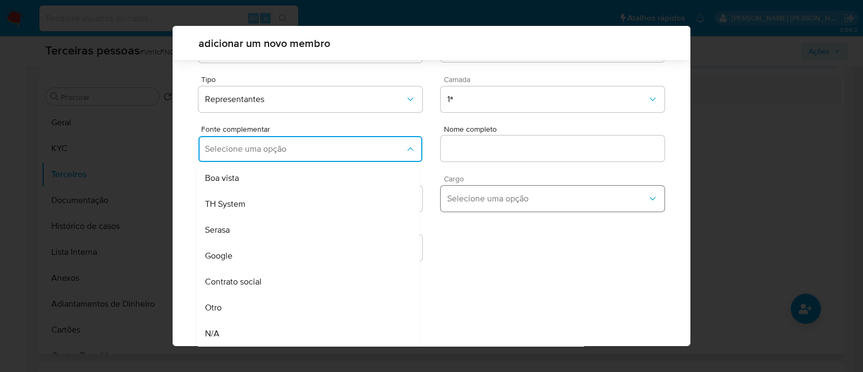
scroll to position [39, 0]
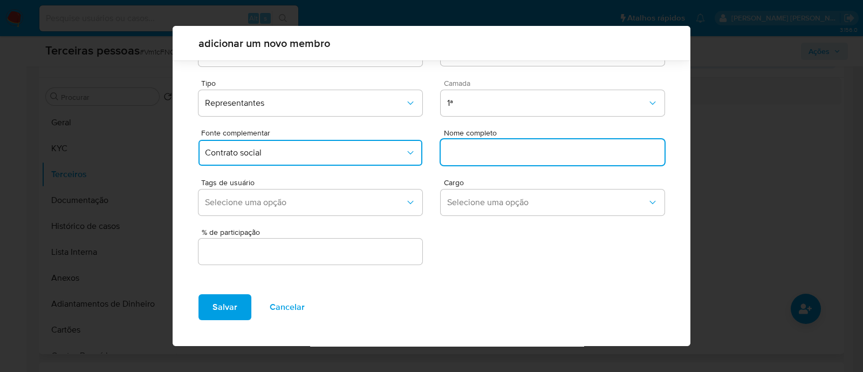
click at [478, 154] on input "text" at bounding box center [553, 152] width 224 height 14
type input "[PERSON_NAME]"
click at [520, 205] on span "Selecione uma opção" at bounding box center [547, 202] width 200 height 11
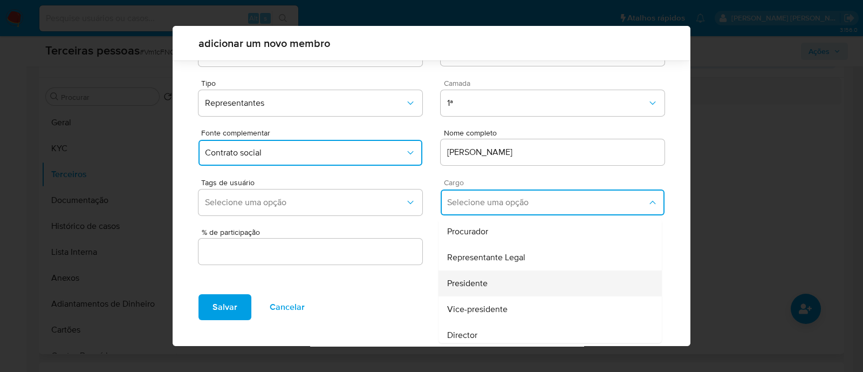
click at [484, 279] on div "Presidente" at bounding box center [529, 283] width 165 height 26
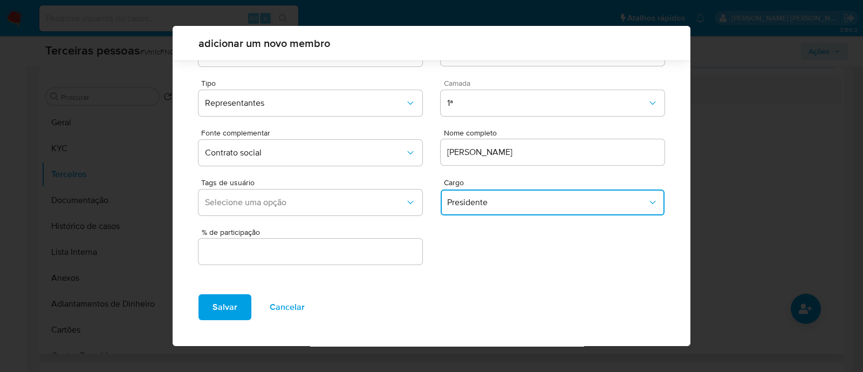
click at [384, 263] on div at bounding box center [310, 251] width 224 height 26
click at [388, 252] on input "text" at bounding box center [310, 251] width 224 height 14
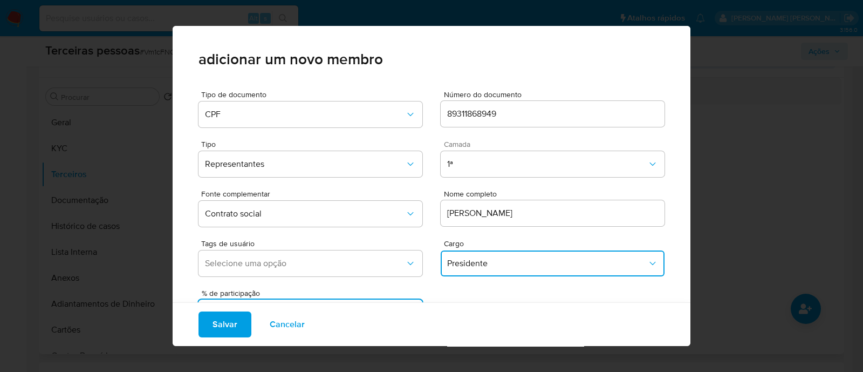
scroll to position [44, 0]
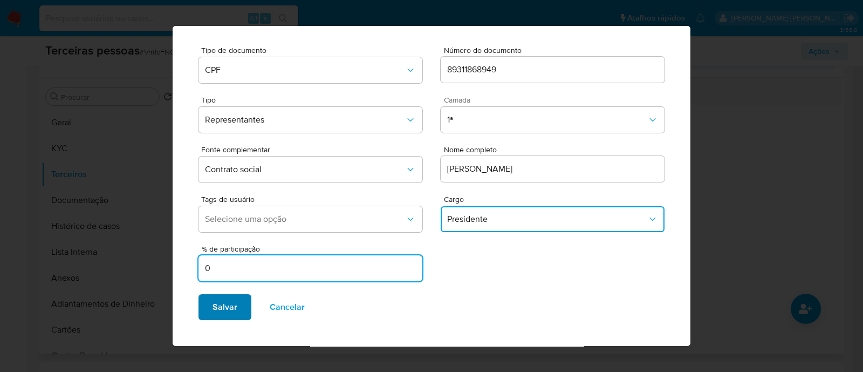
type input "0"
click at [221, 300] on span "Salvar" at bounding box center [224, 307] width 25 height 24
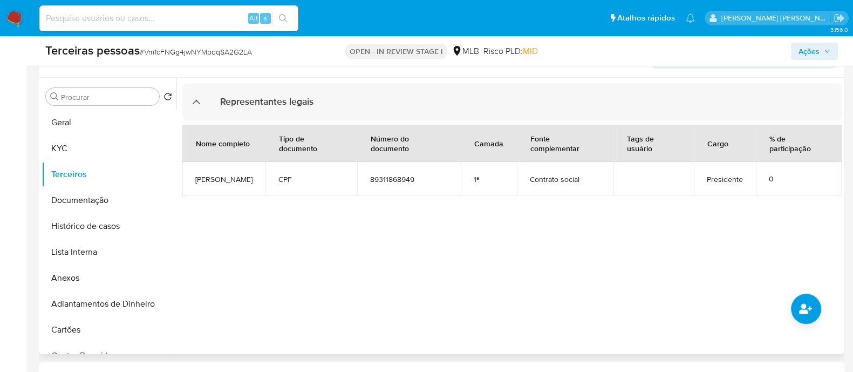
click at [822, 313] on div at bounding box center [508, 216] width 665 height 276
click at [799, 308] on icon "common.add_complementary_information" at bounding box center [805, 308] width 13 height 13
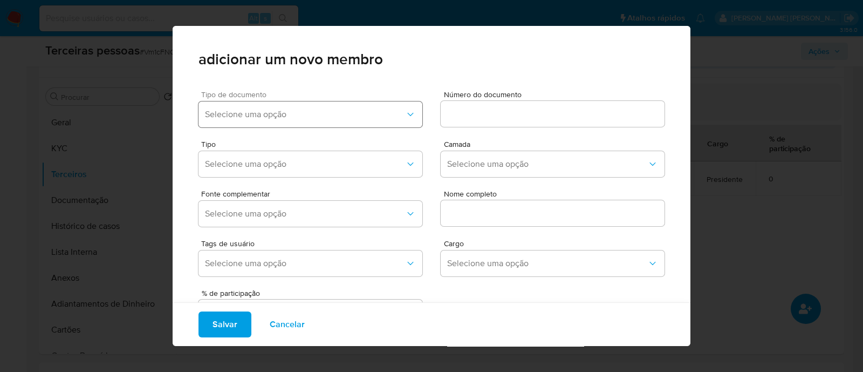
click at [299, 102] on button "Selecione uma opção" at bounding box center [310, 114] width 224 height 26
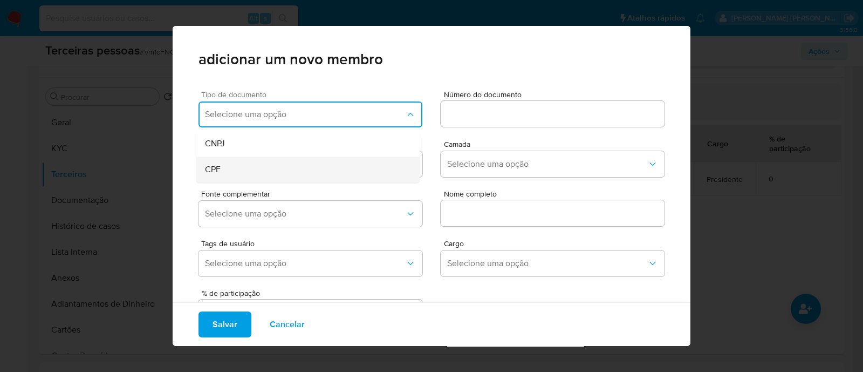
click at [297, 171] on div "CPF" at bounding box center [287, 169] width 165 height 26
click at [464, 120] on input at bounding box center [553, 114] width 224 height 14
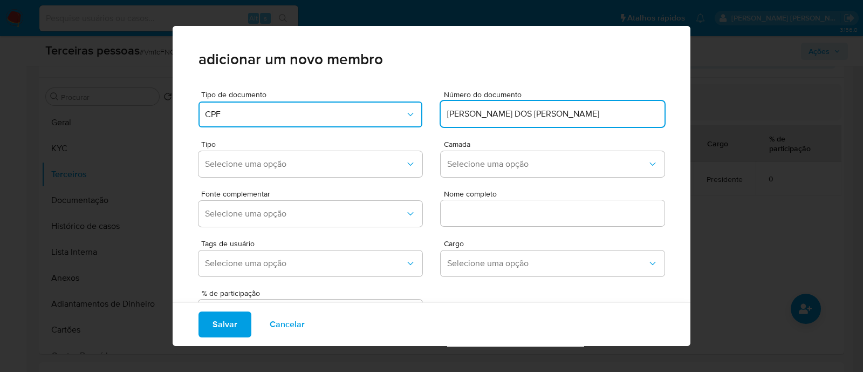
type input "[PERSON_NAME] DOS [PERSON_NAME]"
